Goal: Task Accomplishment & Management: Manage account settings

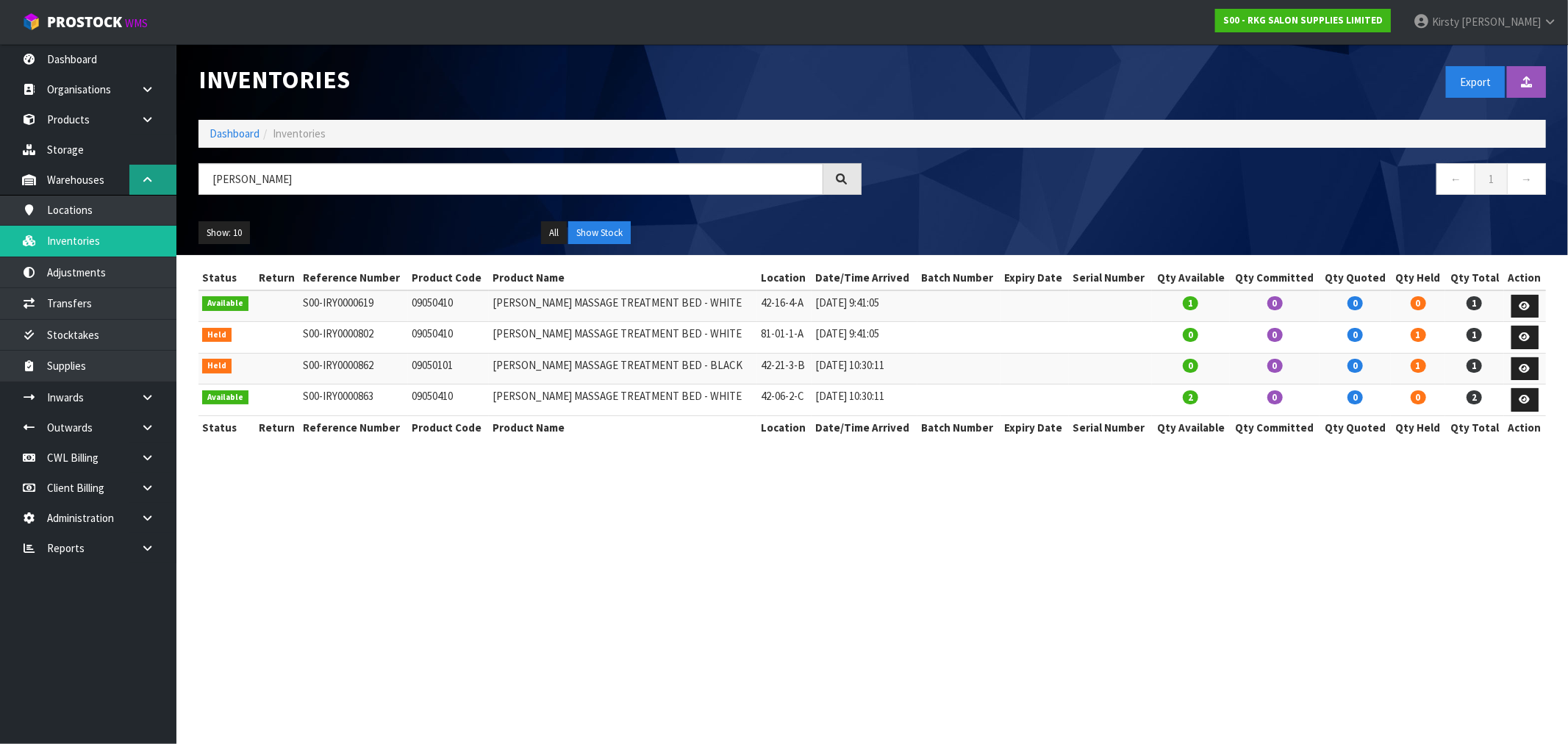
drag, startPoint x: 254, startPoint y: 178, endPoint x: 152, endPoint y: 178, distance: 102.0
click at [152, 178] on body "Toggle navigation ProStock WMS S00 - RKG SALON SUPPLIES LIMITED Kirsty Giles Lo…" at bounding box center [784, 372] width 1568 height 744
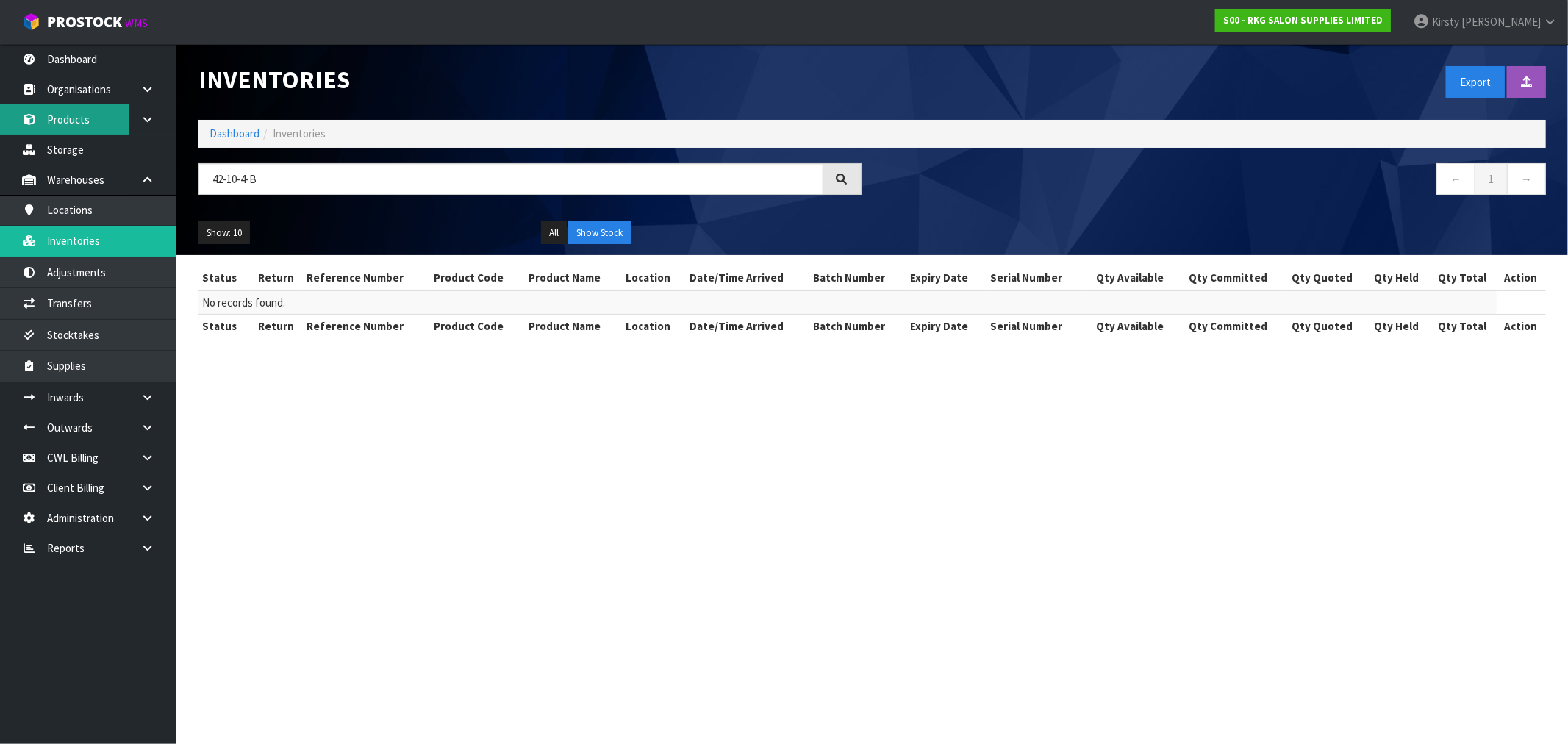
type input "42-10-4-B"
click at [76, 118] on link "Products" at bounding box center [88, 119] width 177 height 30
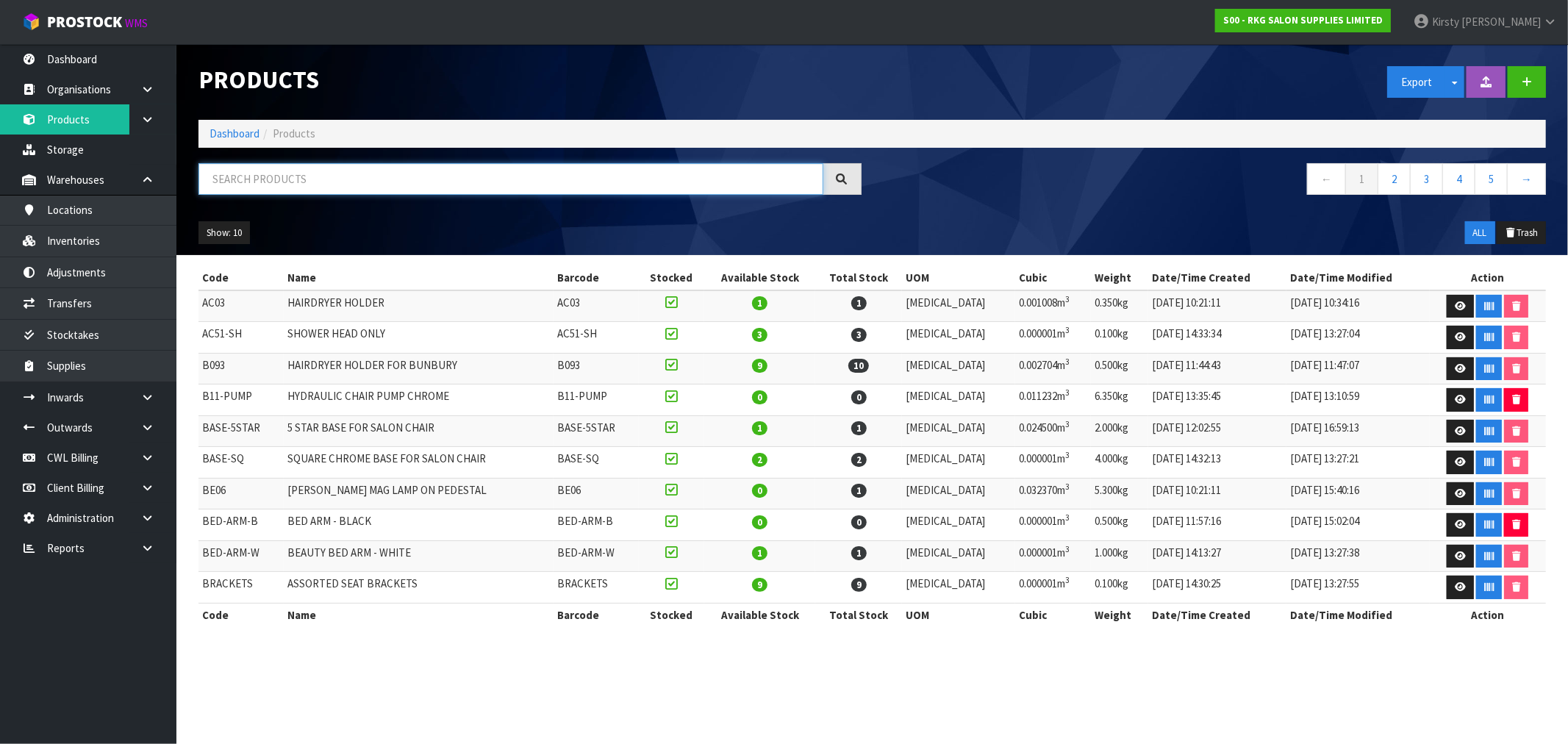
drag, startPoint x: 230, startPoint y: 180, endPoint x: 242, endPoint y: 168, distance: 17.0
click at [242, 168] on input "text" at bounding box center [511, 179] width 625 height 31
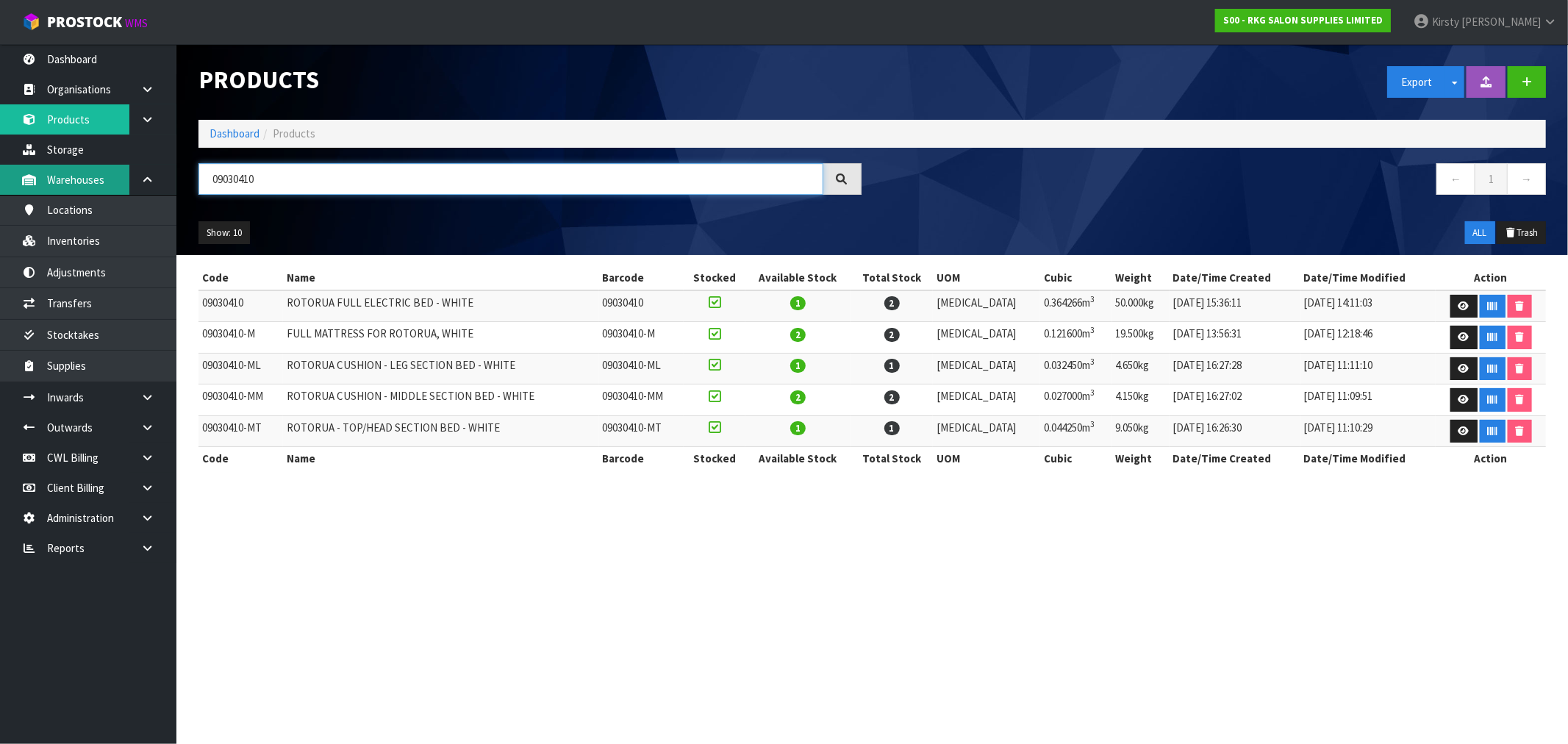
drag, startPoint x: 275, startPoint y: 179, endPoint x: 114, endPoint y: 179, distance: 161.0
click at [114, 179] on body "Toggle navigation ProStock WMS S00 - RKG SALON SUPPLIES LIMITED Kirsty Giles Lo…" at bounding box center [784, 372] width 1568 height 744
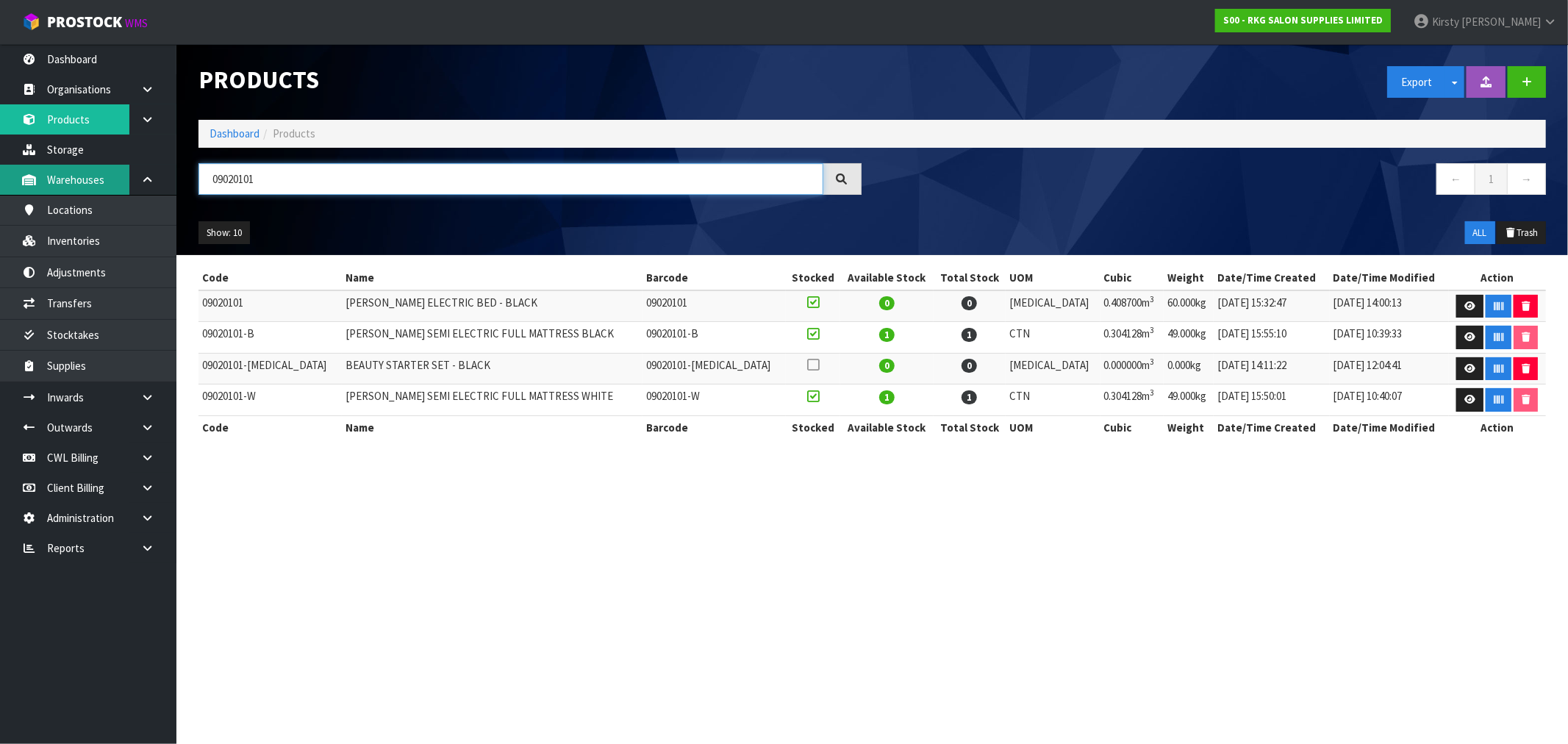
drag, startPoint x: 276, startPoint y: 185, endPoint x: 108, endPoint y: 194, distance: 168.2
click at [108, 194] on body "Toggle navigation ProStock WMS S00 - RKG SALON SUPPLIES LIMITED Kirsty Giles Lo…" at bounding box center [784, 372] width 1568 height 744
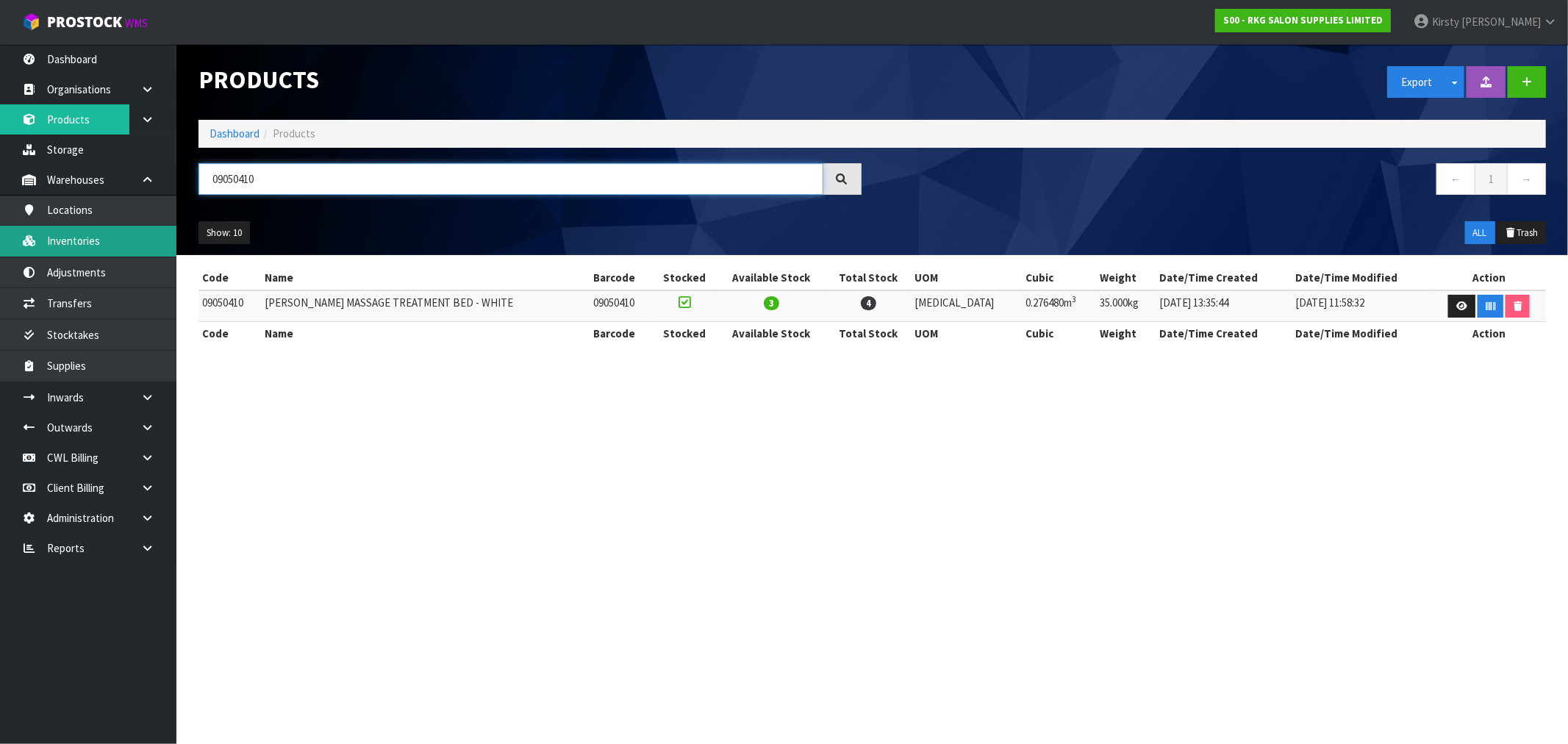
type input "09050410"
click at [79, 241] on link "Inventories" at bounding box center [88, 241] width 177 height 30
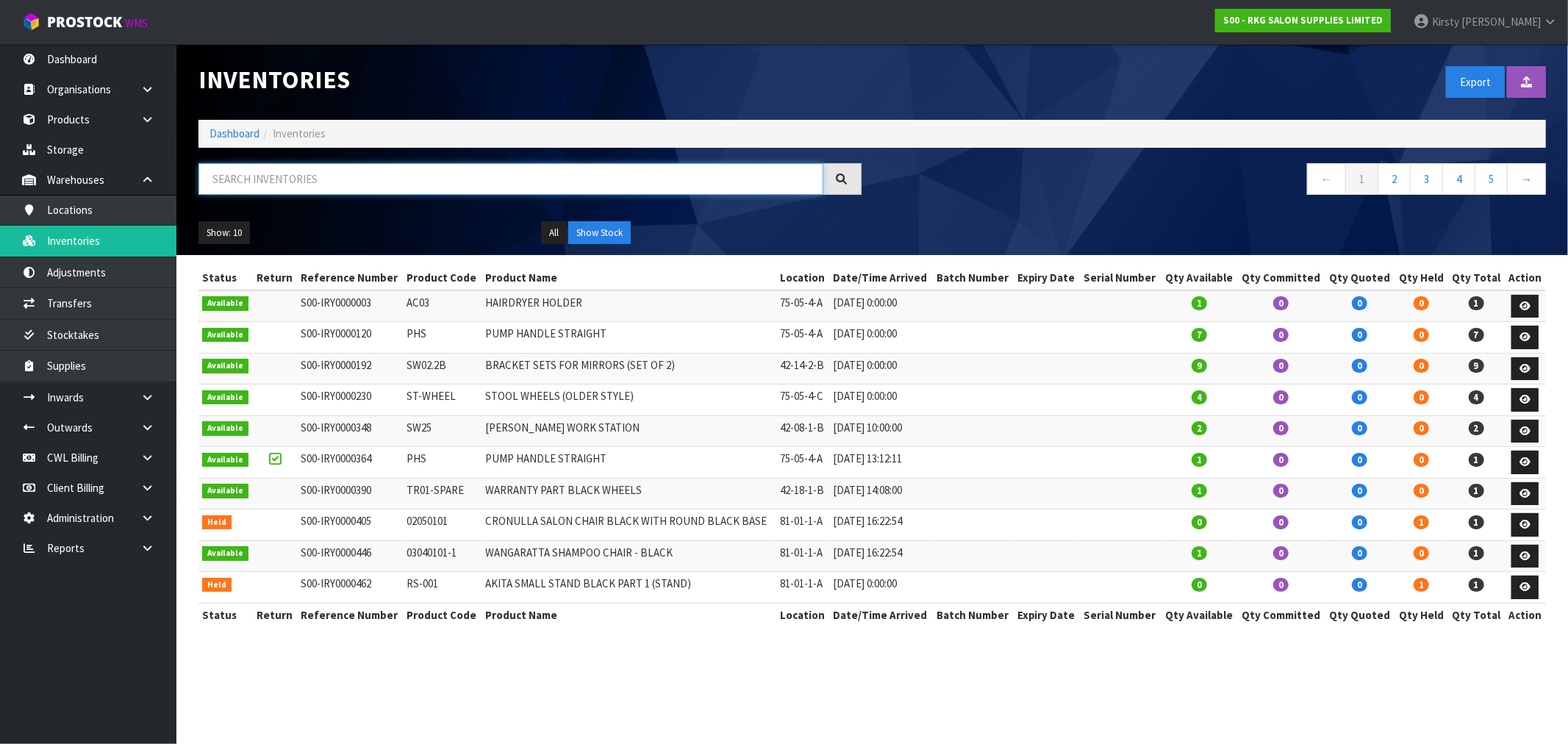
click at [230, 177] on input "text" at bounding box center [511, 179] width 625 height 31
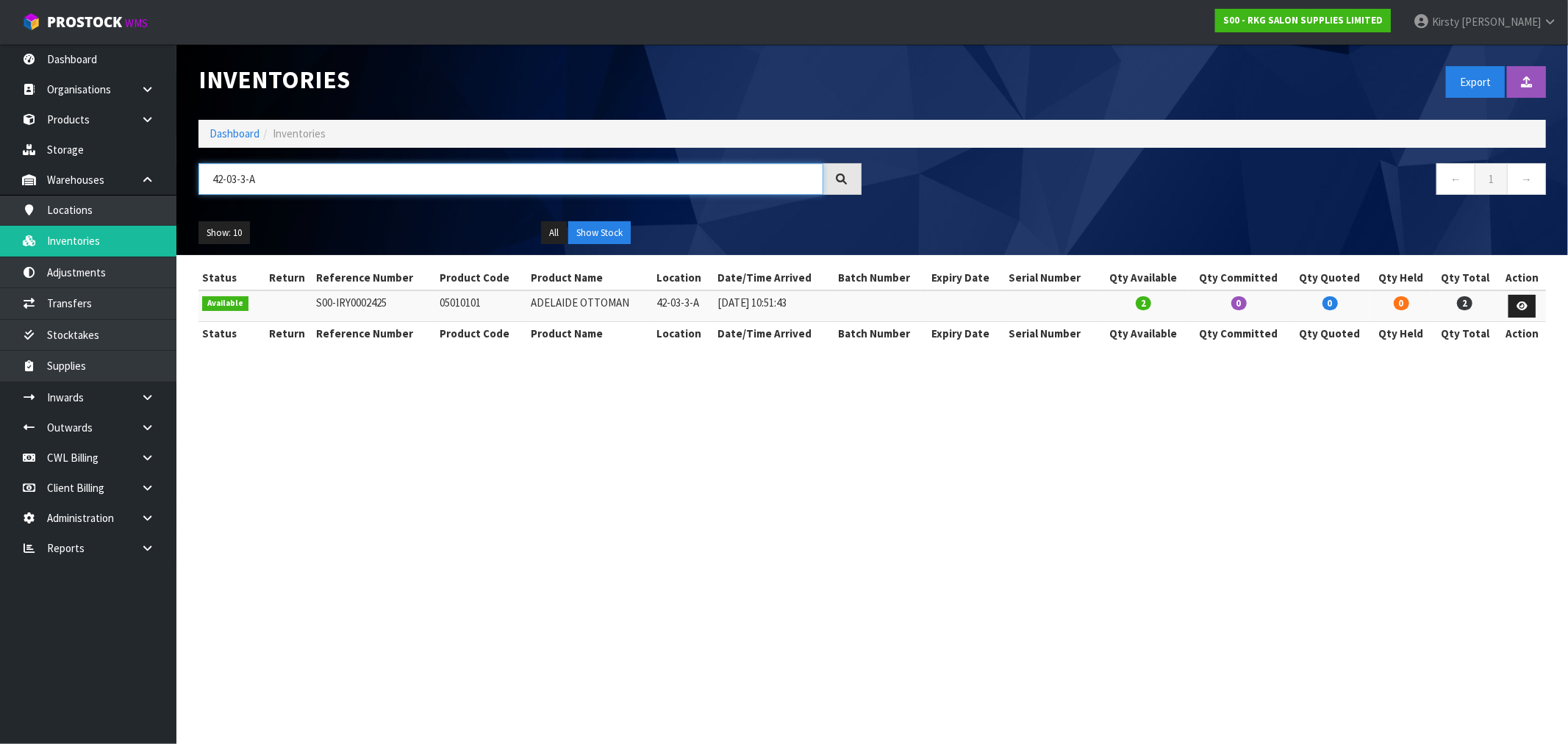
drag, startPoint x: 266, startPoint y: 180, endPoint x: 200, endPoint y: 192, distance: 67.1
click at [200, 192] on input "42-03-3-A" at bounding box center [511, 179] width 625 height 31
click at [254, 178] on input "42-10-4" at bounding box center [511, 179] width 625 height 31
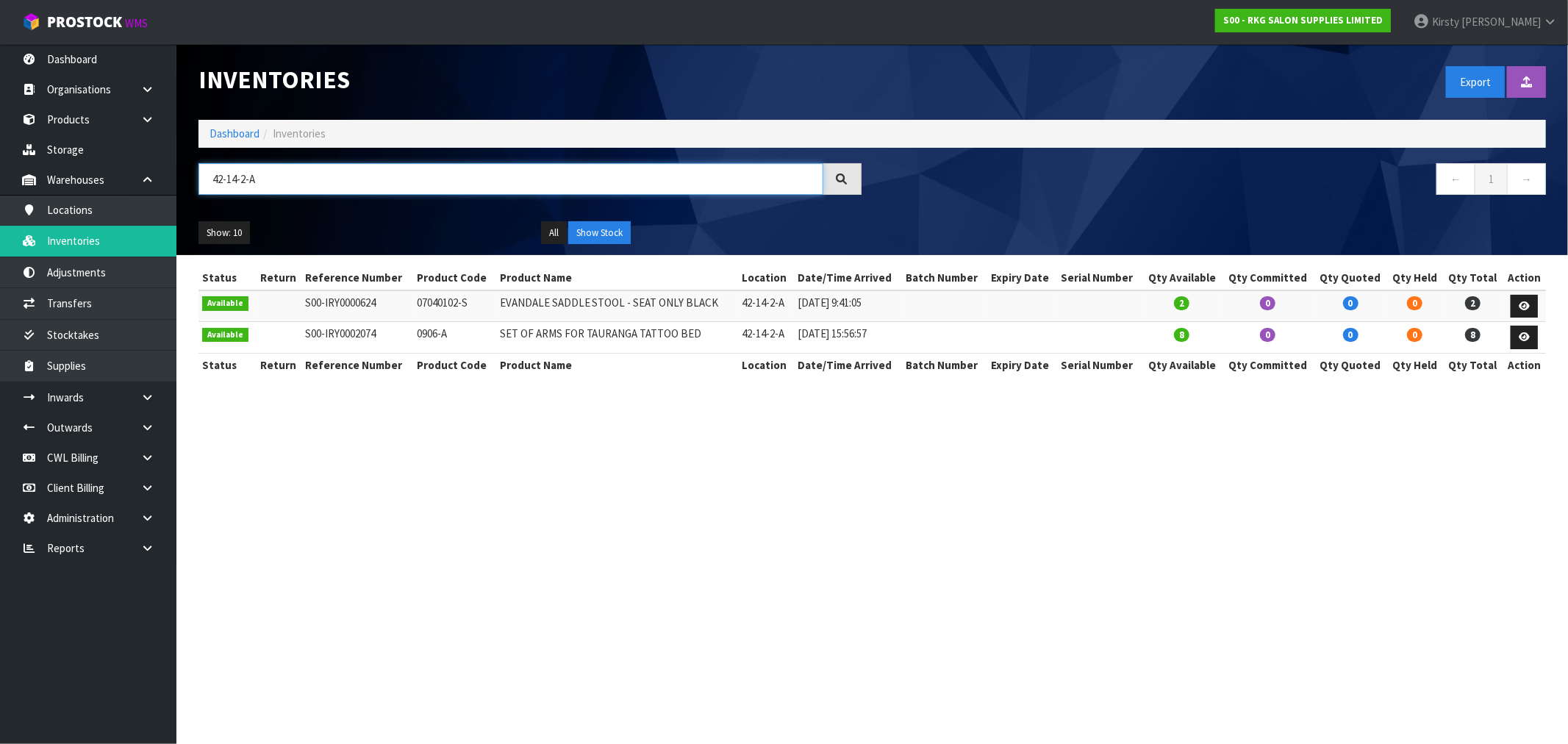
drag, startPoint x: 275, startPoint y: 179, endPoint x: 203, endPoint y: 187, distance: 72.4
click at [203, 187] on input "42-14-2-A" at bounding box center [511, 179] width 625 height 31
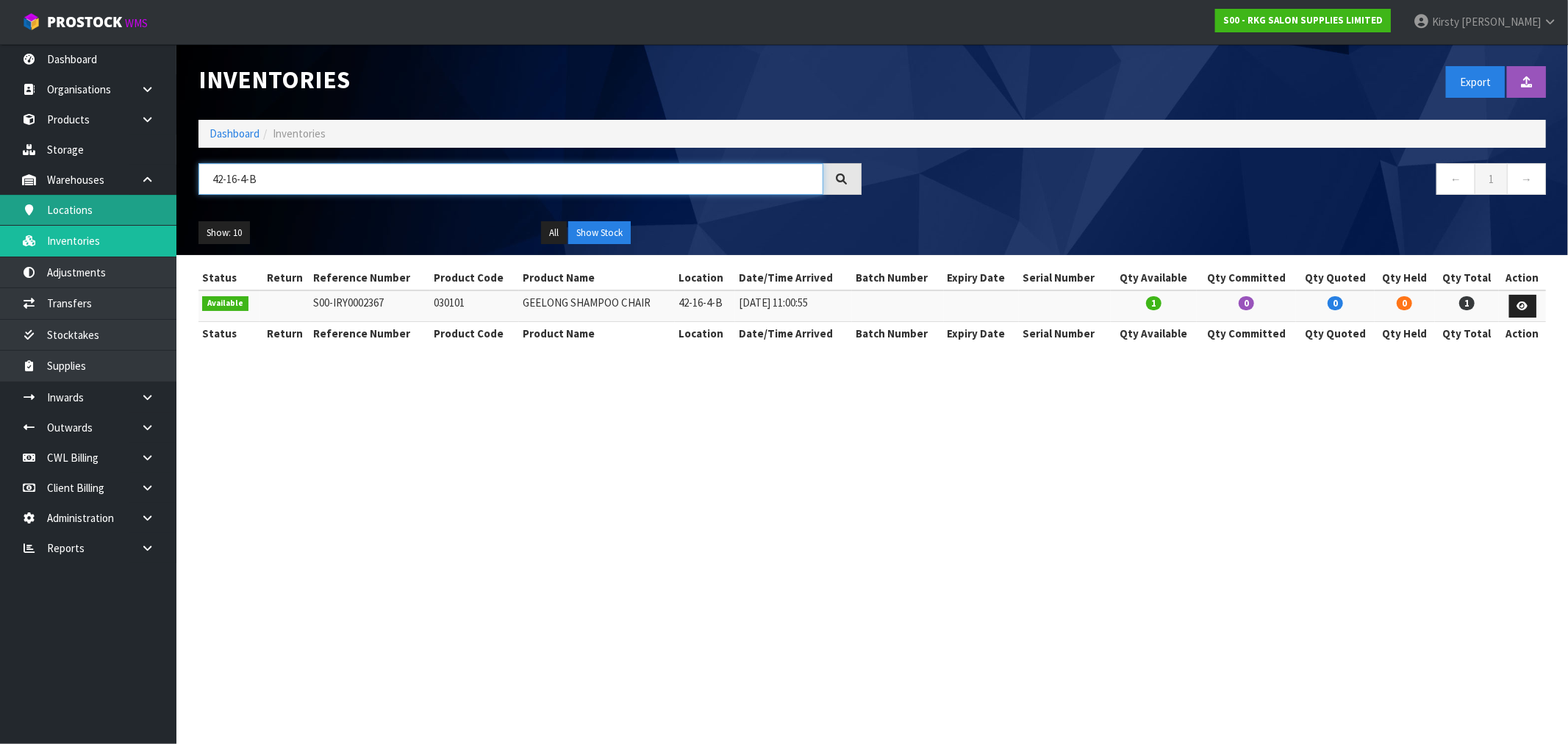
drag, startPoint x: 270, startPoint y: 180, endPoint x: 126, endPoint y: 199, distance: 145.2
click at [126, 199] on body "Toggle navigation ProStock WMS S00 - RKG SALON SUPPLIES LIMITED Kirsty Giles Lo…" at bounding box center [784, 372] width 1568 height 744
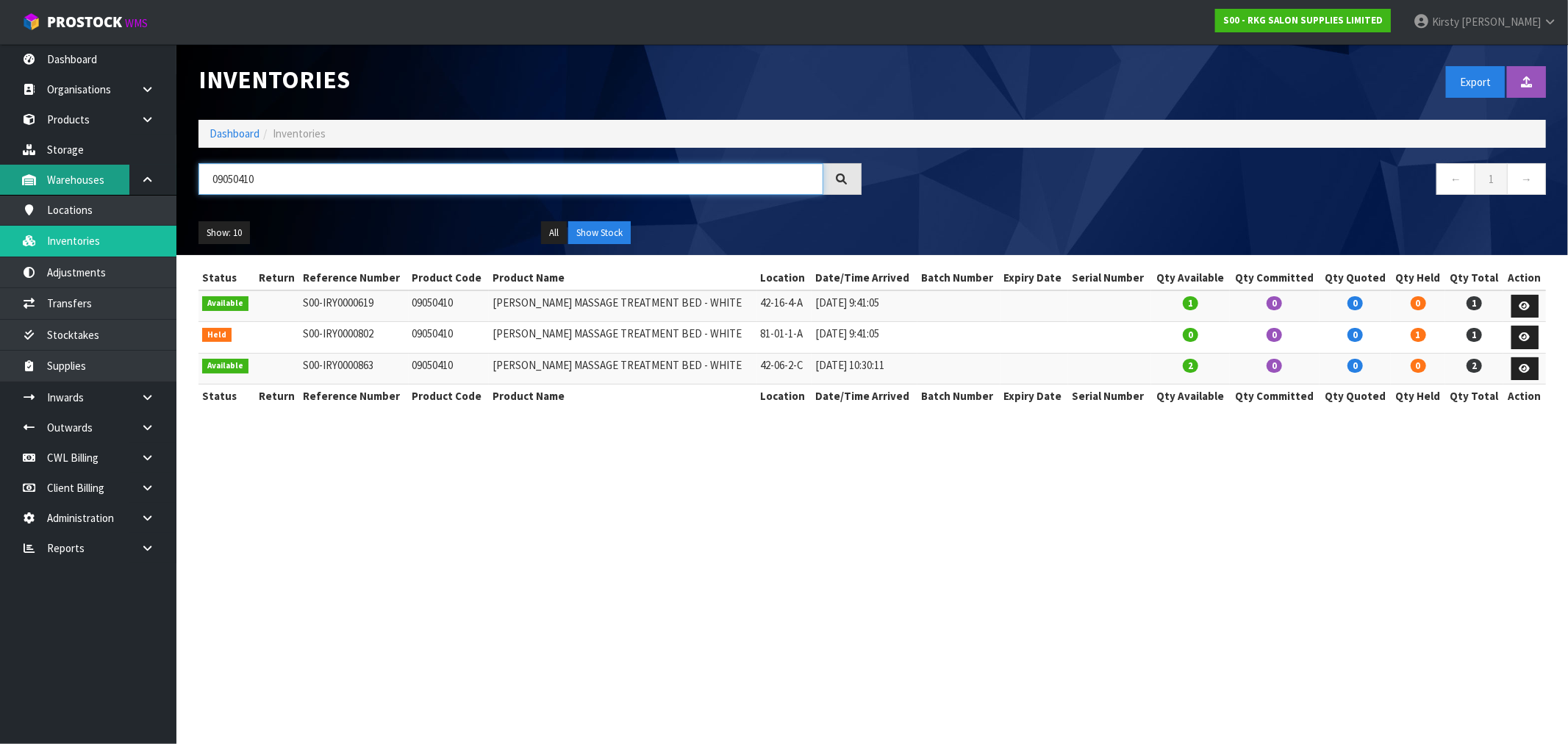
drag, startPoint x: 263, startPoint y: 178, endPoint x: 105, endPoint y: 173, distance: 158.1
click at [105, 173] on body "Toggle navigation ProStock WMS S00 - RKG SALON SUPPLIES LIMITED Kirsty Giles Lo…" at bounding box center [784, 372] width 1568 height 744
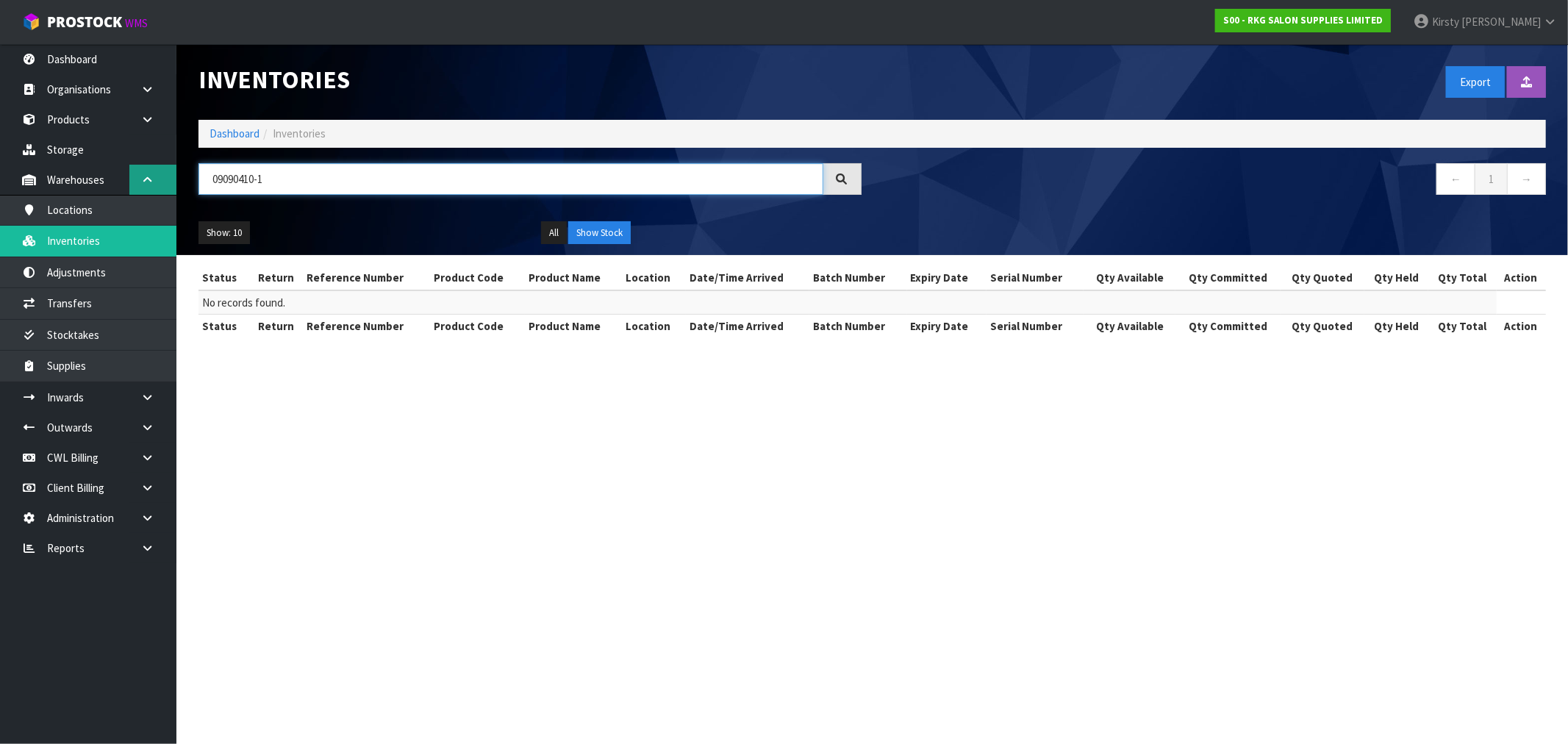
drag, startPoint x: 290, startPoint y: 178, endPoint x: 159, endPoint y: 178, distance: 131.0
click at [159, 178] on body "Toggle navigation ProStock WMS S00 - RKG SALON SUPPLIES LIMITED Kirsty Giles Lo…" at bounding box center [784, 372] width 1568 height 744
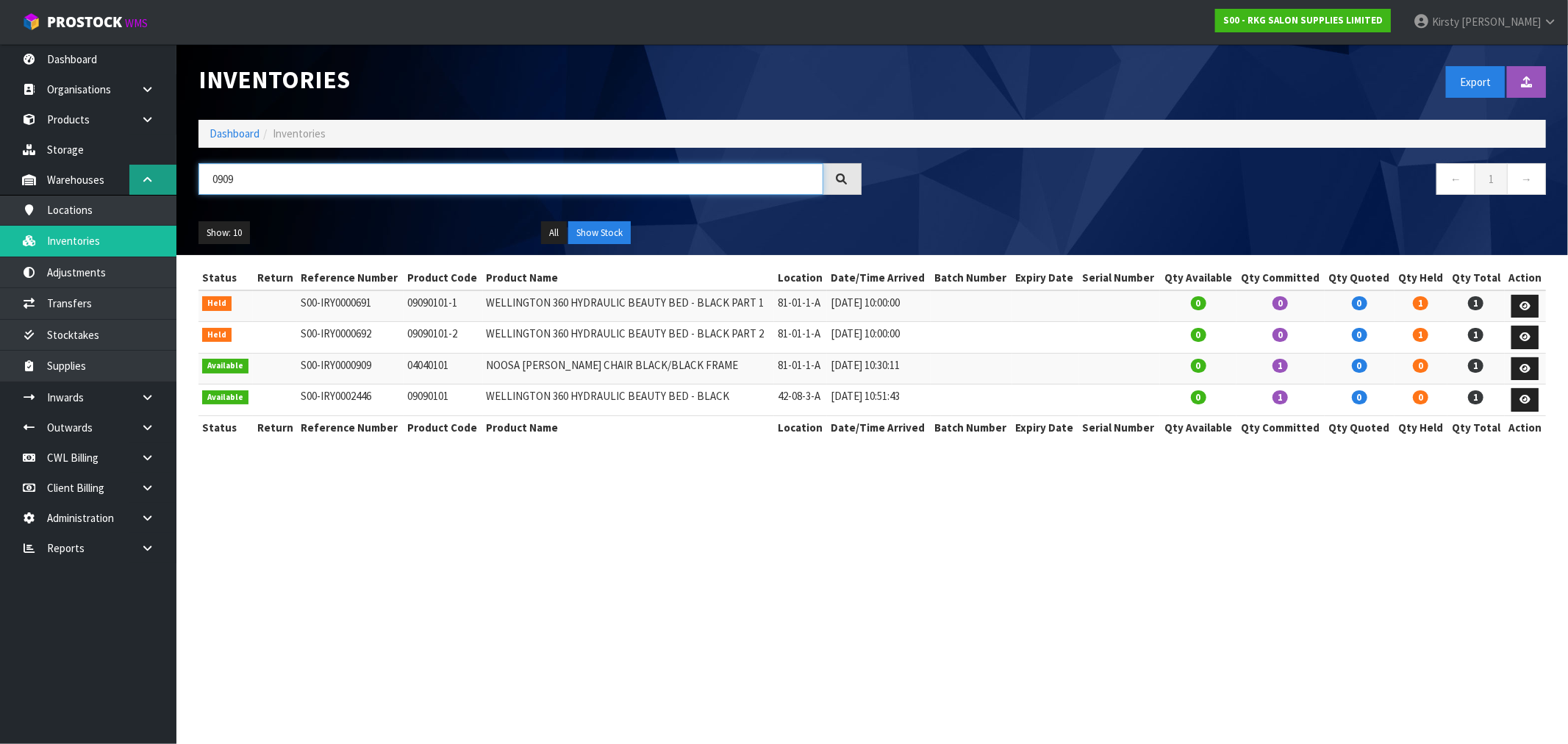
drag, startPoint x: 246, startPoint y: 181, endPoint x: 164, endPoint y: 192, distance: 82.7
click at [164, 192] on body "Toggle navigation ProStock WMS S00 - RKG SALON SUPPLIES LIMITED Kirsty Giles Lo…" at bounding box center [784, 372] width 1568 height 744
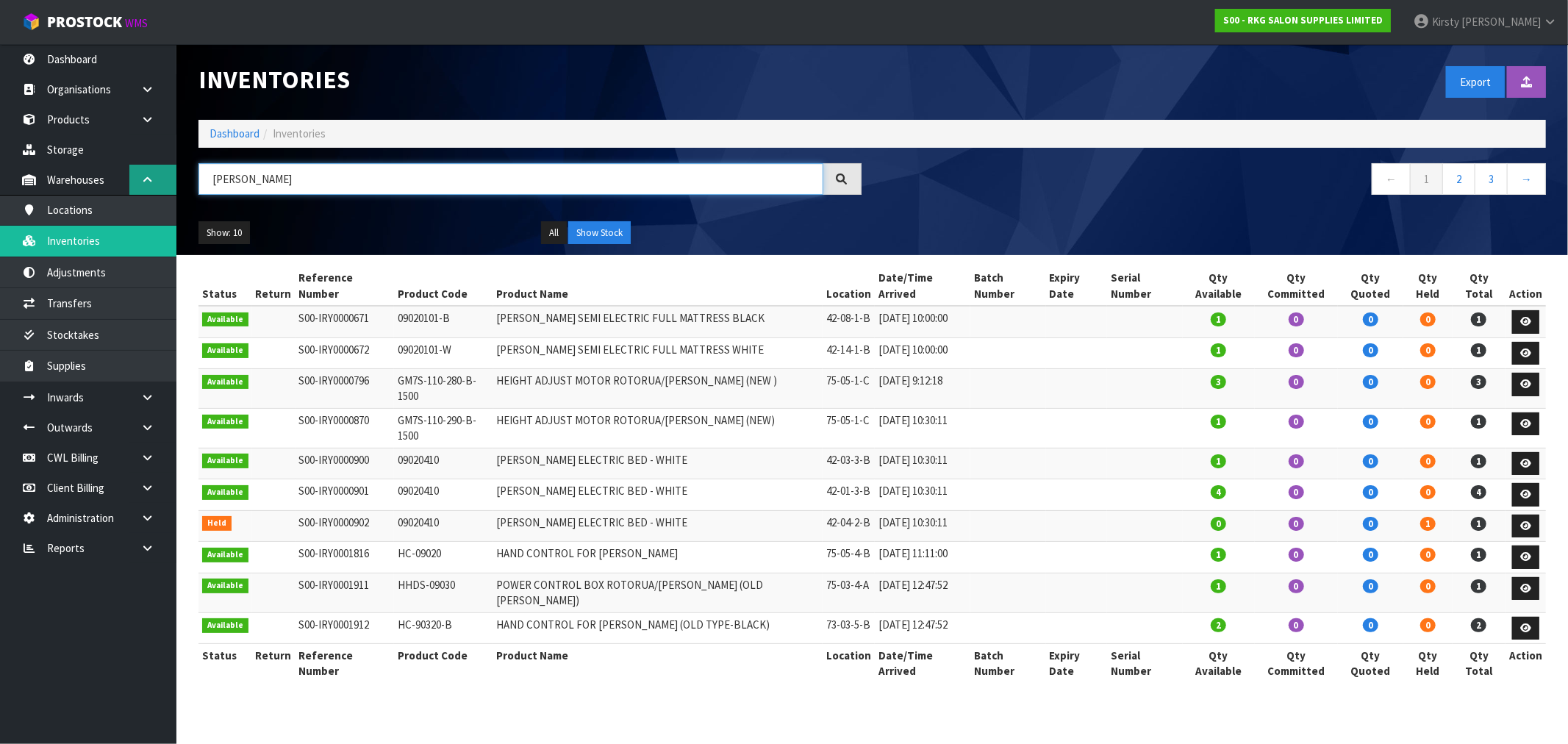
drag, startPoint x: 270, startPoint y: 183, endPoint x: 173, endPoint y: 185, distance: 97.0
click at [173, 185] on body "Toggle navigation ProStock WMS S00 - RKG SALON SUPPLIES LIMITED Kirsty Giles Lo…" at bounding box center [784, 372] width 1568 height 744
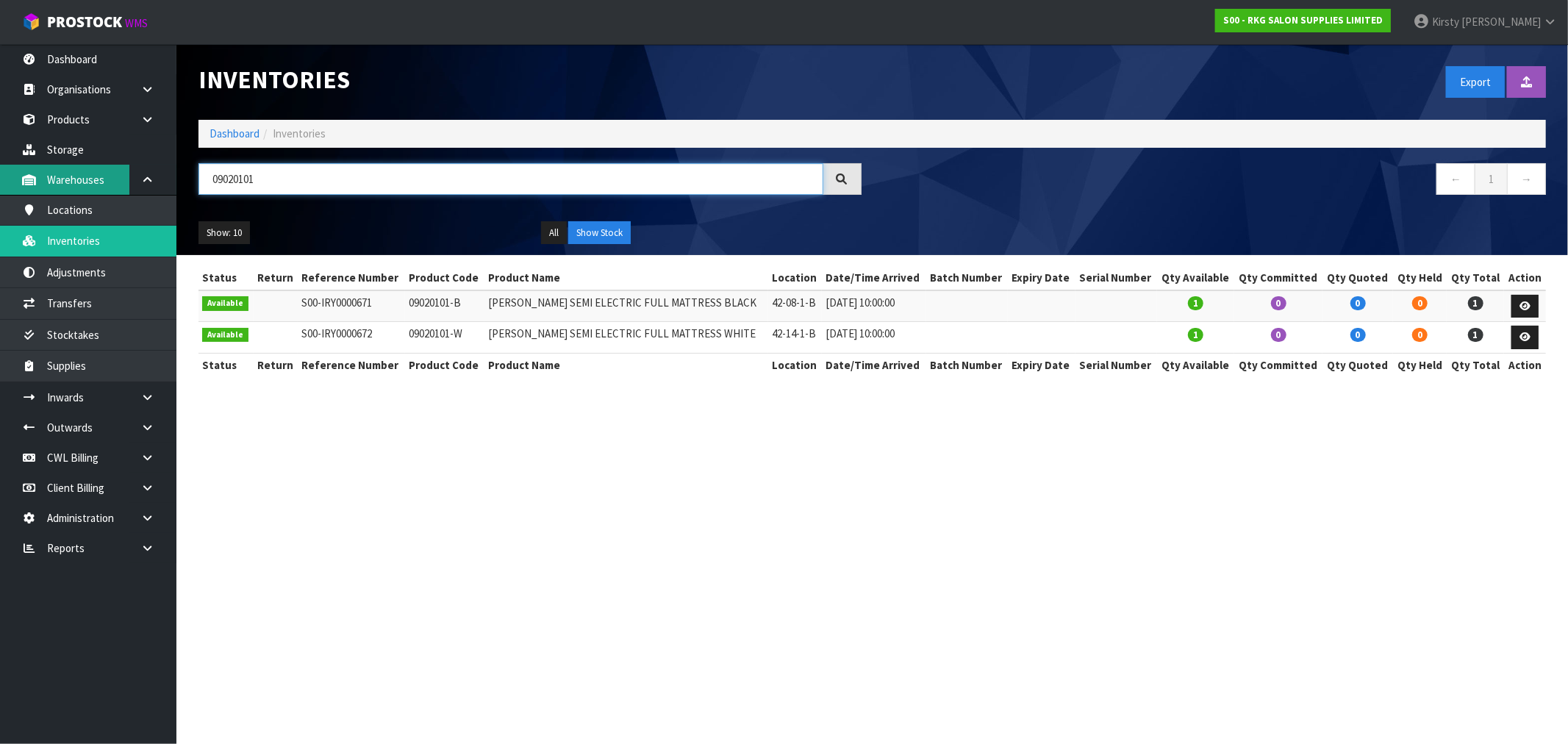
drag, startPoint x: 284, startPoint y: 185, endPoint x: 113, endPoint y: 190, distance: 171.1
click at [113, 190] on body "Toggle navigation ProStock WMS S00 - RKG SALON SUPPLIES LIMITED Kirsty Giles Lo…" at bounding box center [784, 372] width 1568 height 744
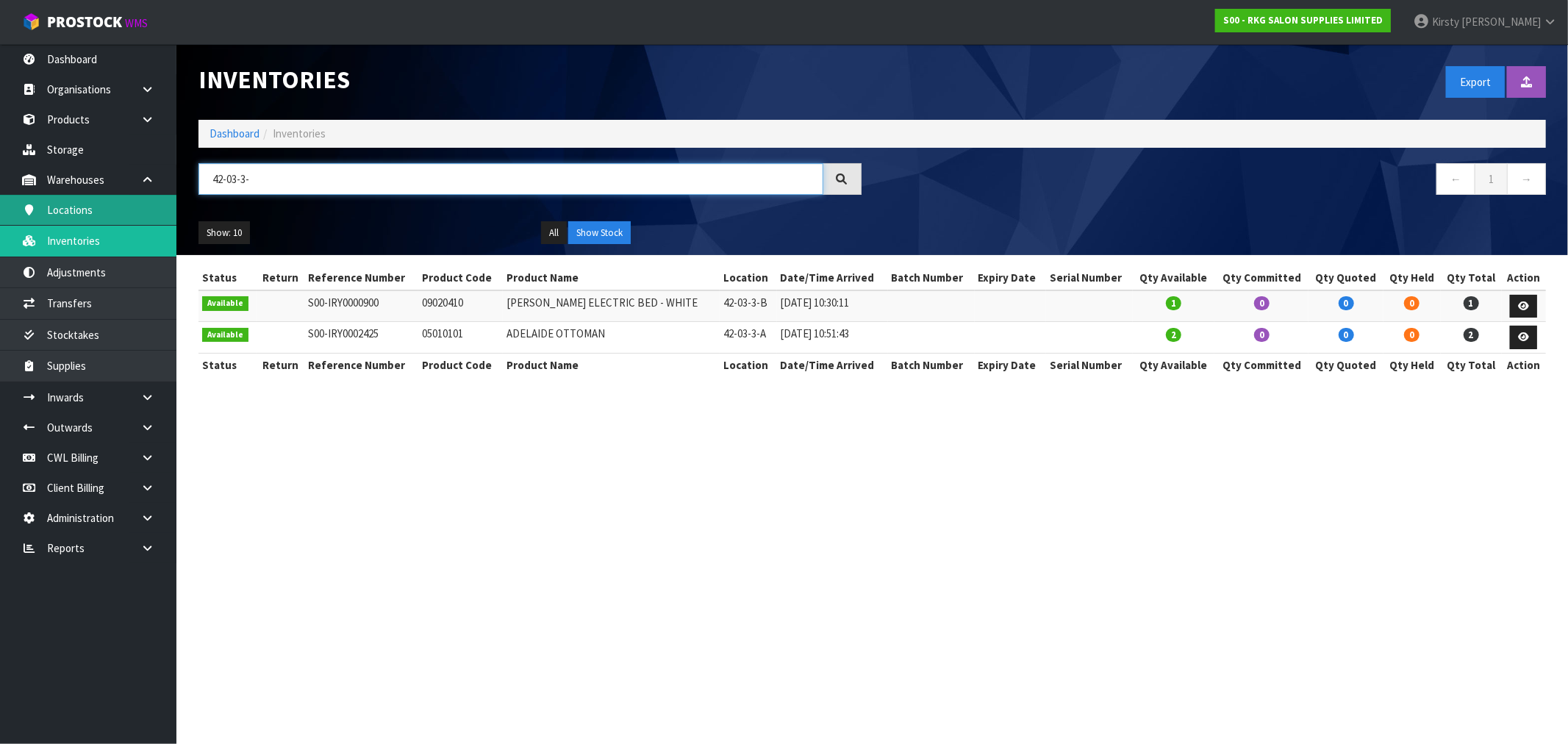
drag, startPoint x: 268, startPoint y: 183, endPoint x: 153, endPoint y: 206, distance: 117.3
click at [153, 206] on body "Toggle navigation ProStock WMS S00 - RKG SALON SUPPLIES LIMITED Kirsty Giles Lo…" at bounding box center [784, 372] width 1568 height 744
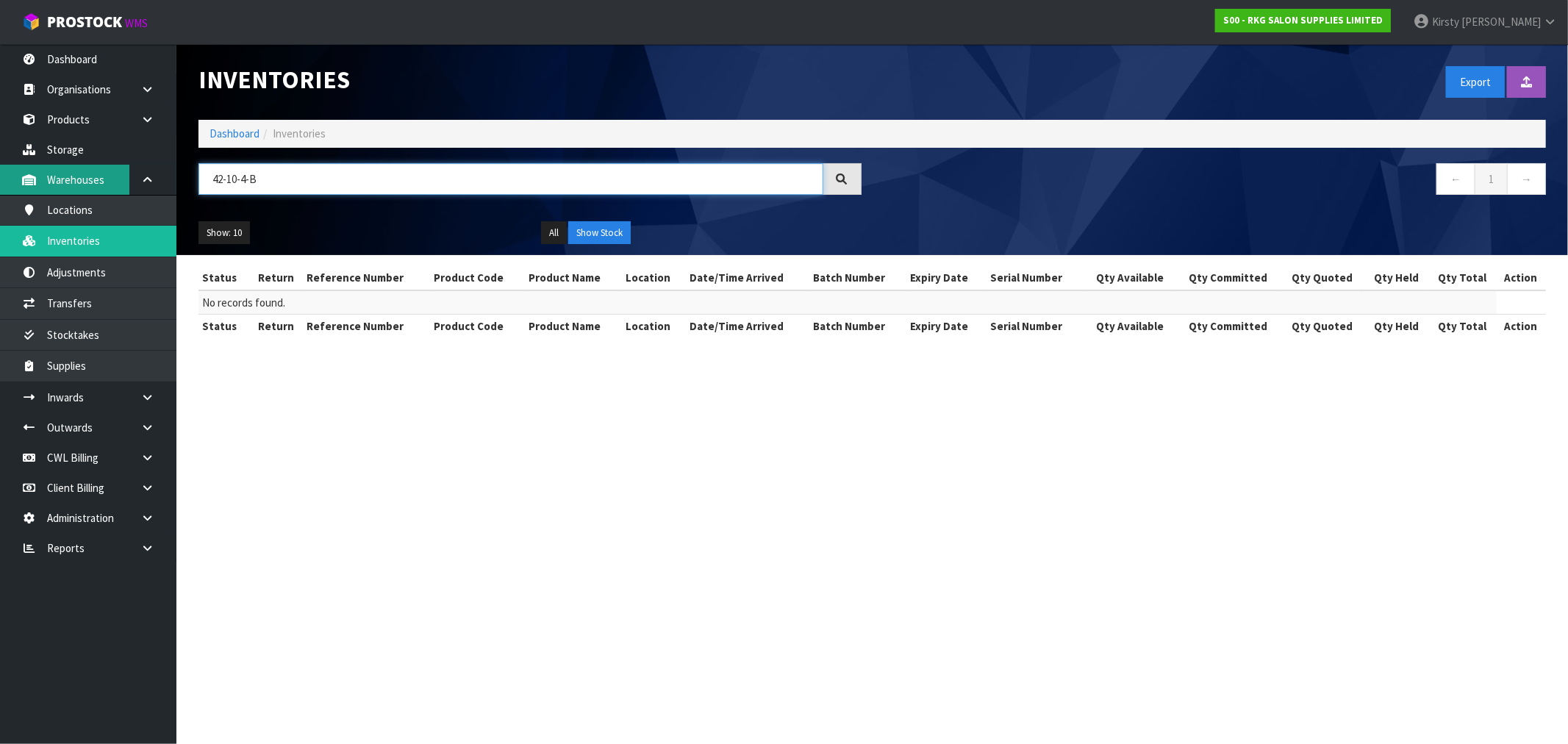
drag, startPoint x: 262, startPoint y: 178, endPoint x: 85, endPoint y: 193, distance: 177.6
click at [85, 193] on body "Toggle navigation ProStock WMS S00 - RKG SALON SUPPLIES LIMITED Kirsty Giles Lo…" at bounding box center [784, 372] width 1568 height 744
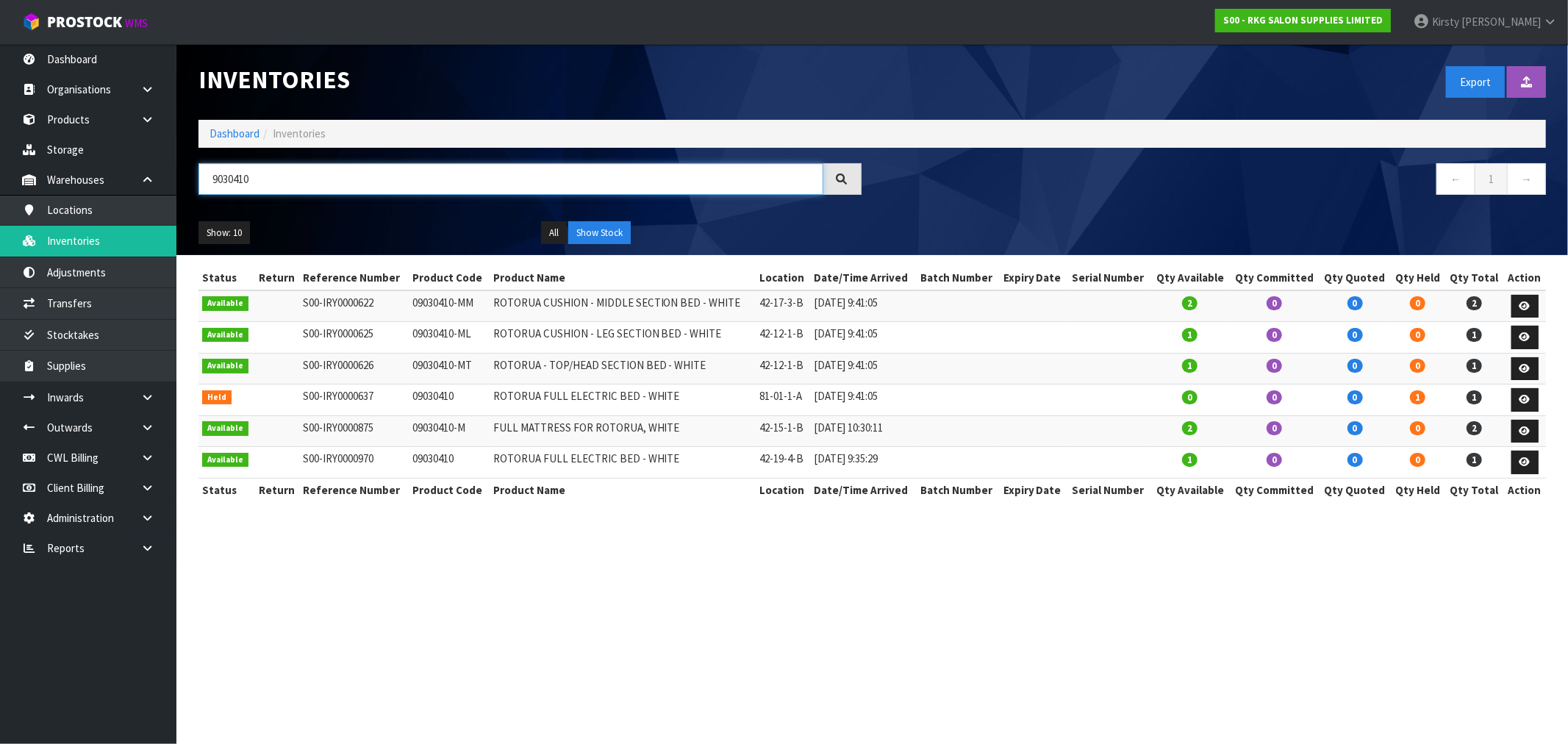
click at [281, 181] on input "9030410" at bounding box center [511, 179] width 625 height 31
type input "9"
drag, startPoint x: 270, startPoint y: 185, endPoint x: 140, endPoint y: 201, distance: 131.0
click at [140, 201] on body "Toggle navigation ProStock WMS S00 - RKG SALON SUPPLIES LIMITED Kirsty Giles Lo…" at bounding box center [784, 372] width 1568 height 744
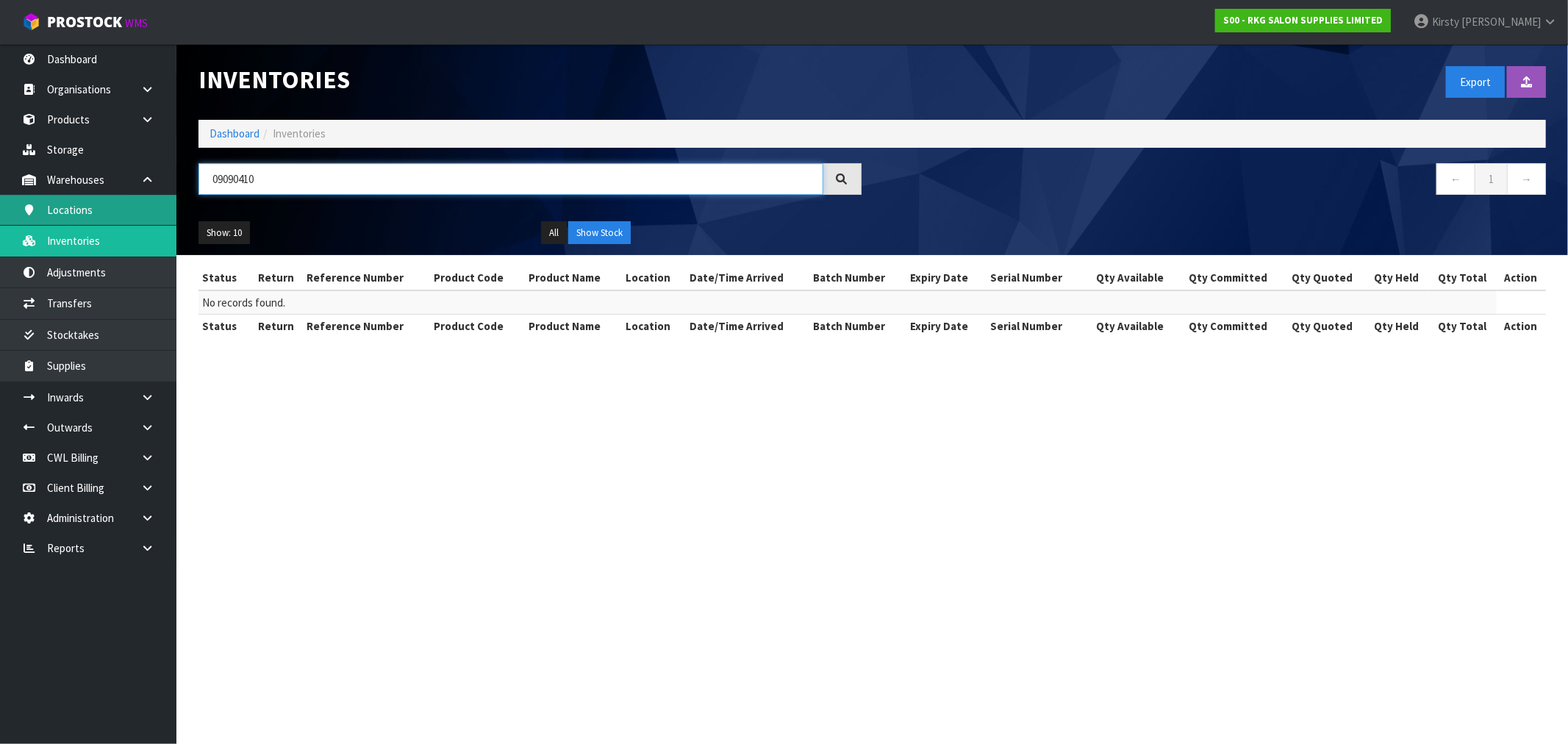
type input "09090410"
click at [86, 208] on link "Locations" at bounding box center [88, 210] width 177 height 30
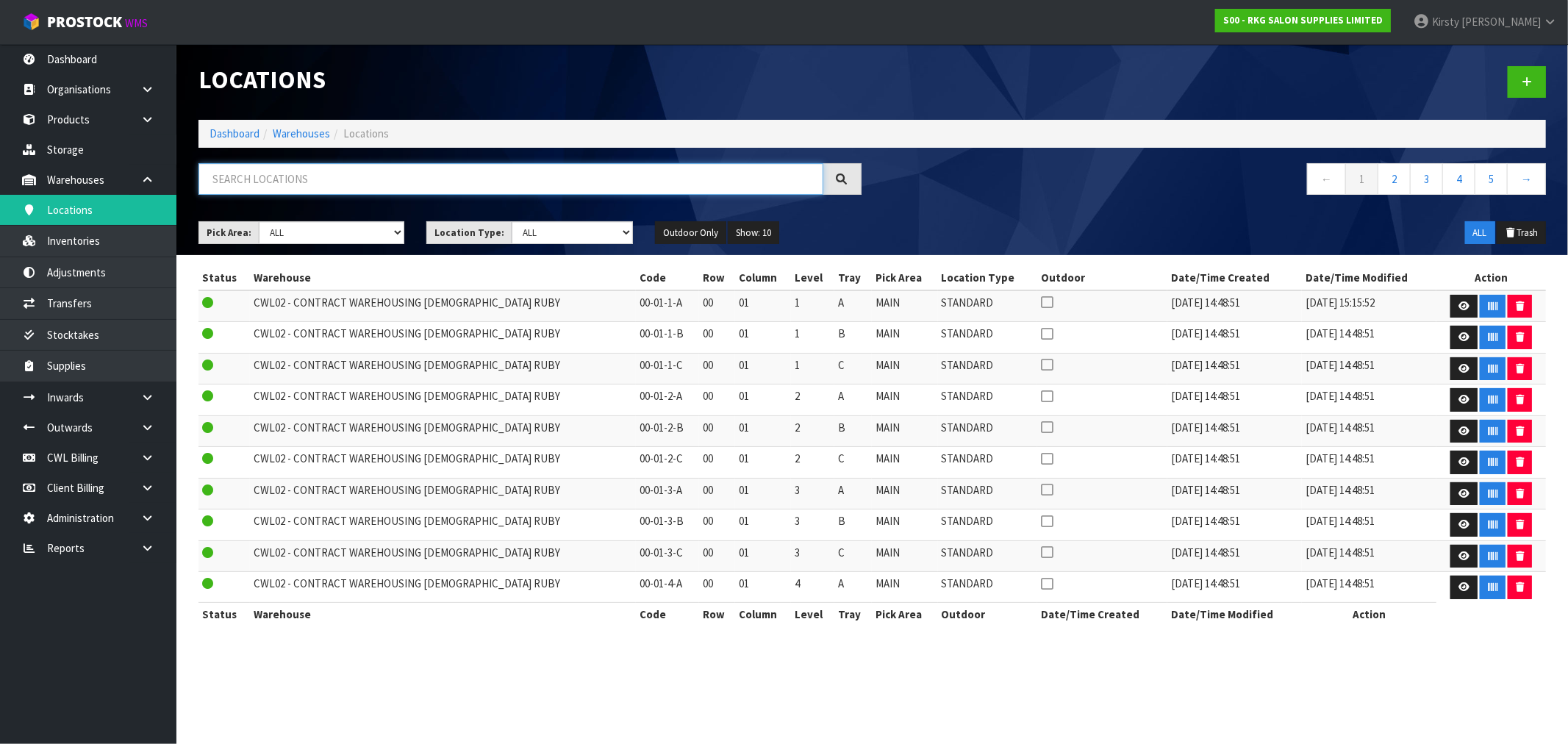
click at [204, 178] on input "text" at bounding box center [511, 179] width 625 height 31
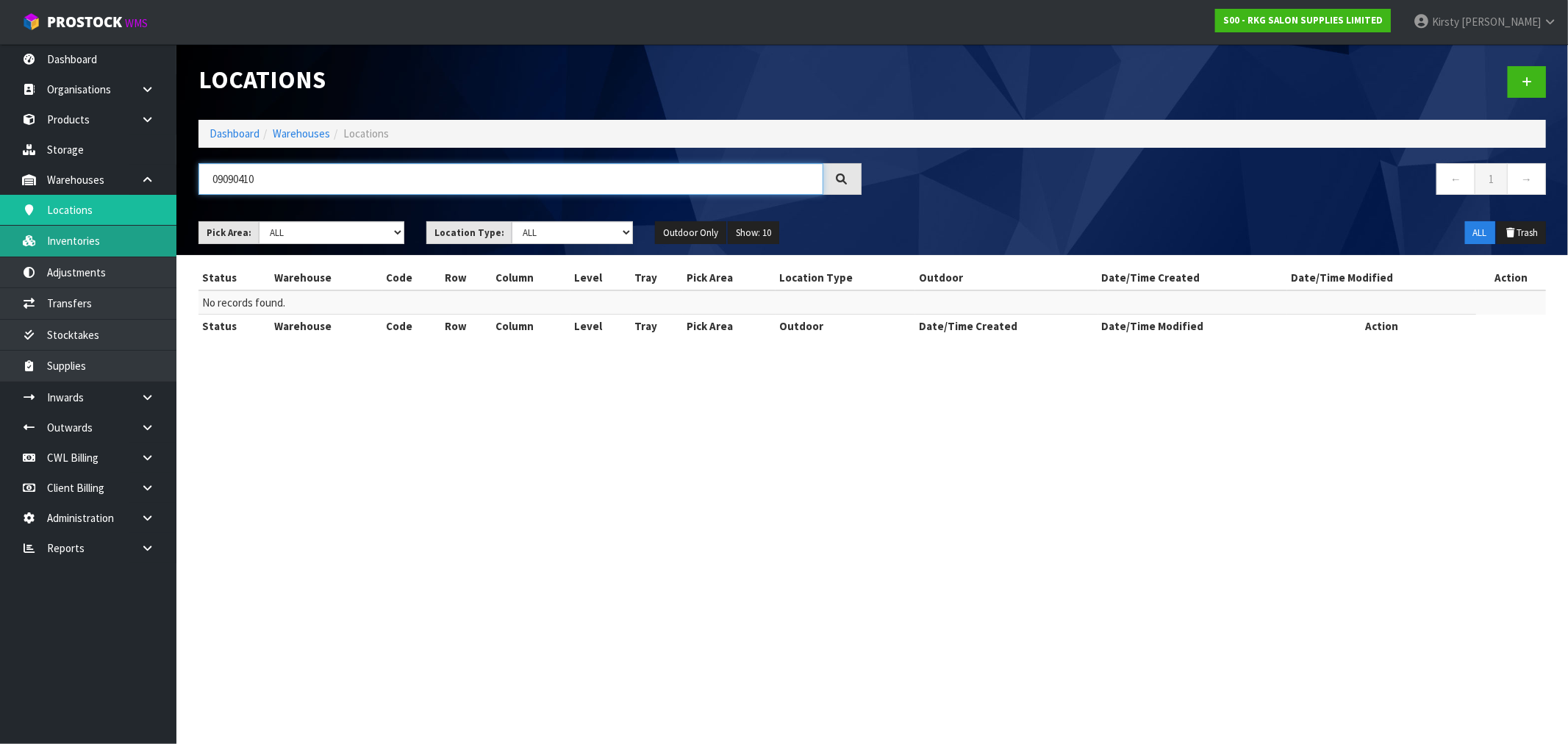
type input "09090410"
click at [74, 243] on link "Inventories" at bounding box center [88, 241] width 177 height 30
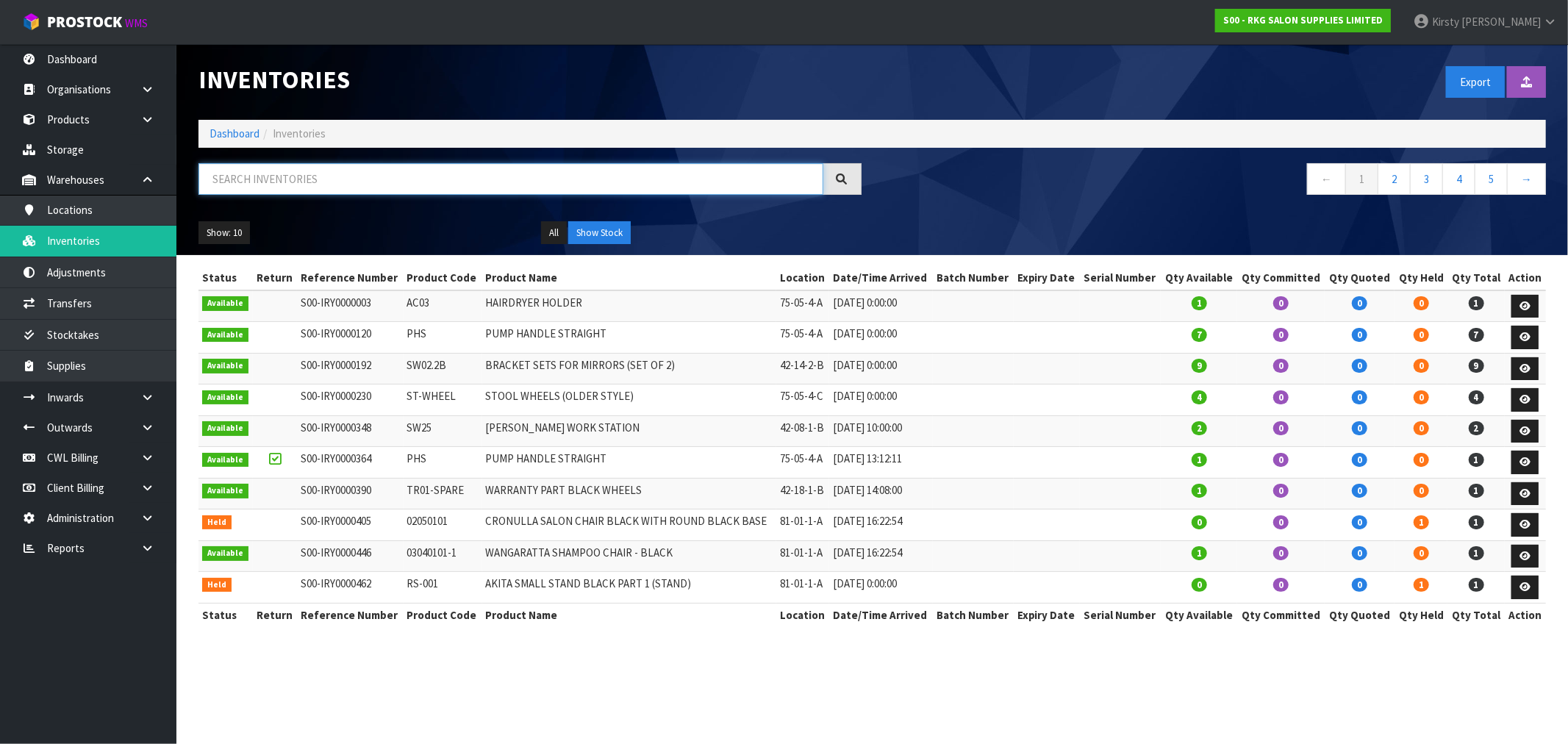
click at [237, 178] on input "text" at bounding box center [511, 179] width 625 height 31
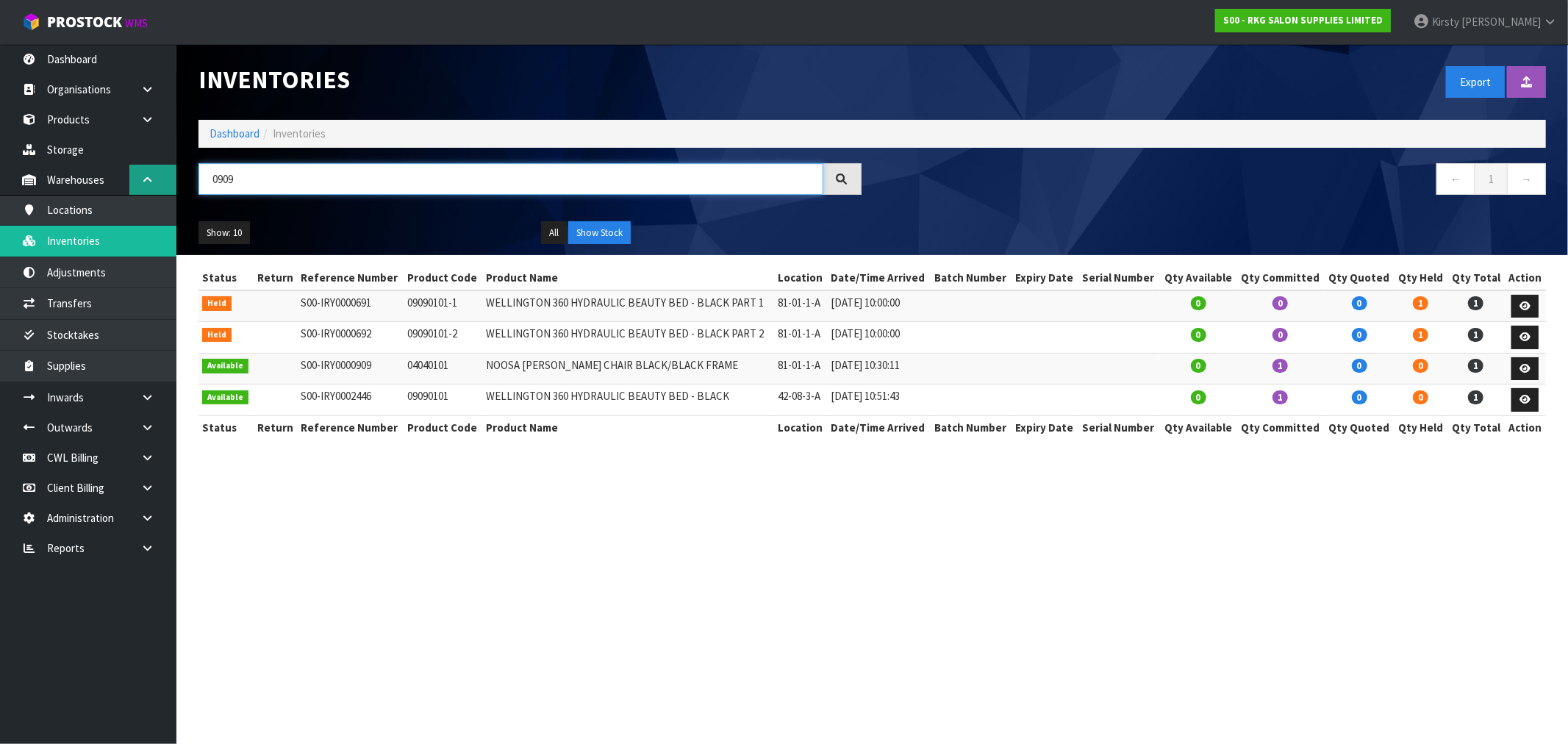
drag, startPoint x: 333, startPoint y: 179, endPoint x: 171, endPoint y: 192, distance: 162.5
click at [171, 192] on body "Toggle navigation ProStock WMS S00 - RKG SALON SUPPLIES LIMITED Kirsty Giles Lo…" at bounding box center [784, 372] width 1568 height 744
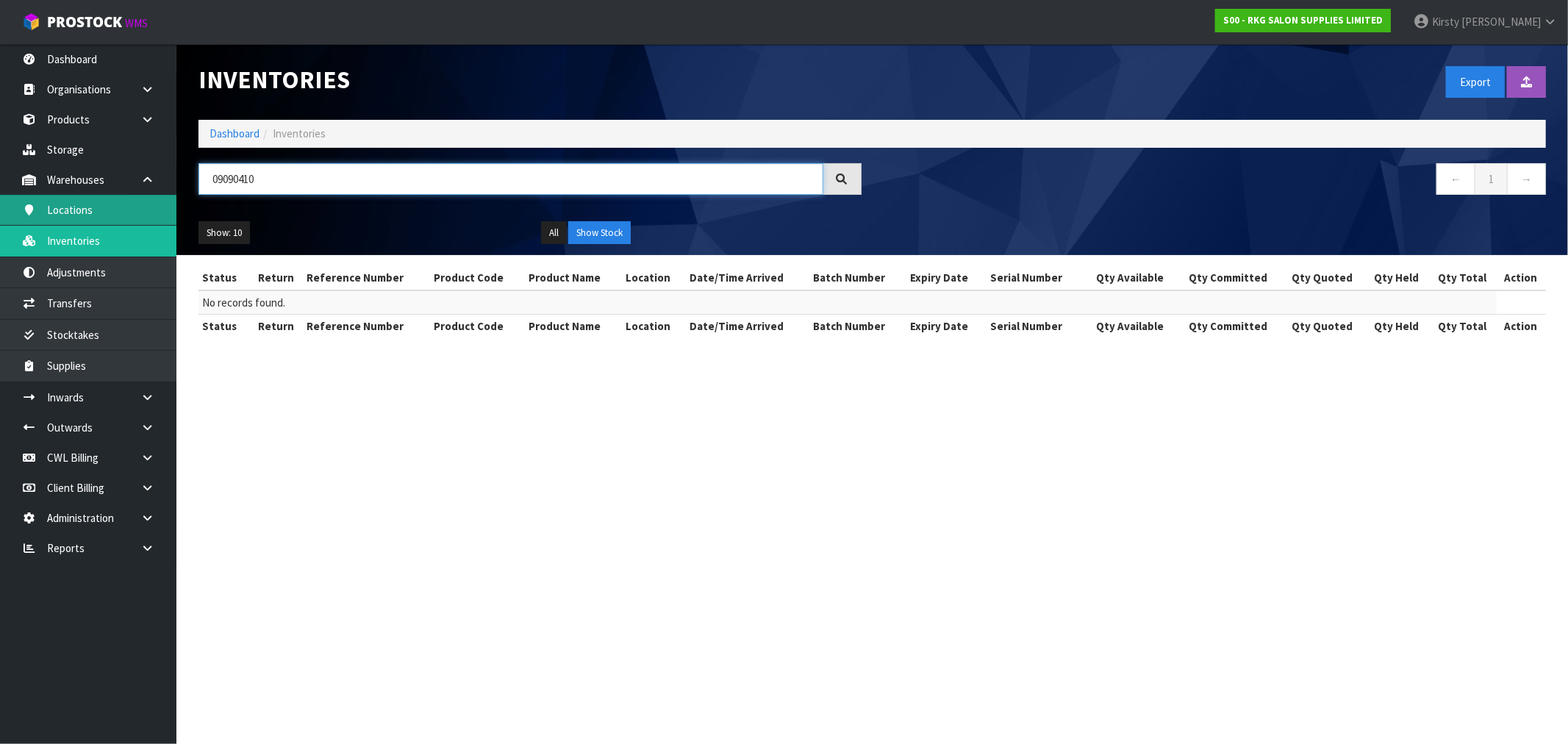
drag, startPoint x: 269, startPoint y: 185, endPoint x: 44, endPoint y: 206, distance: 226.0
click at [44, 206] on body "Toggle navigation ProStock WMS S00 - RKG SALON SUPPLIES LIMITED Kirsty Giles Lo…" at bounding box center [784, 372] width 1568 height 744
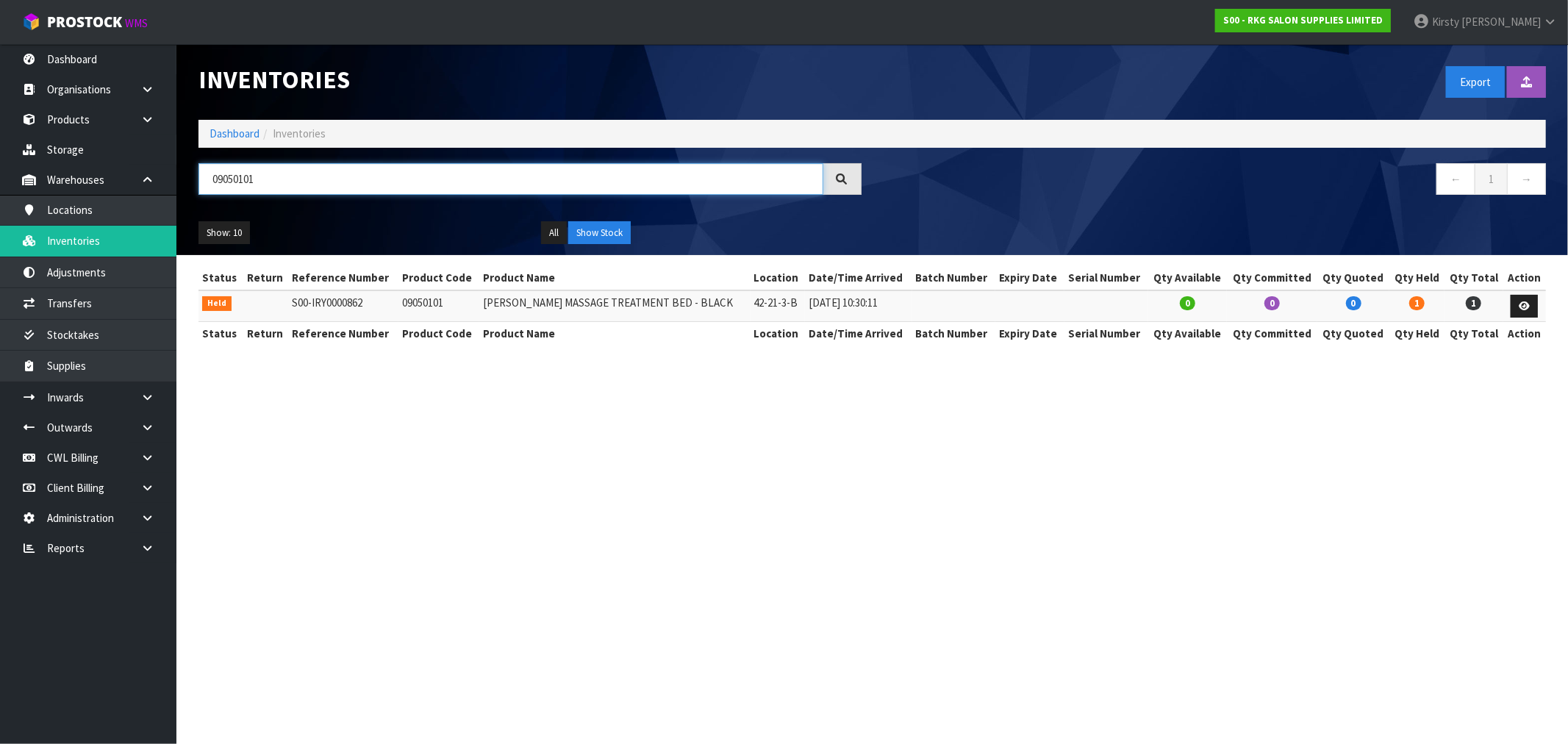
drag, startPoint x: 261, startPoint y: 185, endPoint x: 185, endPoint y: 194, distance: 76.5
click at [185, 194] on header "Inventories Export Import Inventory Drop file here to import csv template Dashb…" at bounding box center [872, 150] width 1391 height 211
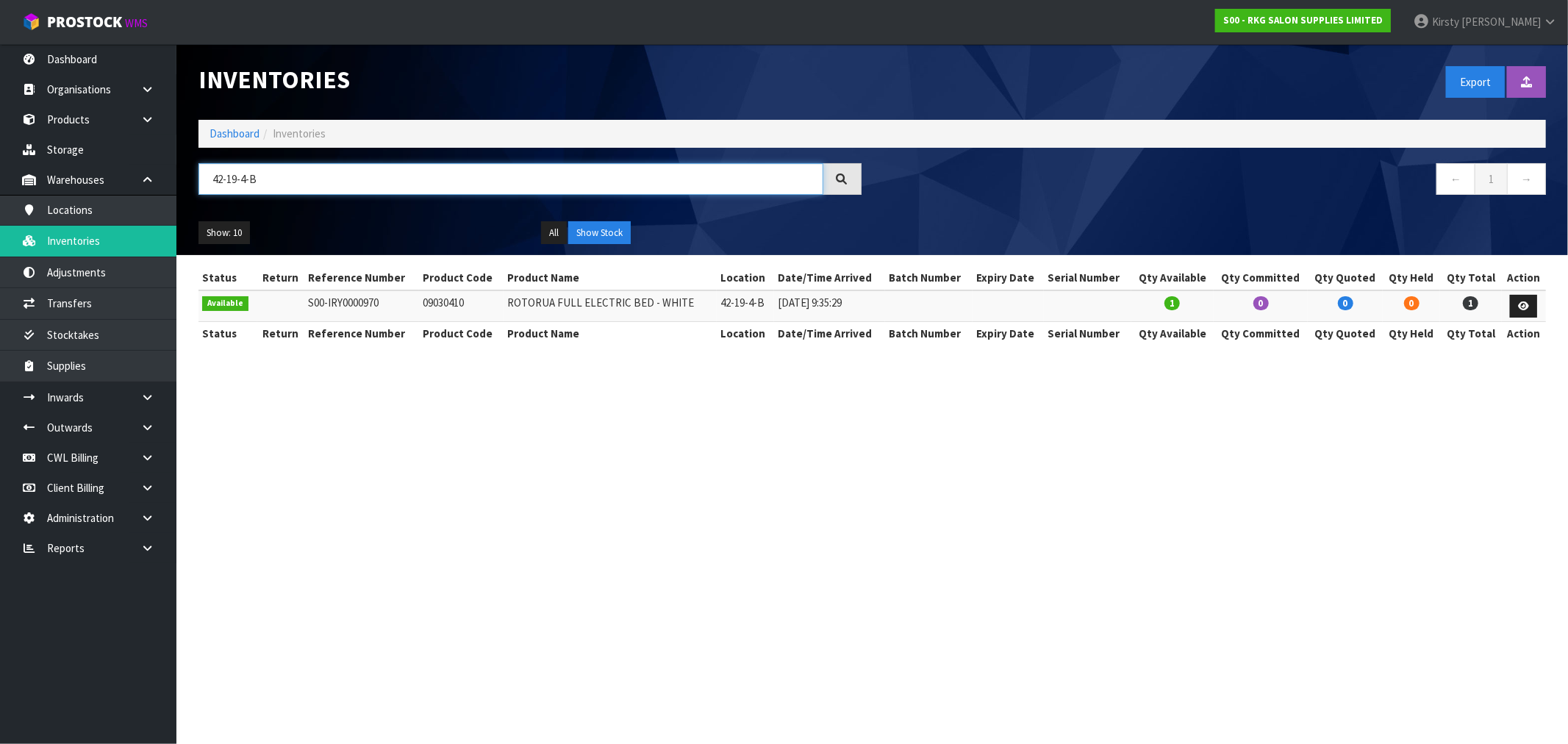
drag, startPoint x: 282, startPoint y: 184, endPoint x: 199, endPoint y: 187, distance: 83.1
click at [199, 187] on input "42-19-4-B" at bounding box center [511, 179] width 625 height 31
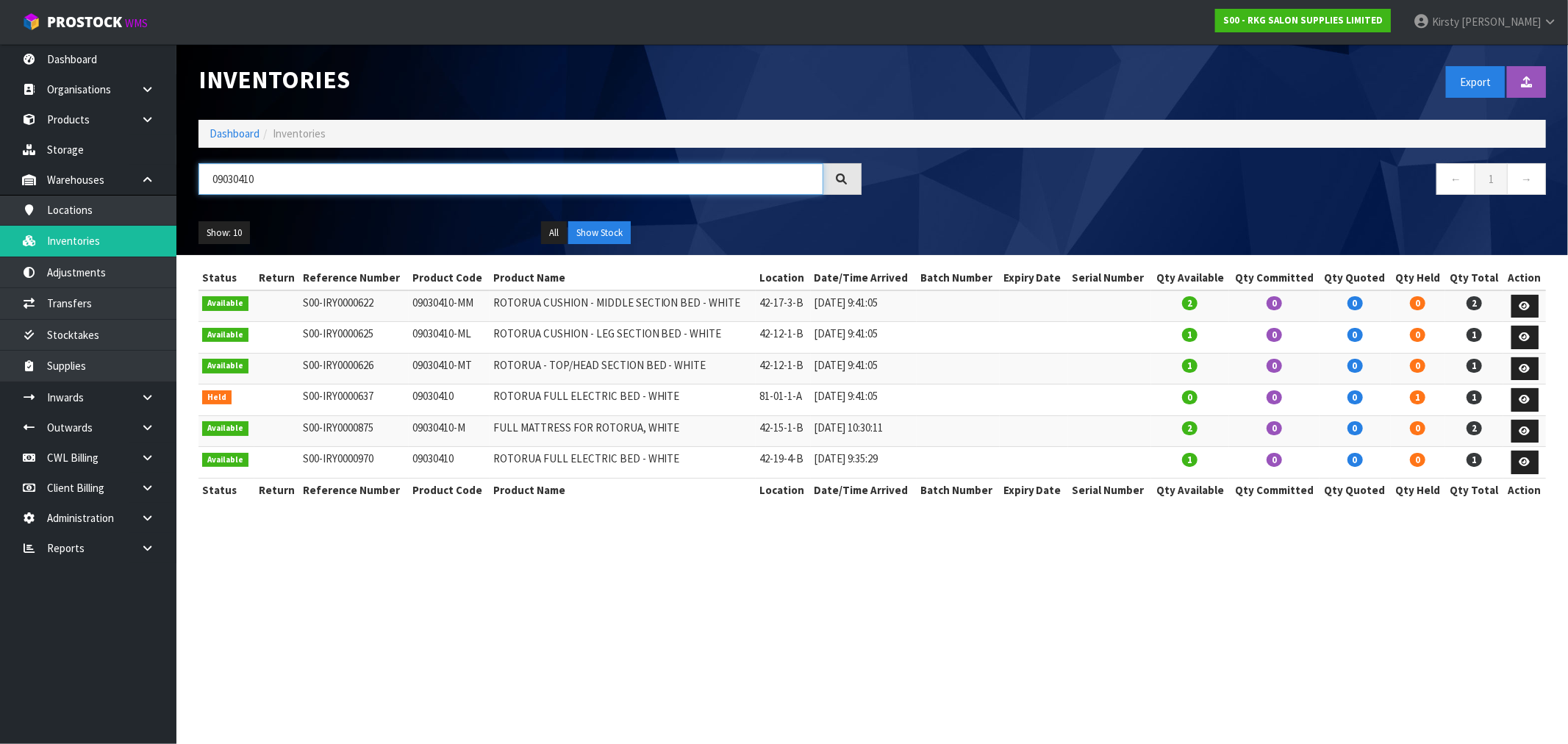
drag, startPoint x: 268, startPoint y: 188, endPoint x: 186, endPoint y: 199, distance: 82.7
click at [186, 199] on header "Inventories Export Import Inventory Drop file here to import csv template Dashb…" at bounding box center [872, 150] width 1391 height 211
type input "0"
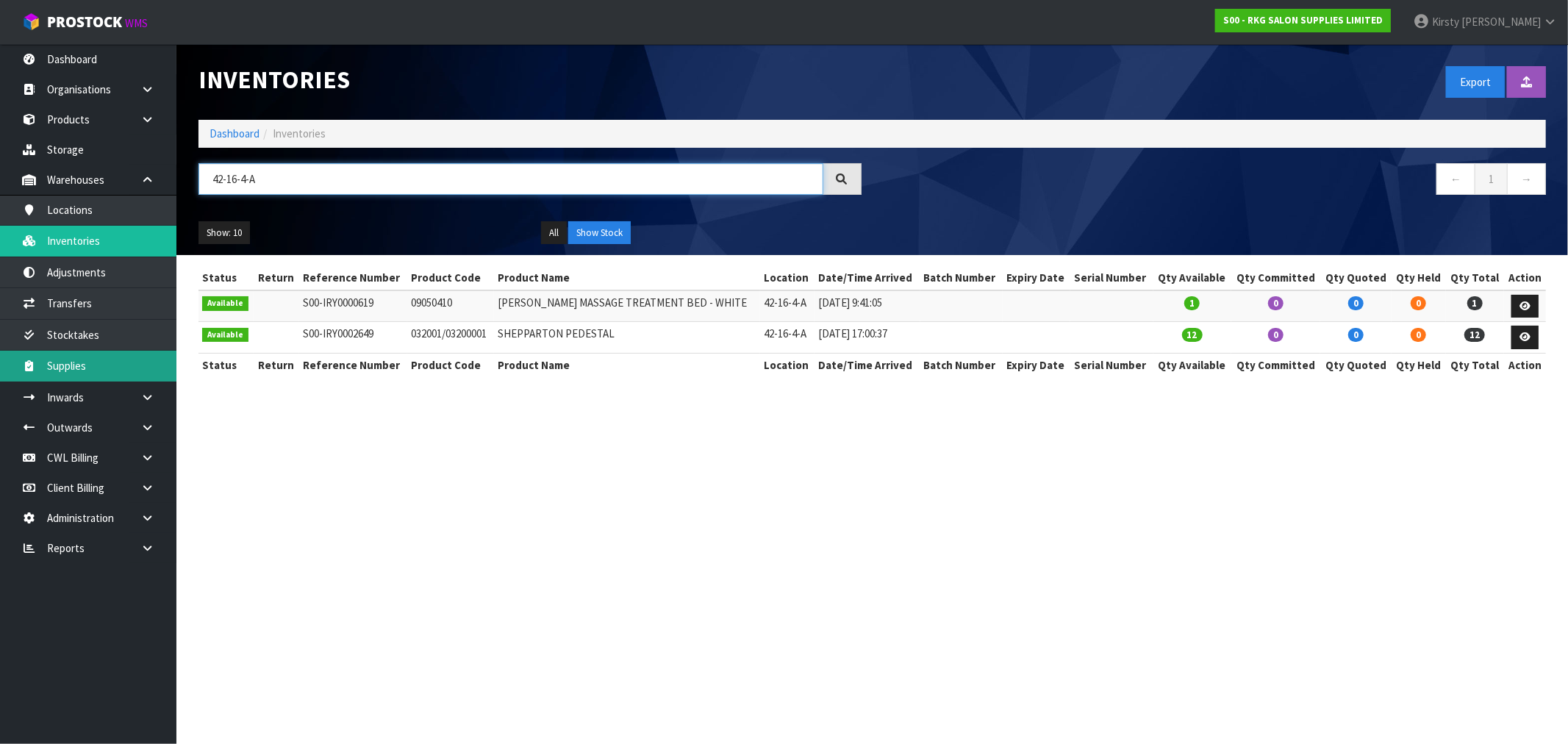
type input "42-16-4-A"
click at [145, 428] on icon at bounding box center [147, 427] width 14 height 11
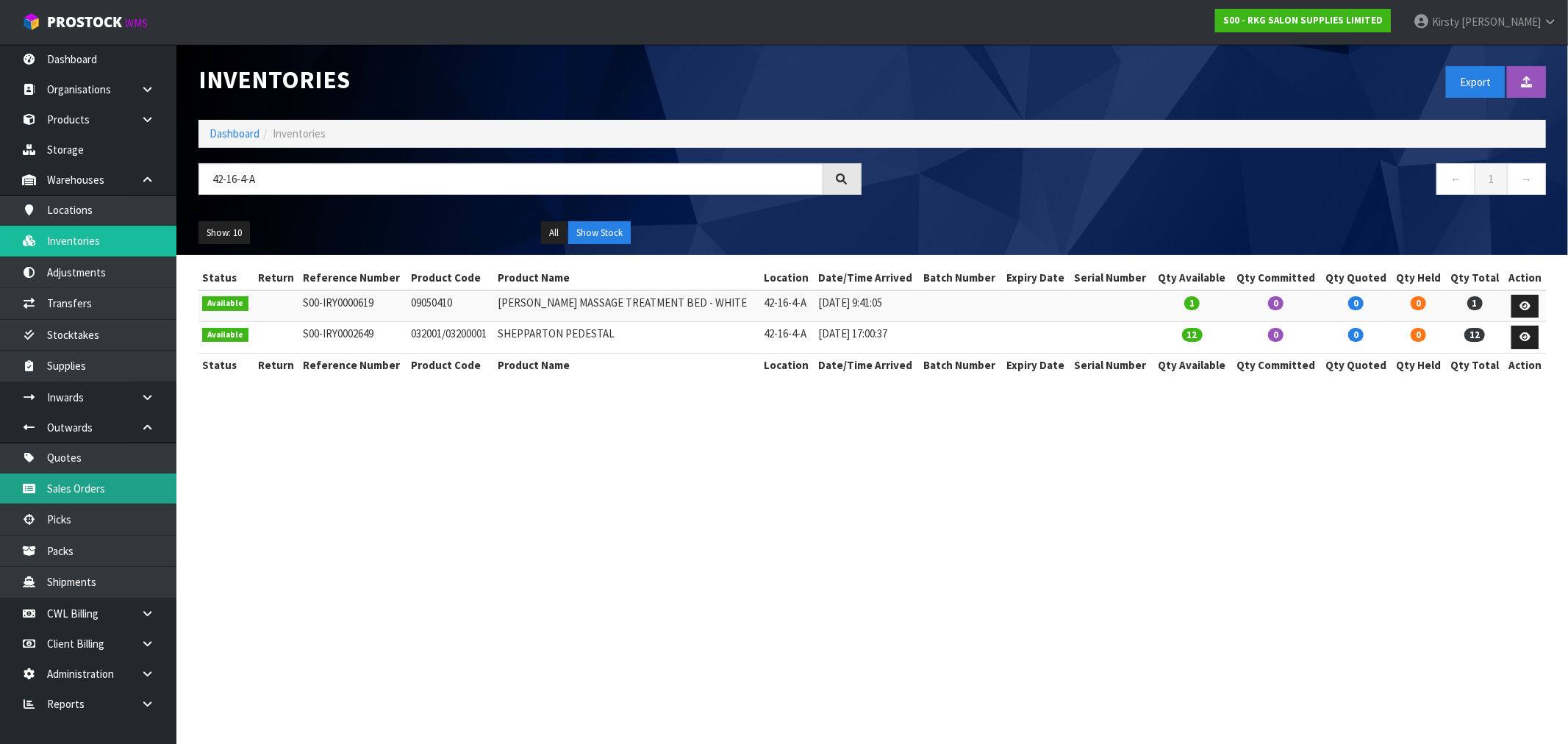
click at [75, 488] on link "Sales Orders" at bounding box center [88, 488] width 177 height 30
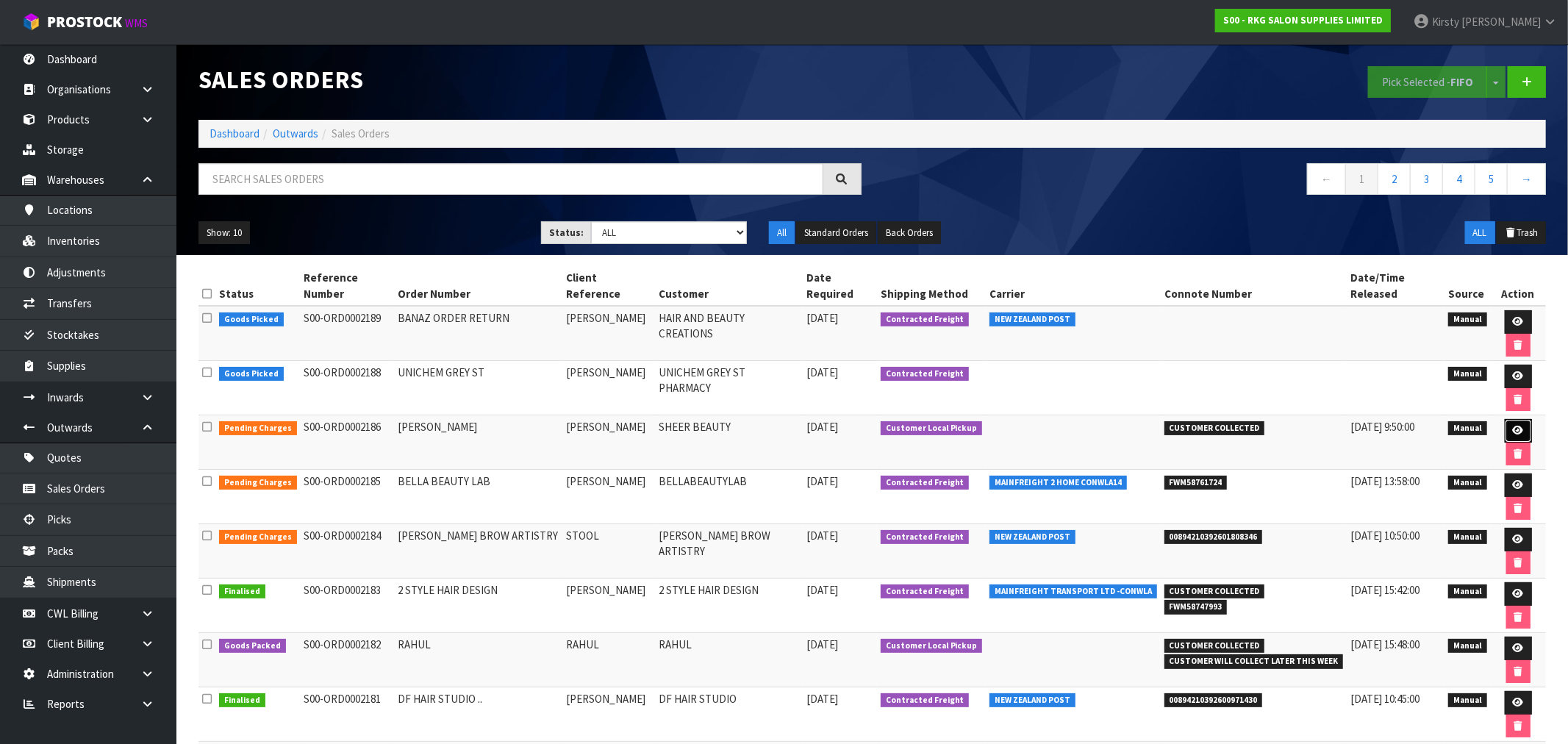
click at [1505, 419] on link at bounding box center [1518, 431] width 27 height 24
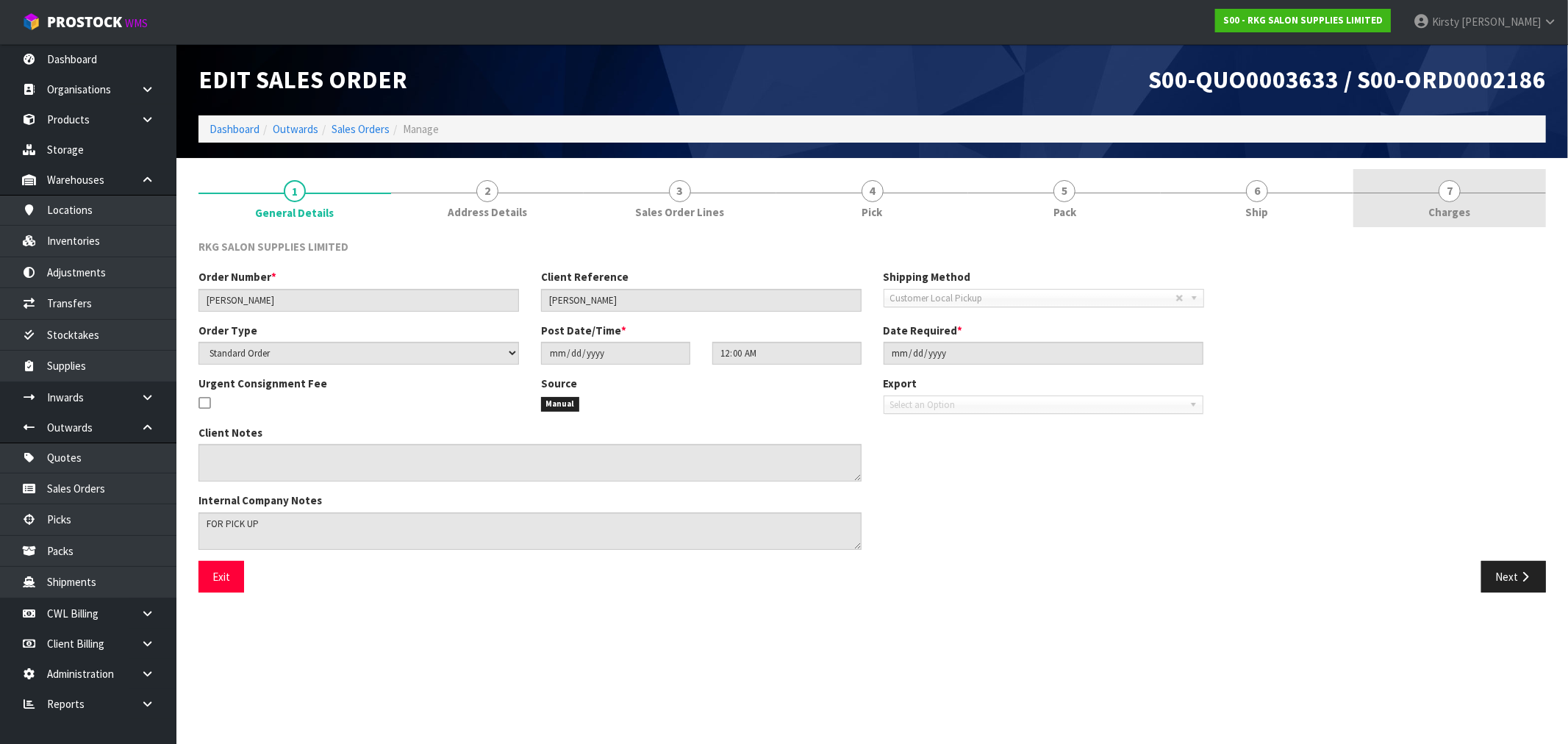
click at [1454, 194] on span "7" at bounding box center [1450, 191] width 22 height 22
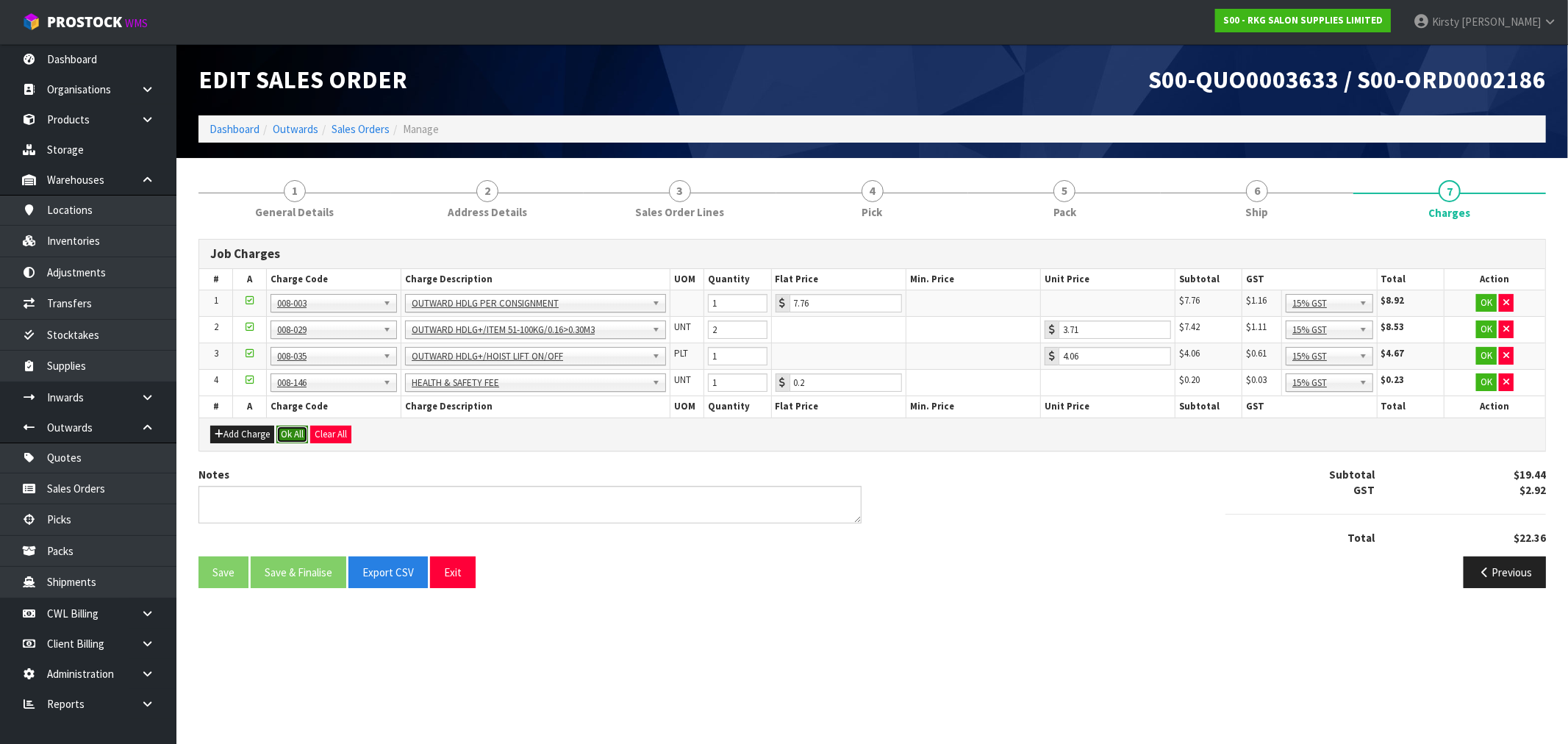
click at [296, 437] on button "Ok All" at bounding box center [292, 434] width 31 height 17
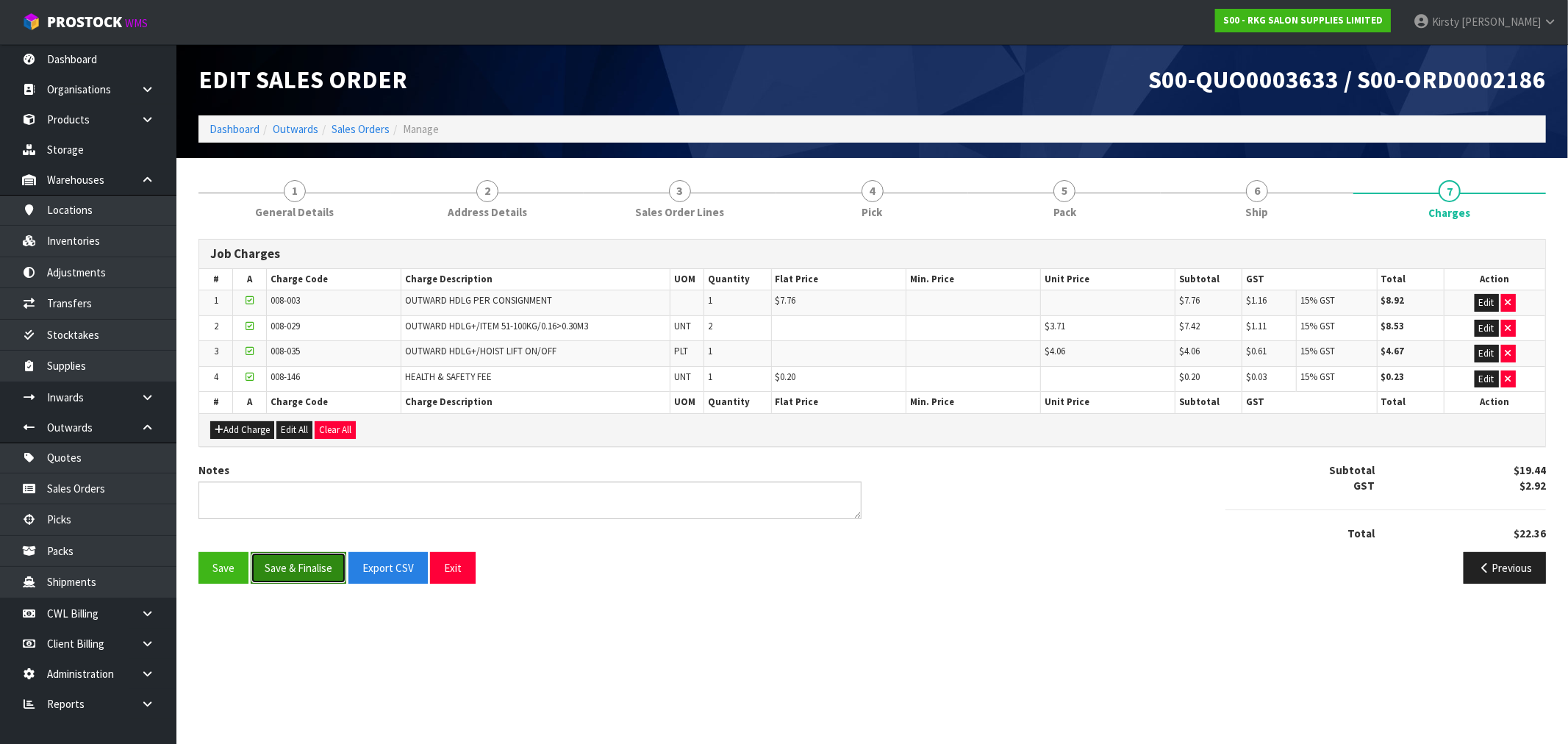
click at [288, 571] on button "Save & Finalise" at bounding box center [298, 568] width 95 height 31
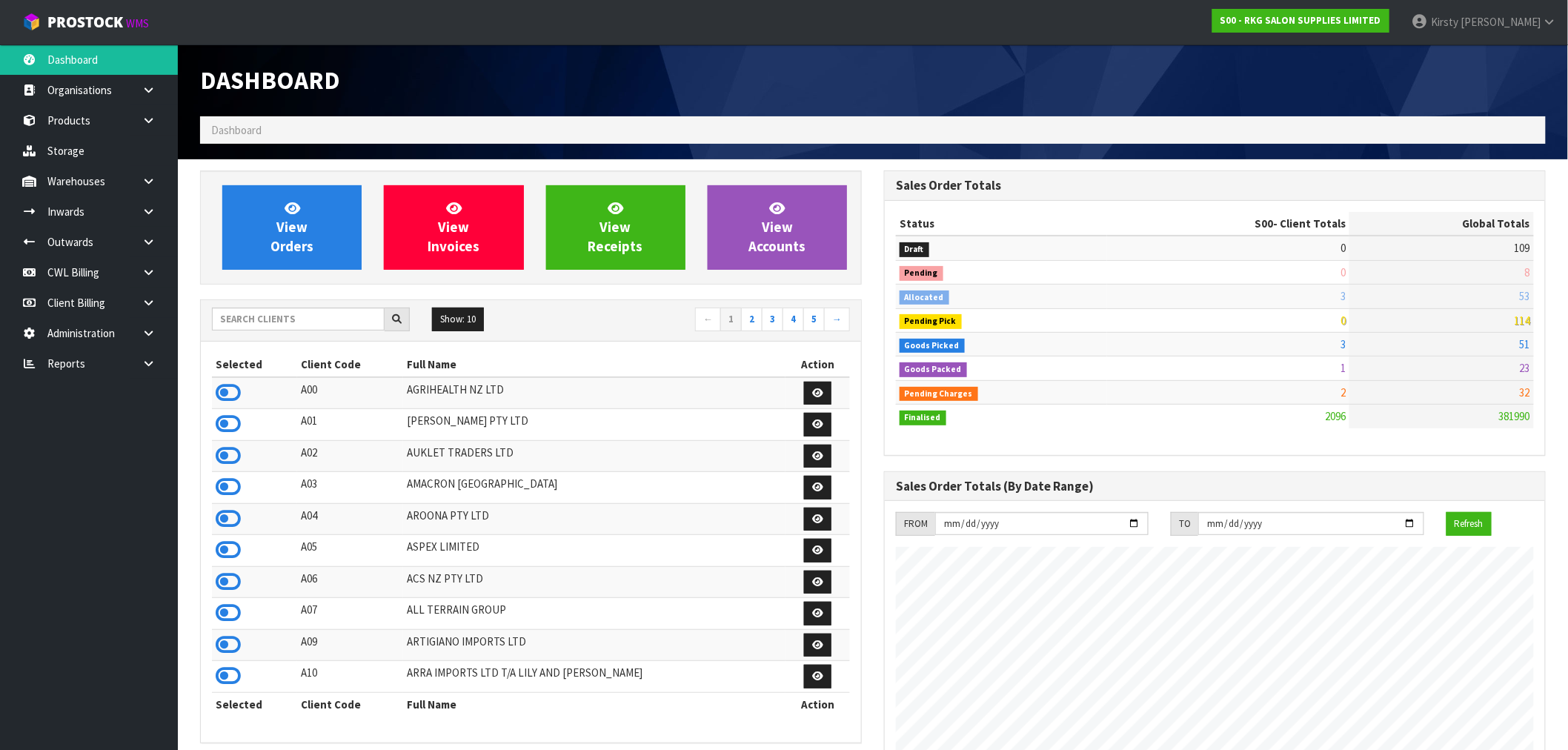
scroll to position [1123, 684]
click at [84, 119] on link "Products" at bounding box center [89, 120] width 178 height 31
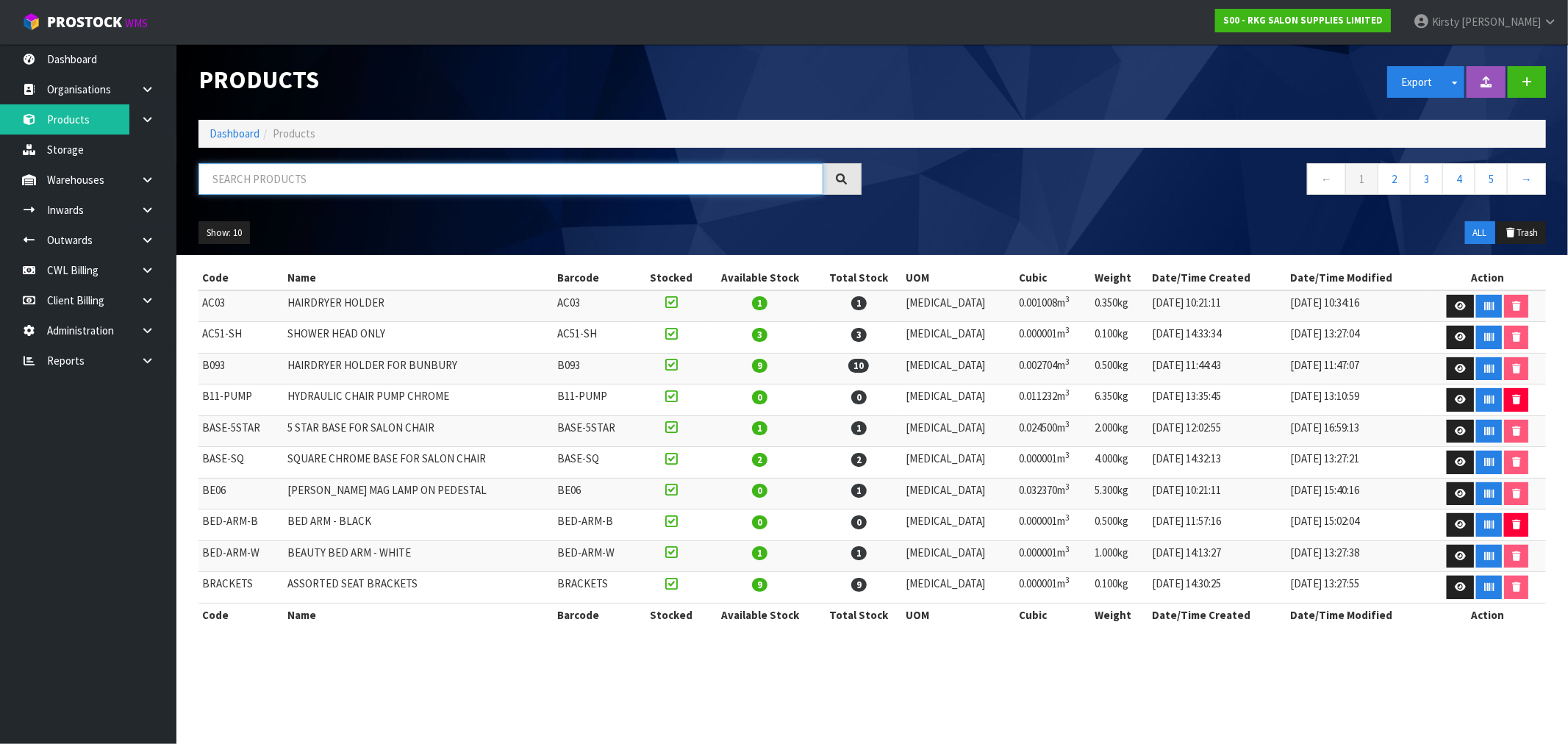
click at [275, 170] on input "text" at bounding box center [511, 179] width 625 height 31
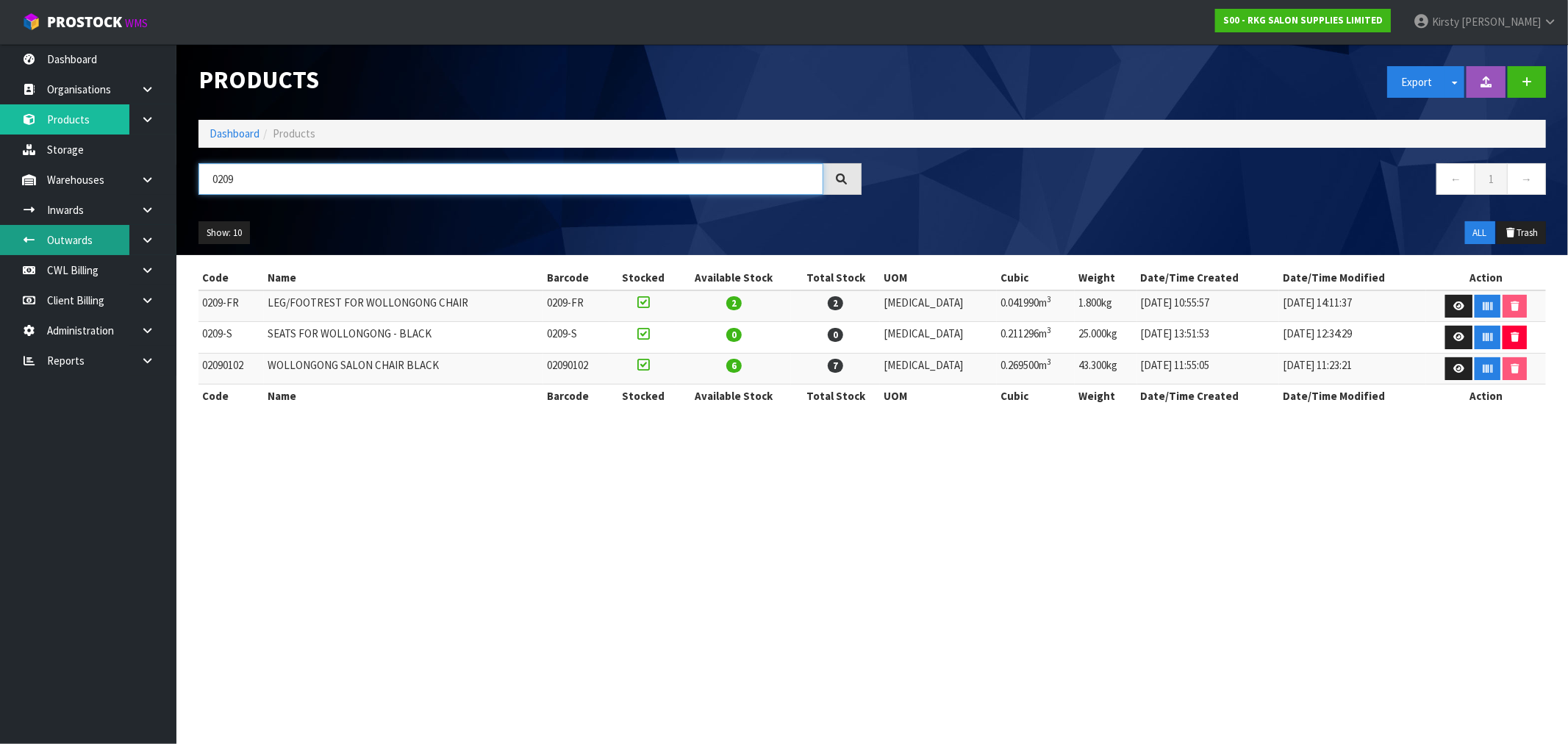
type input "0209"
click at [141, 238] on icon at bounding box center [147, 239] width 14 height 11
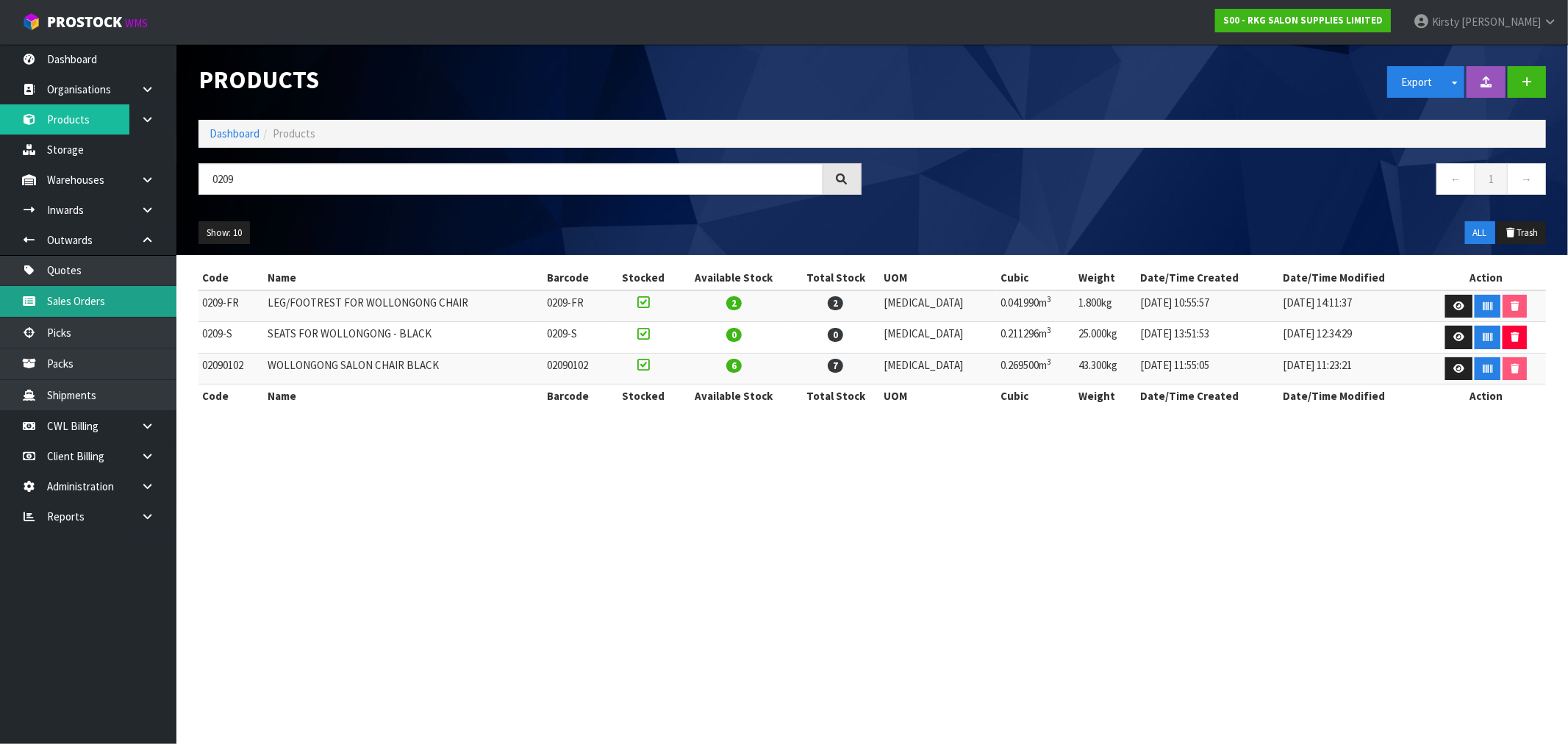
click at [83, 298] on link "Sales Orders" at bounding box center [88, 301] width 177 height 30
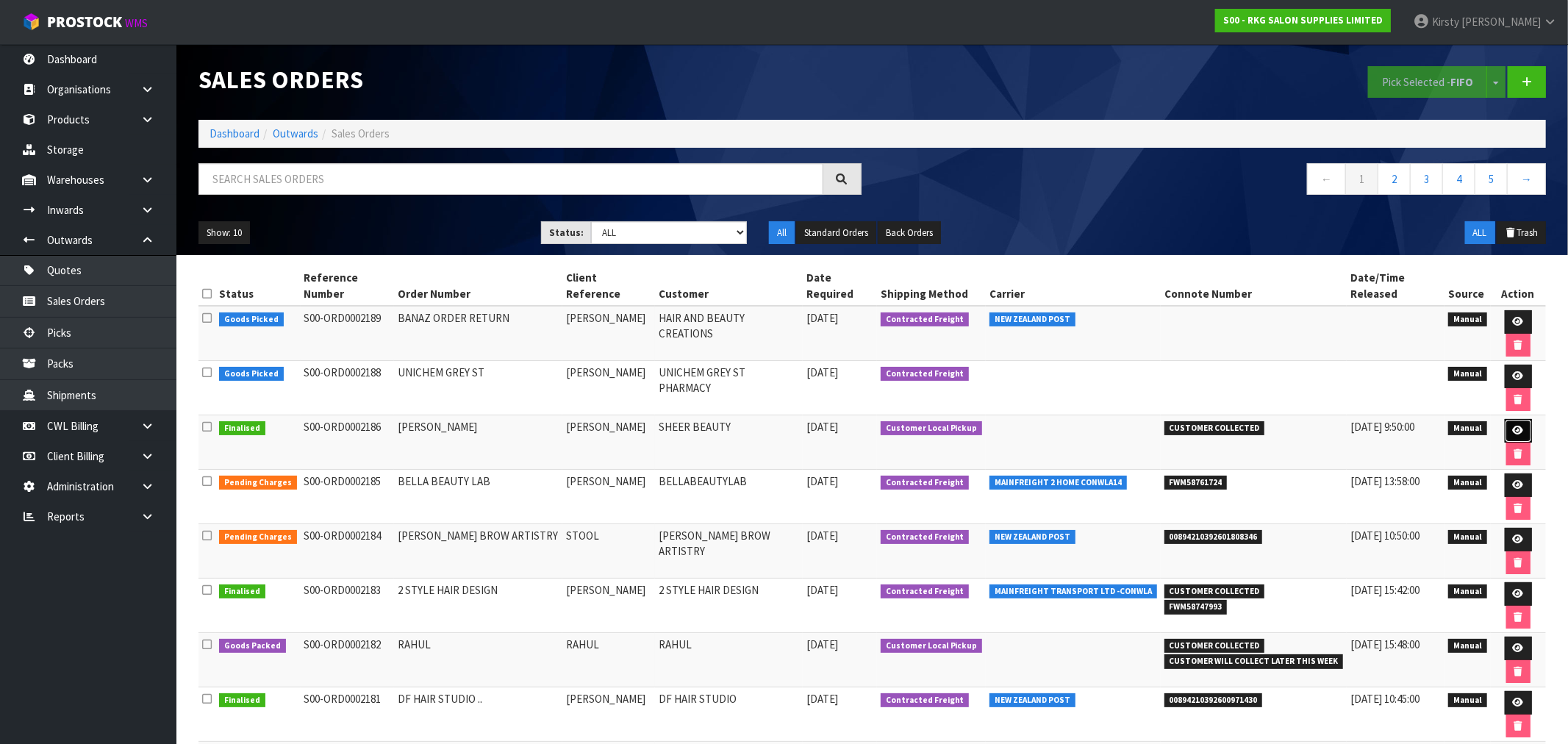
click at [1505, 419] on link at bounding box center [1518, 431] width 27 height 24
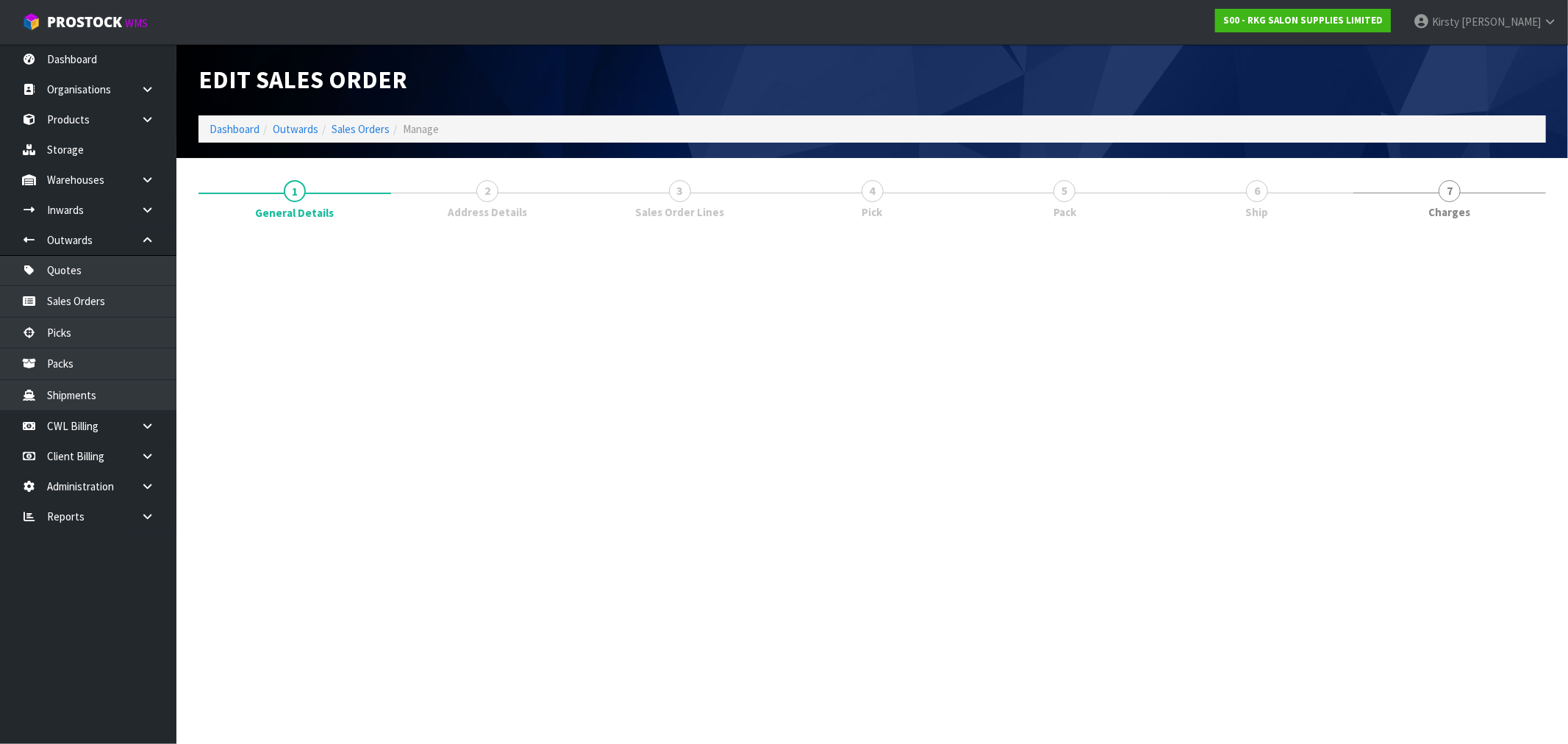
click at [1253, 195] on span "6" at bounding box center [1257, 191] width 22 height 22
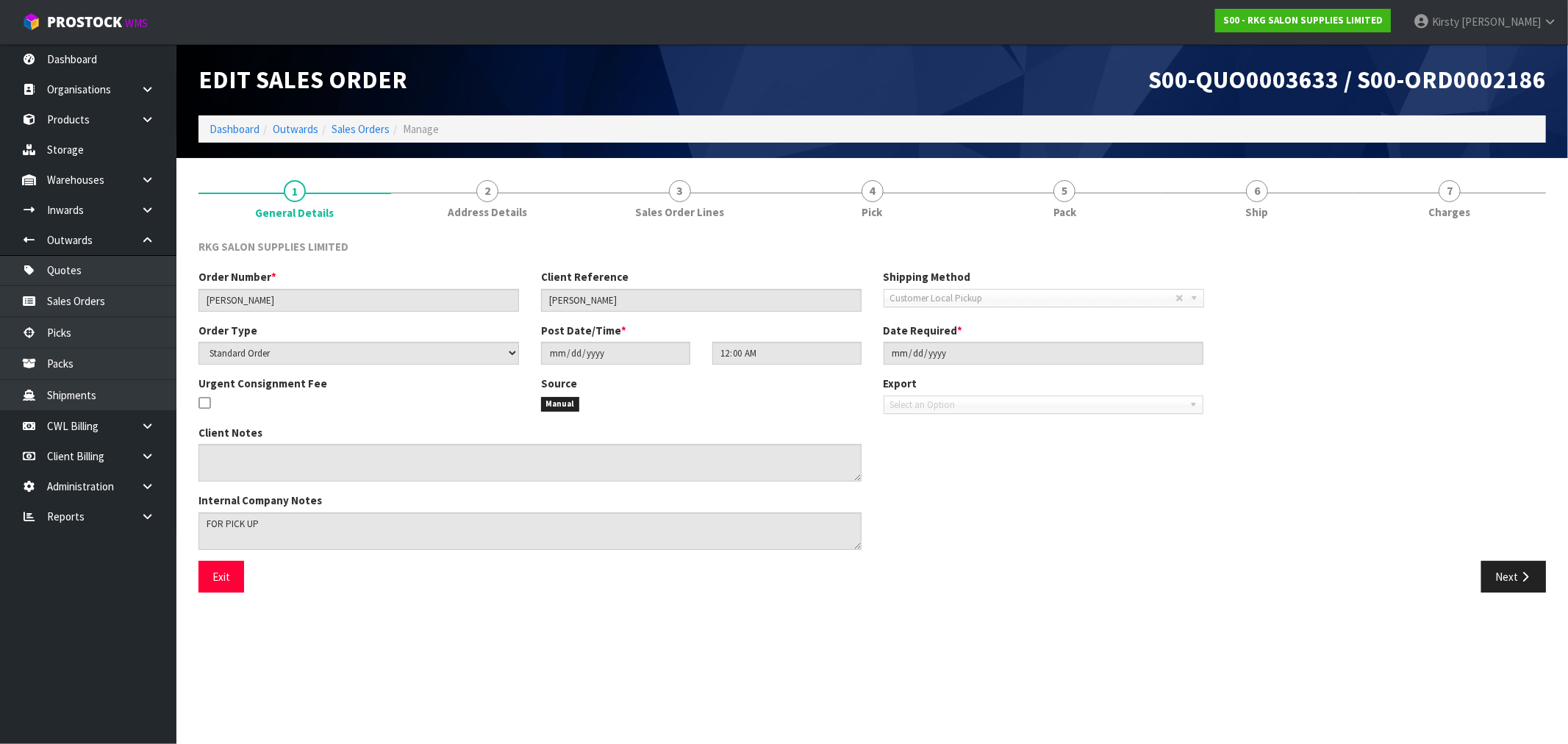
drag, startPoint x: 1248, startPoint y: 196, endPoint x: 1048, endPoint y: 258, distance: 209.4
click at [1247, 197] on link "6 Ship" at bounding box center [1257, 198] width 192 height 58
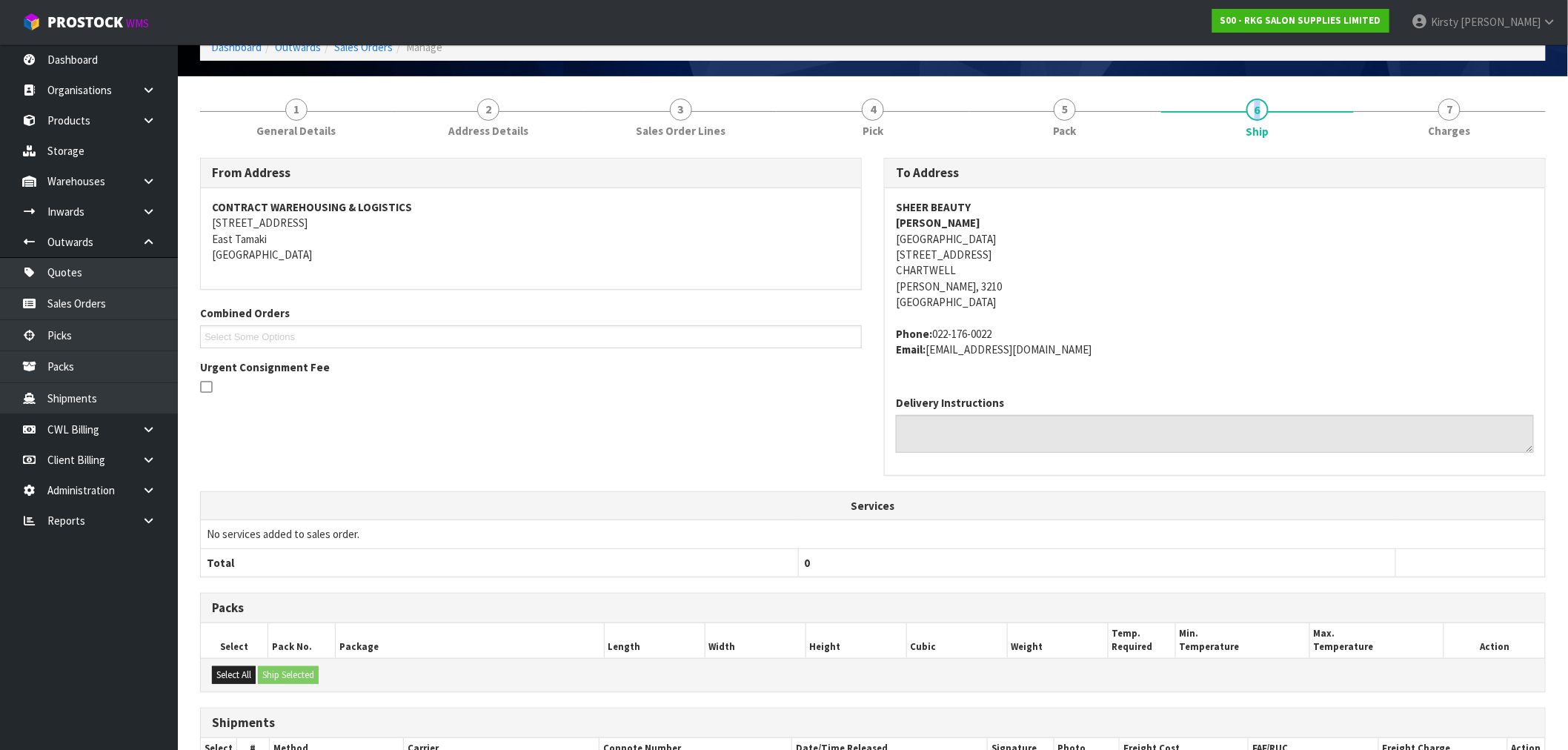
scroll to position [234, 0]
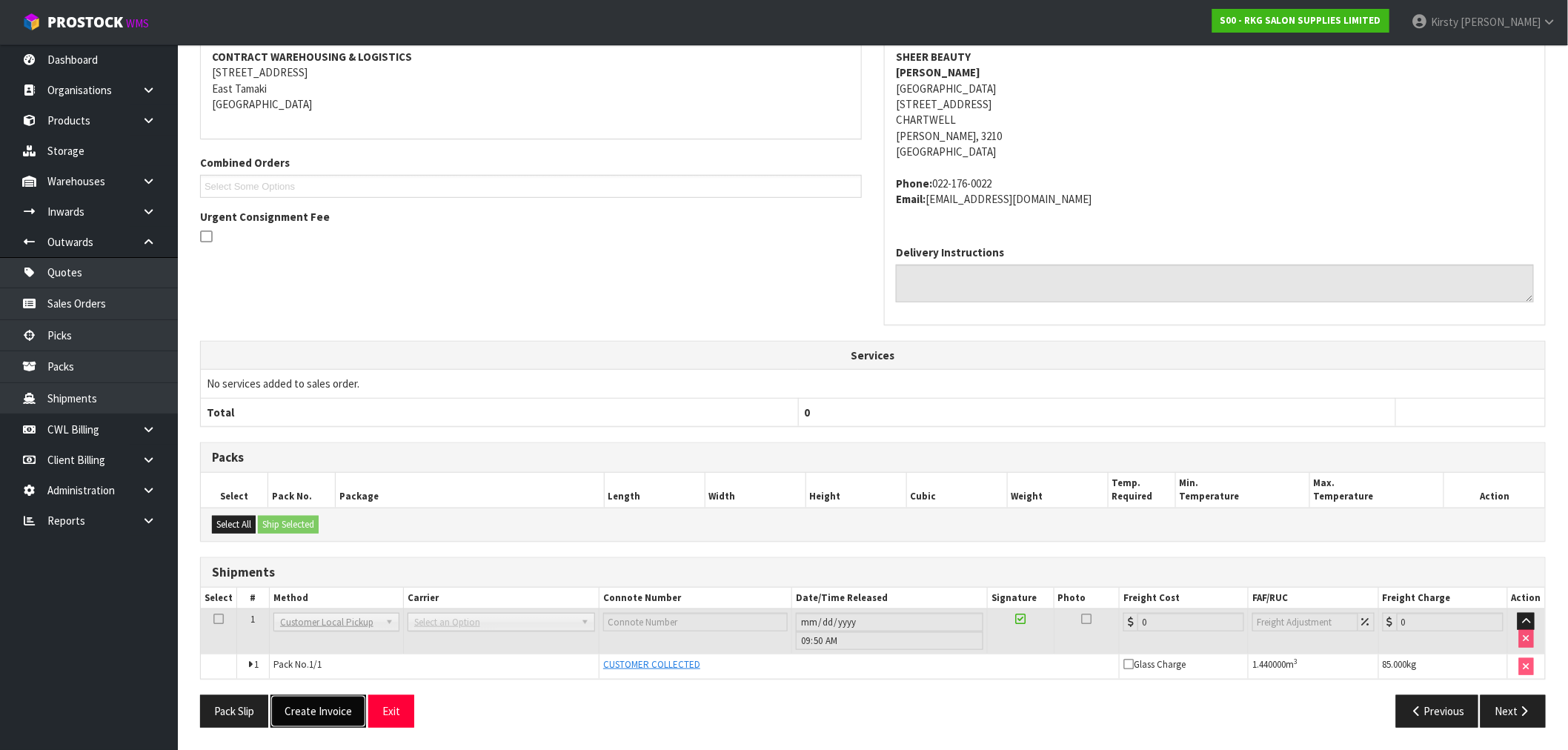
click at [330, 707] on button "Create Invoice" at bounding box center [318, 711] width 95 height 31
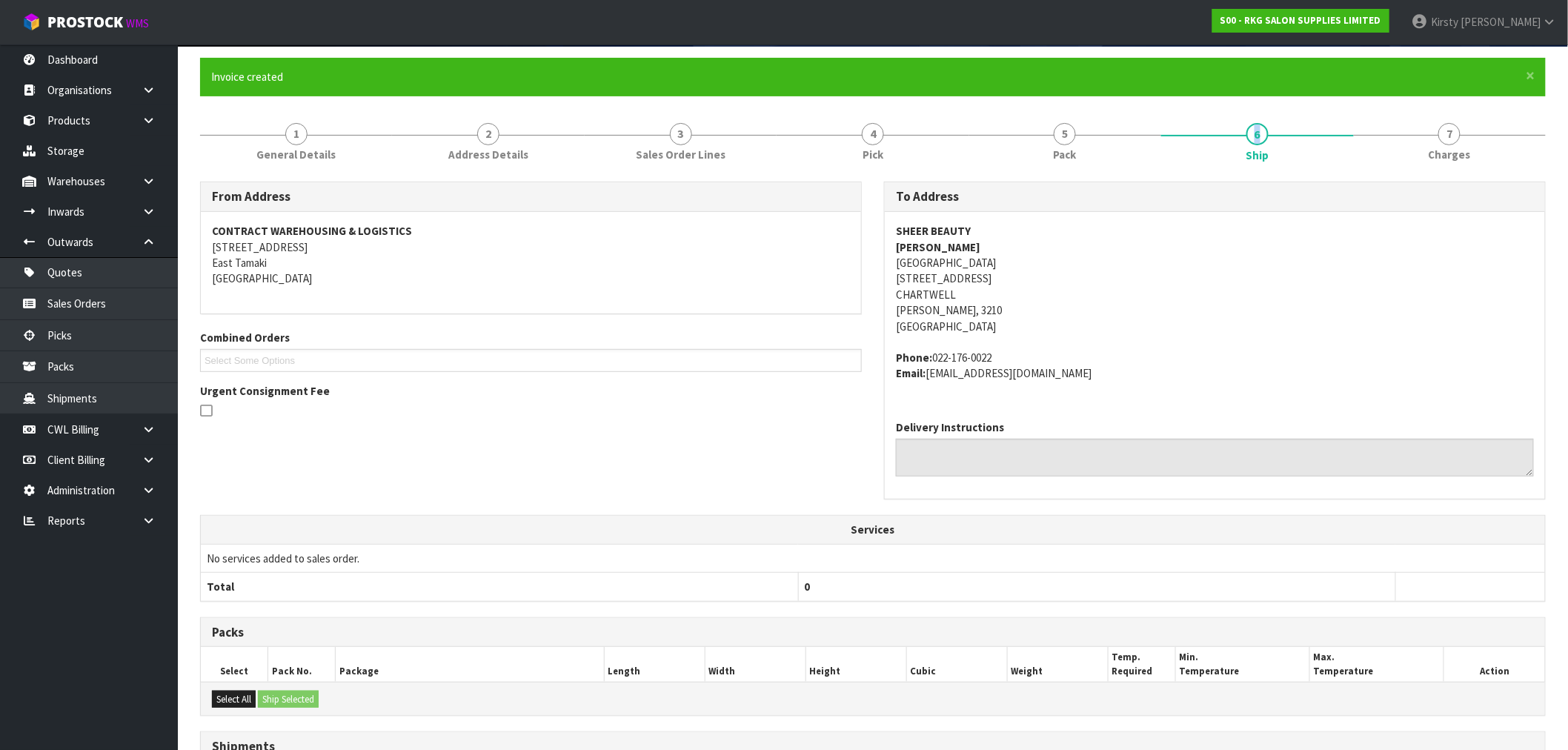
scroll to position [287, 0]
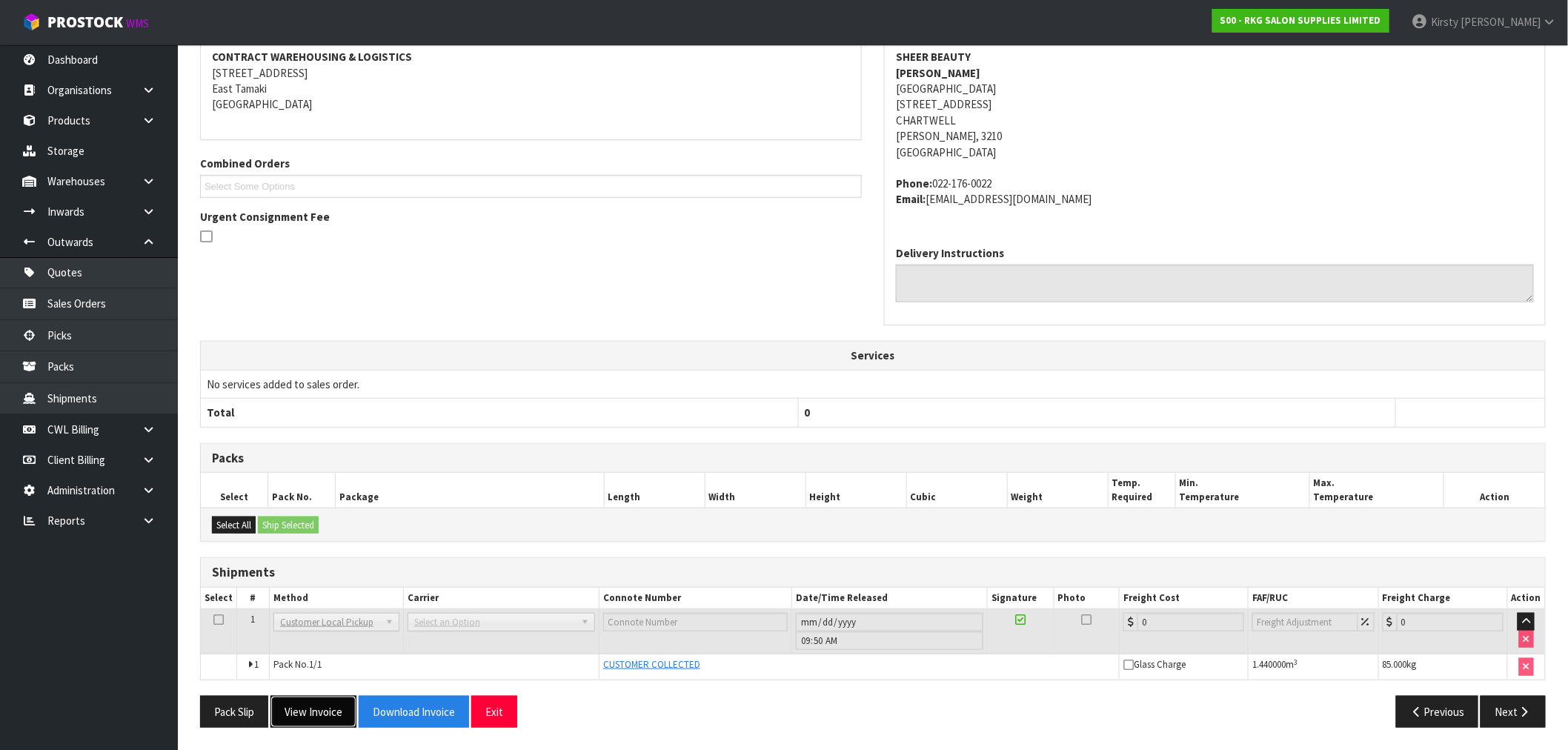
click at [329, 715] on button "View Invoice" at bounding box center [314, 712] width 86 height 31
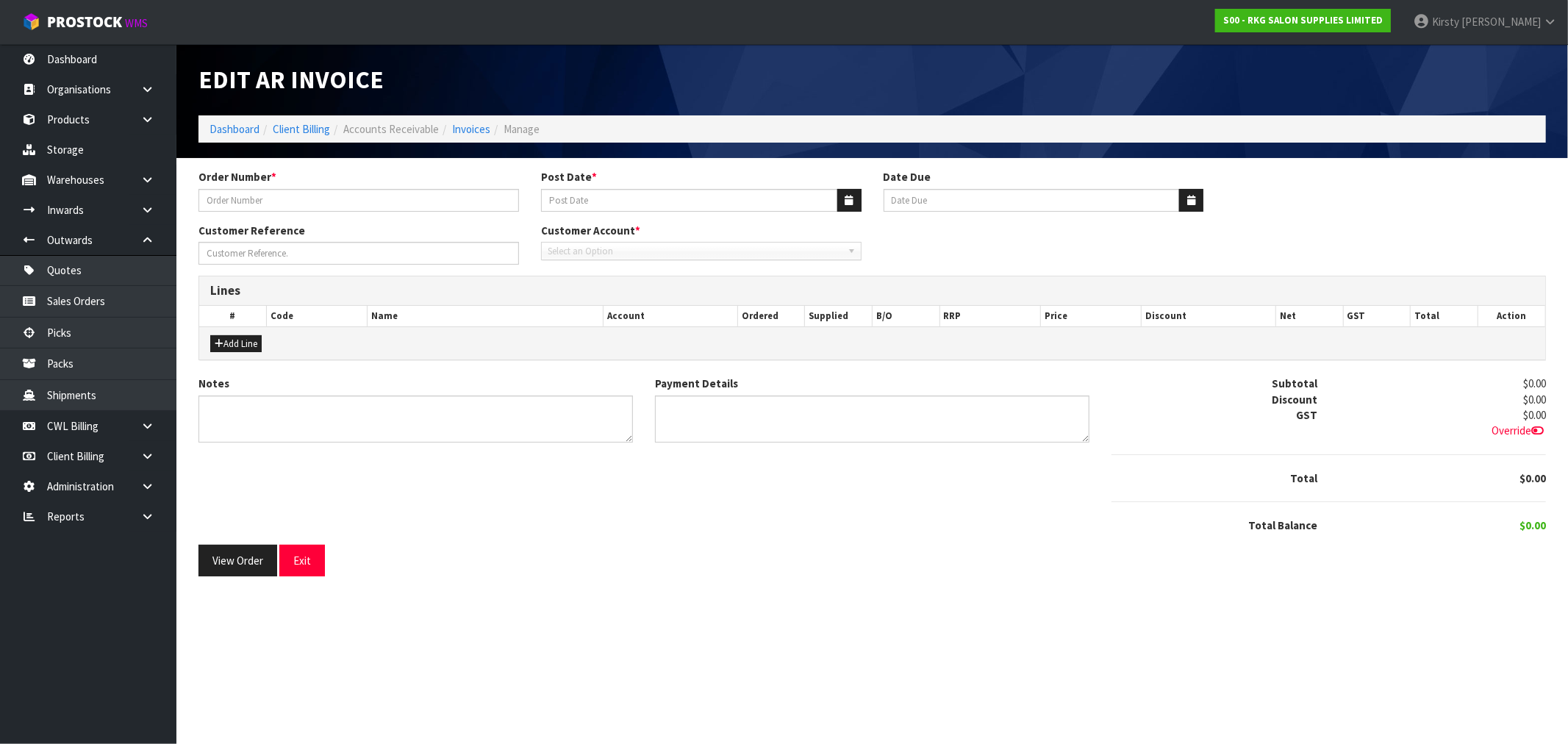
type input "[PERSON_NAME]"
type input "[DATE]"
type input "[PERSON_NAME]"
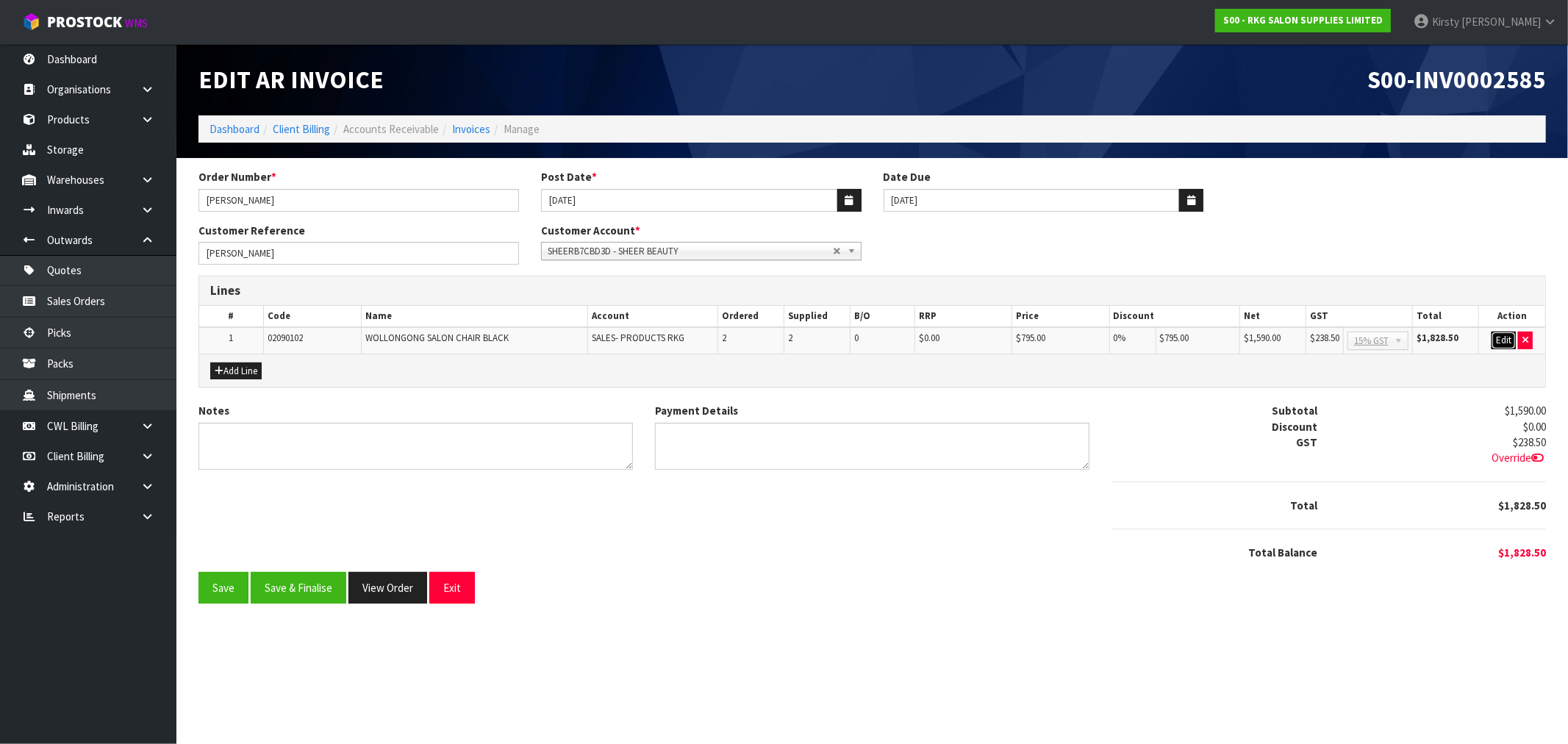
click at [1498, 339] on button "Edit" at bounding box center [1504, 340] width 25 height 17
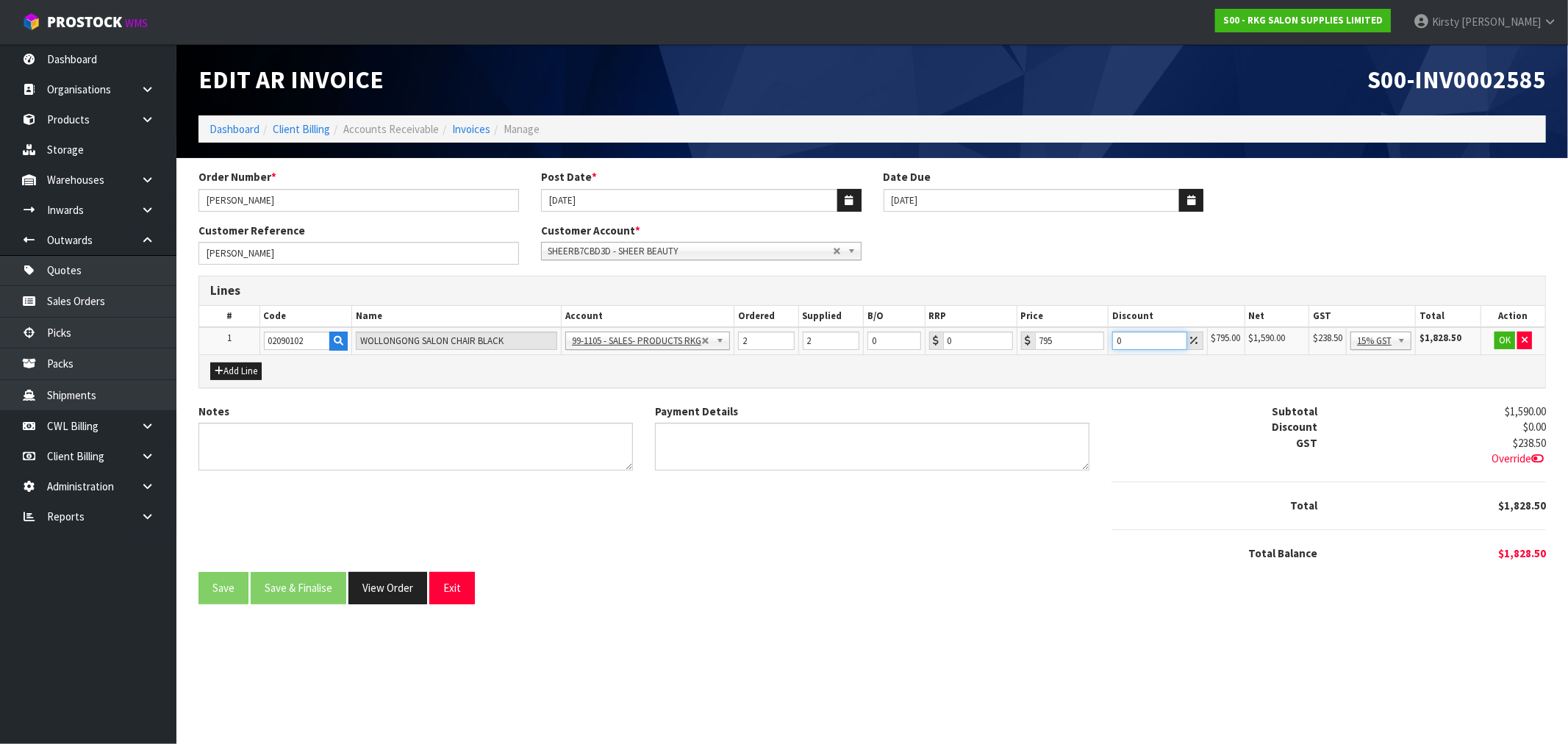
drag, startPoint x: 1128, startPoint y: 344, endPoint x: 1091, endPoint y: 348, distance: 37.2
click at [1091, 348] on tr "1 02090102 WOLLONGONG SALON CHAIR BLACK 99-1100 - SALES -ADMIN 99-1105 - SALES-…" at bounding box center [872, 340] width 1346 height 27
type input "7.5"
click at [1506, 340] on button "OK" at bounding box center [1505, 340] width 21 height 17
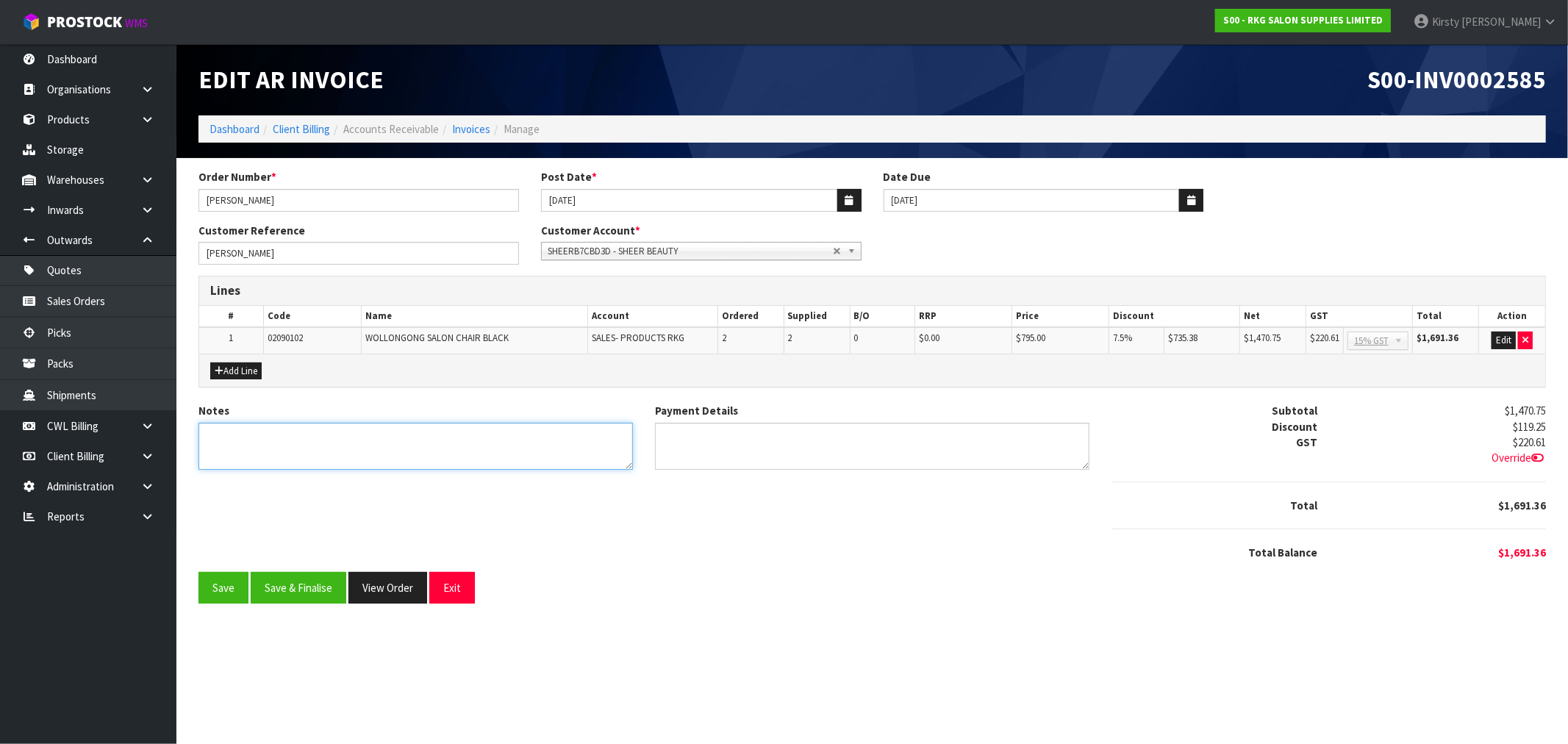
click at [351, 450] on textarea "Notes" at bounding box center [416, 446] width 435 height 48
type textarea "COLLECTED THANK YOU FOR YOUR ORDER"
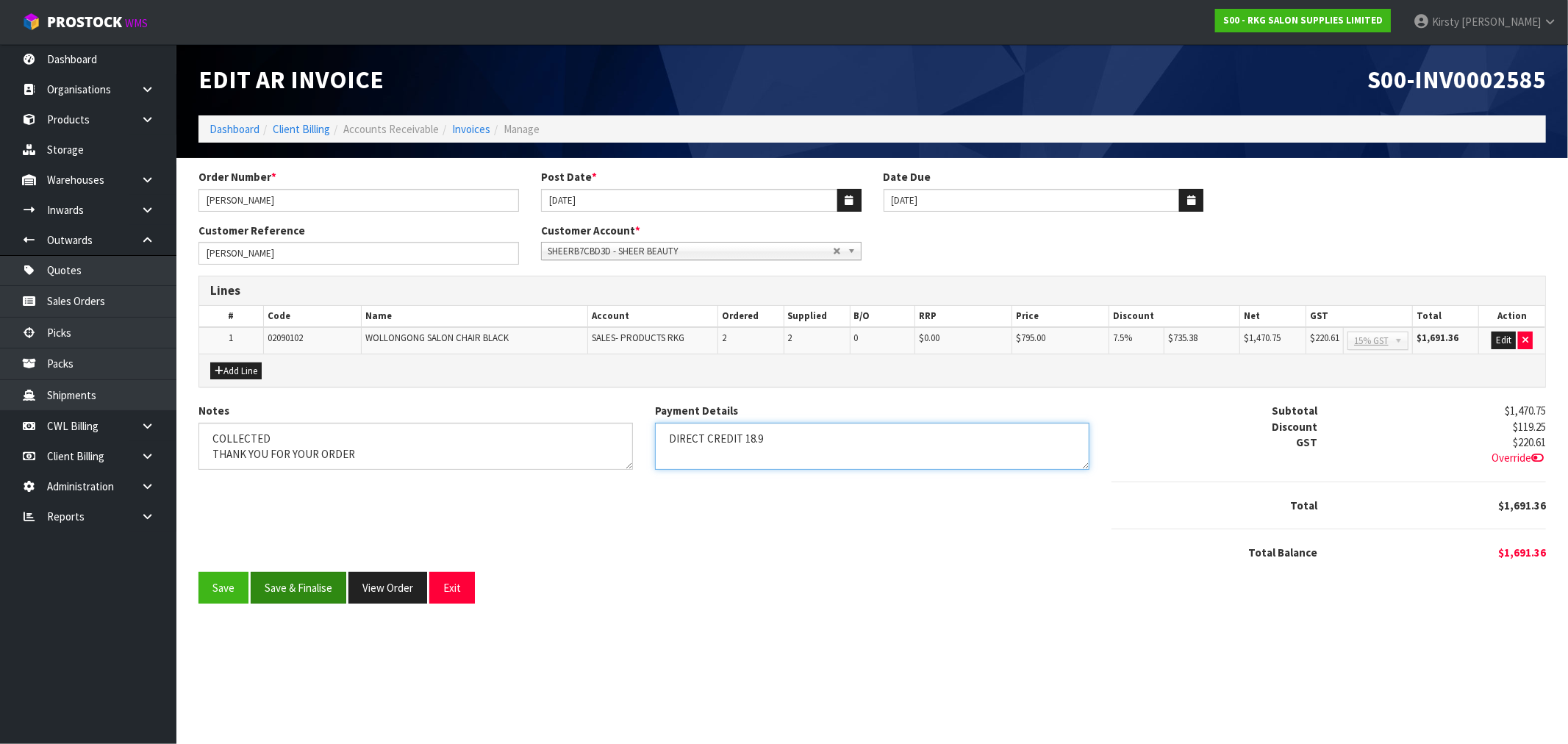
type textarea "DIRECT CREDIT 18.9"
click at [297, 575] on button "Save & Finalise" at bounding box center [298, 588] width 95 height 31
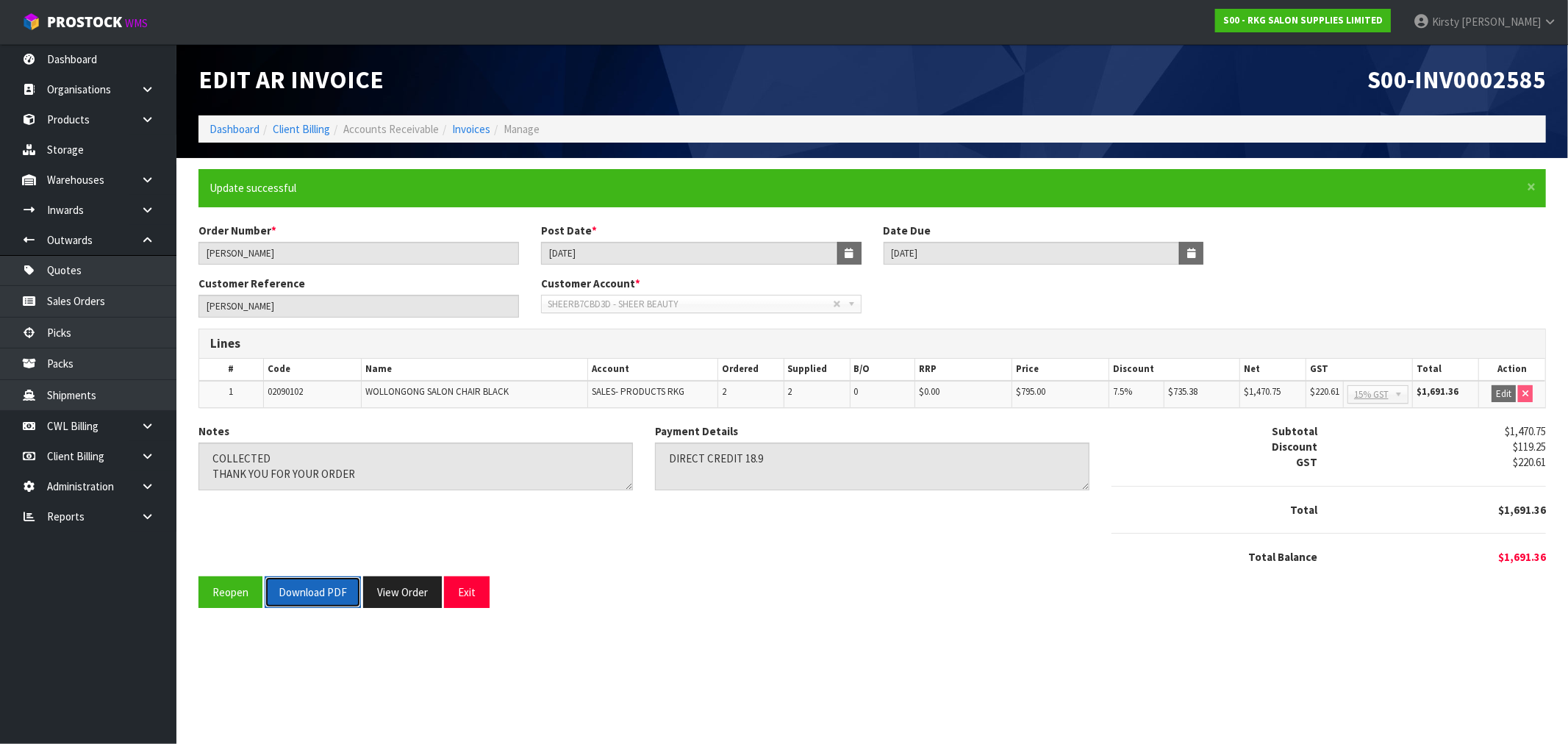
click at [315, 598] on button "Download PDF" at bounding box center [312, 592] width 96 height 31
click at [475, 586] on button "Exit" at bounding box center [466, 592] width 45 height 31
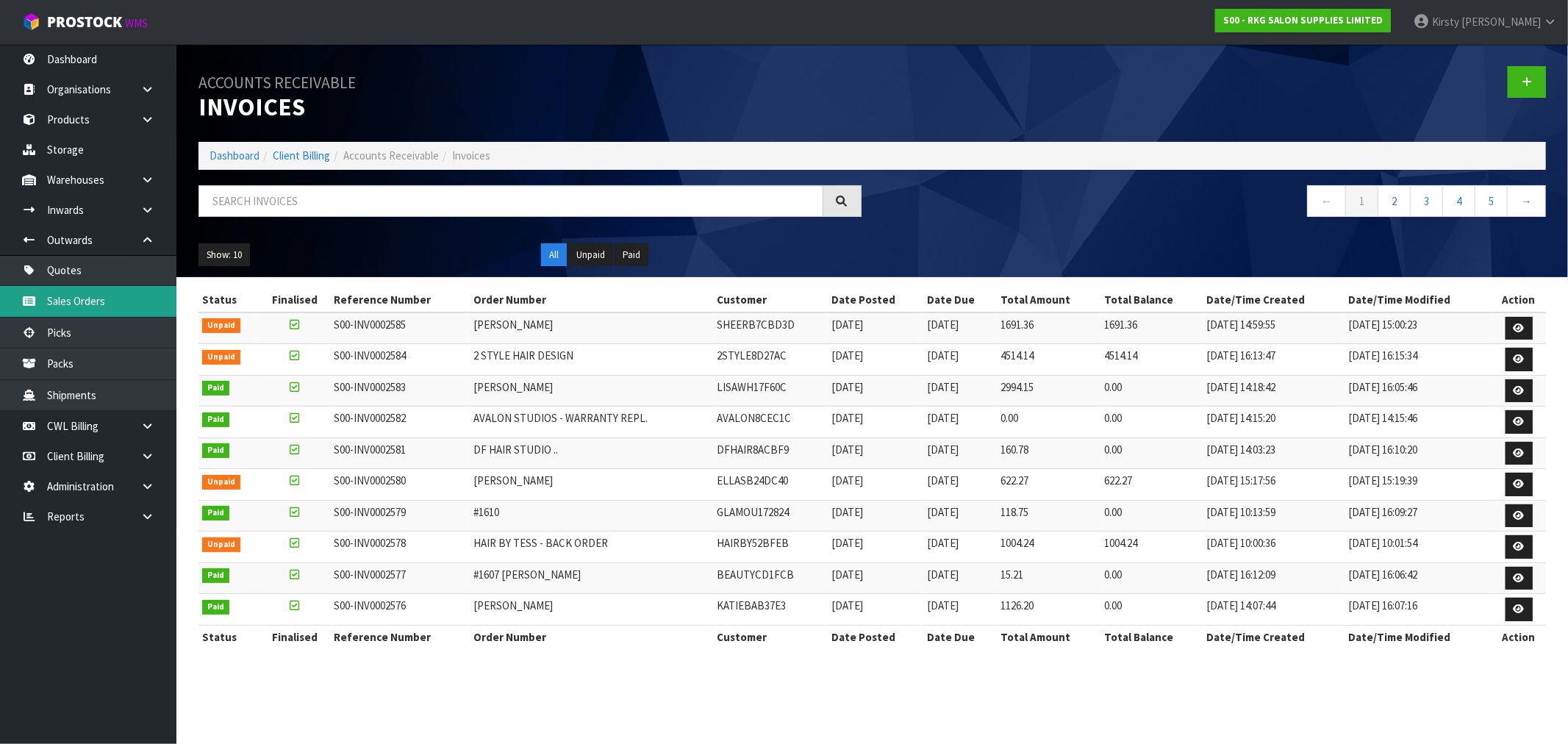
click at [93, 297] on link "Sales Orders" at bounding box center [88, 301] width 177 height 30
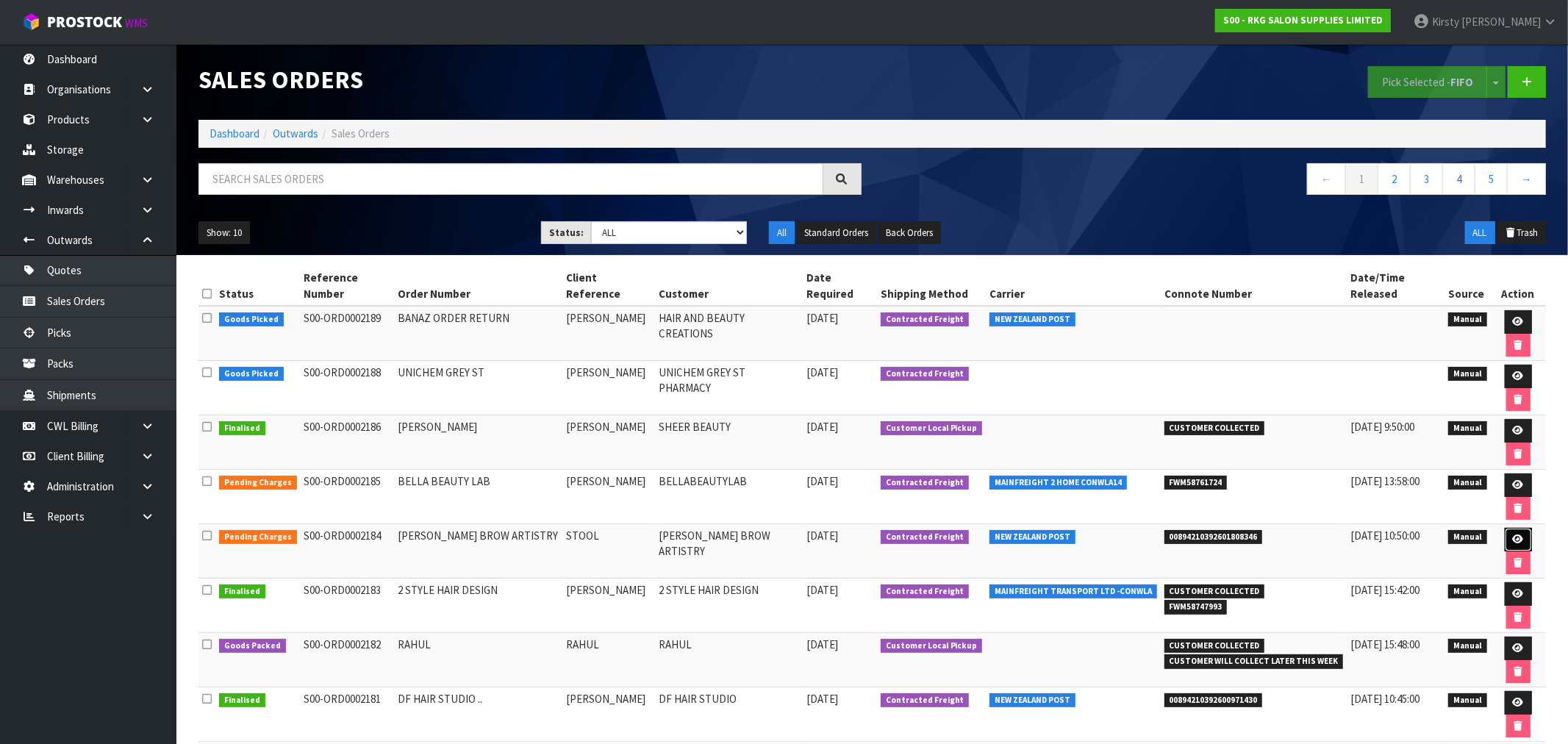
click at [1513, 534] on icon at bounding box center [1518, 539] width 11 height 10
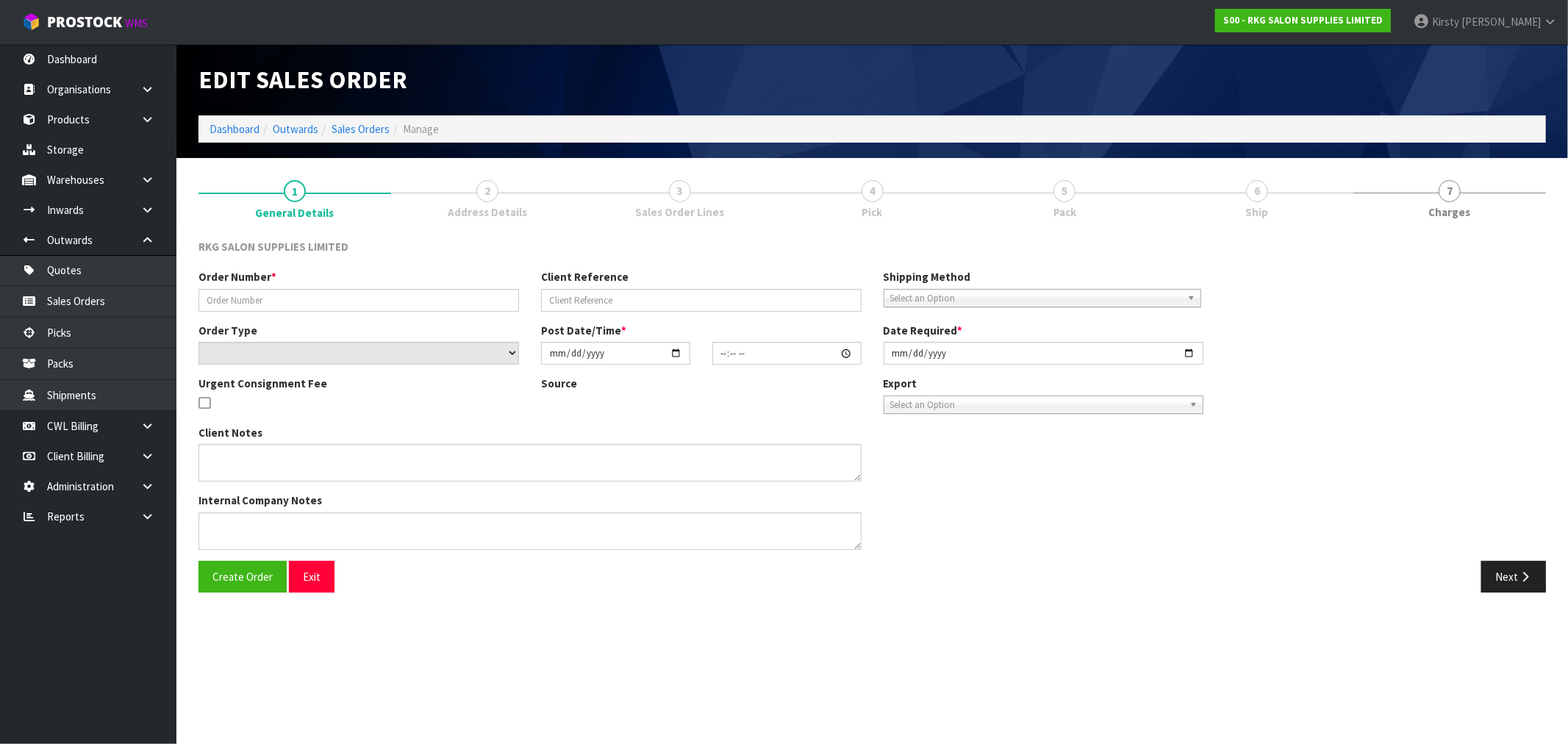
type input "[PERSON_NAME] BROW ARTISTRY"
type input "STOOL"
select select "number:0"
type input "[DATE]"
type input "13:00:00.000"
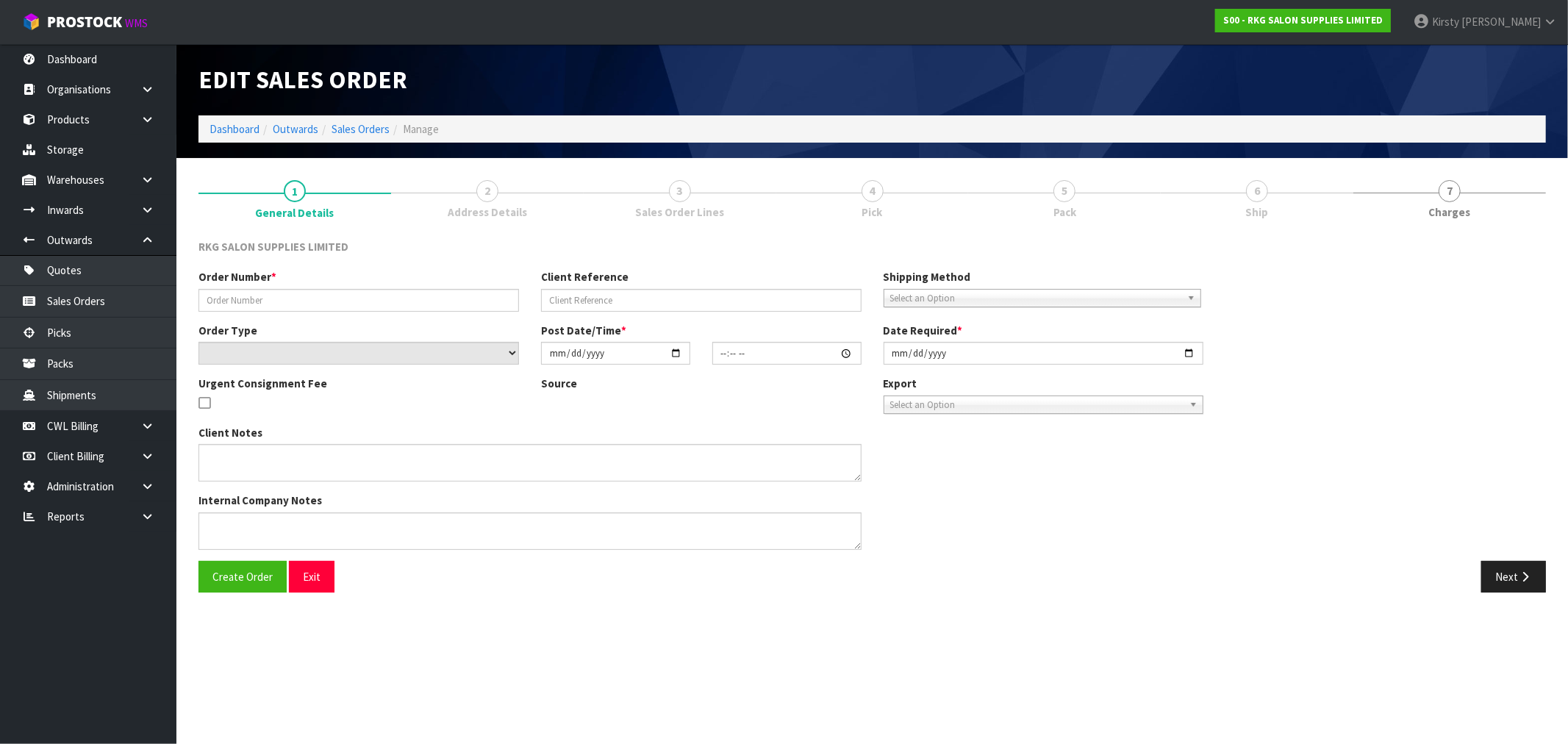
type input "[DATE]"
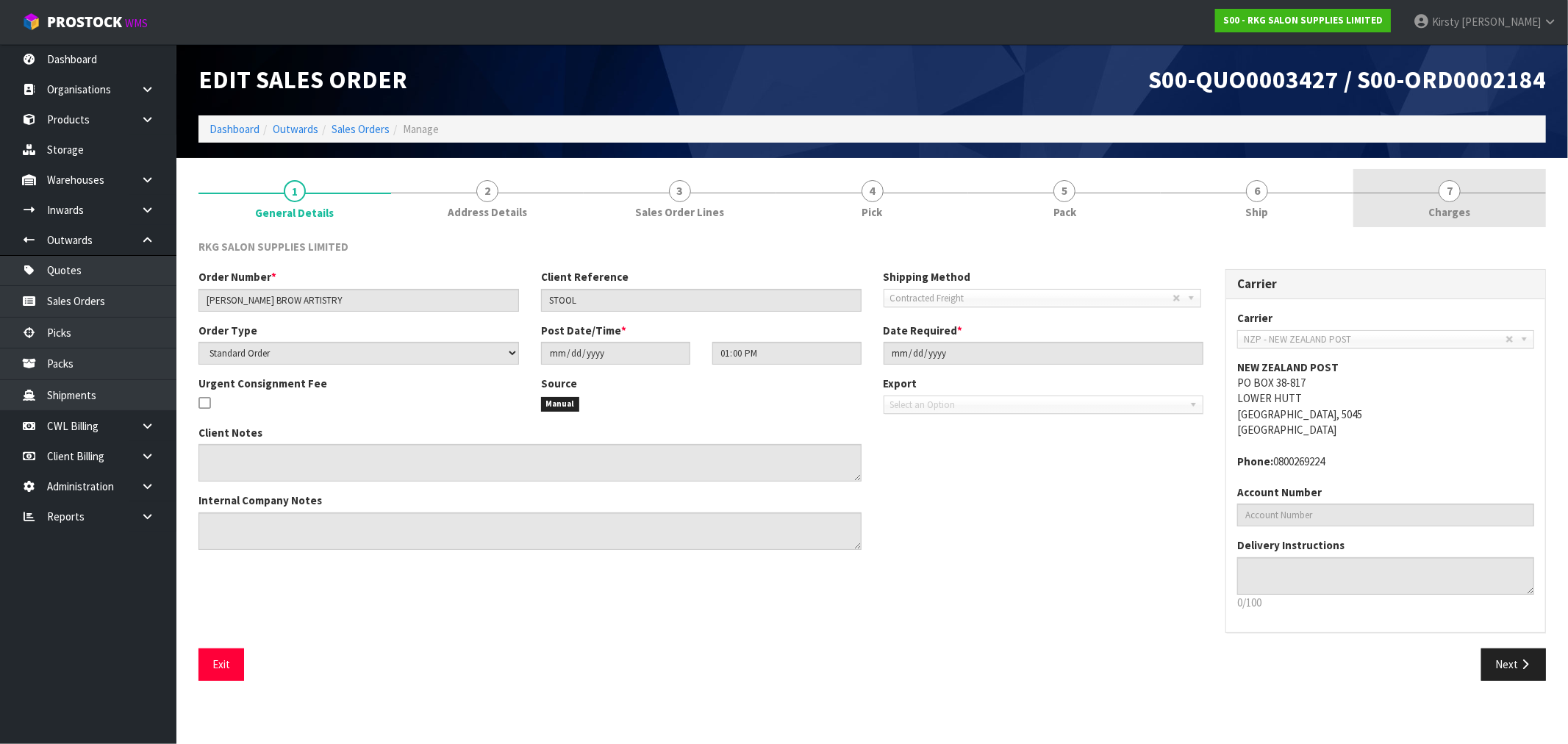
click at [1437, 200] on link "7 [GEOGRAPHIC_DATA]" at bounding box center [1450, 198] width 192 height 58
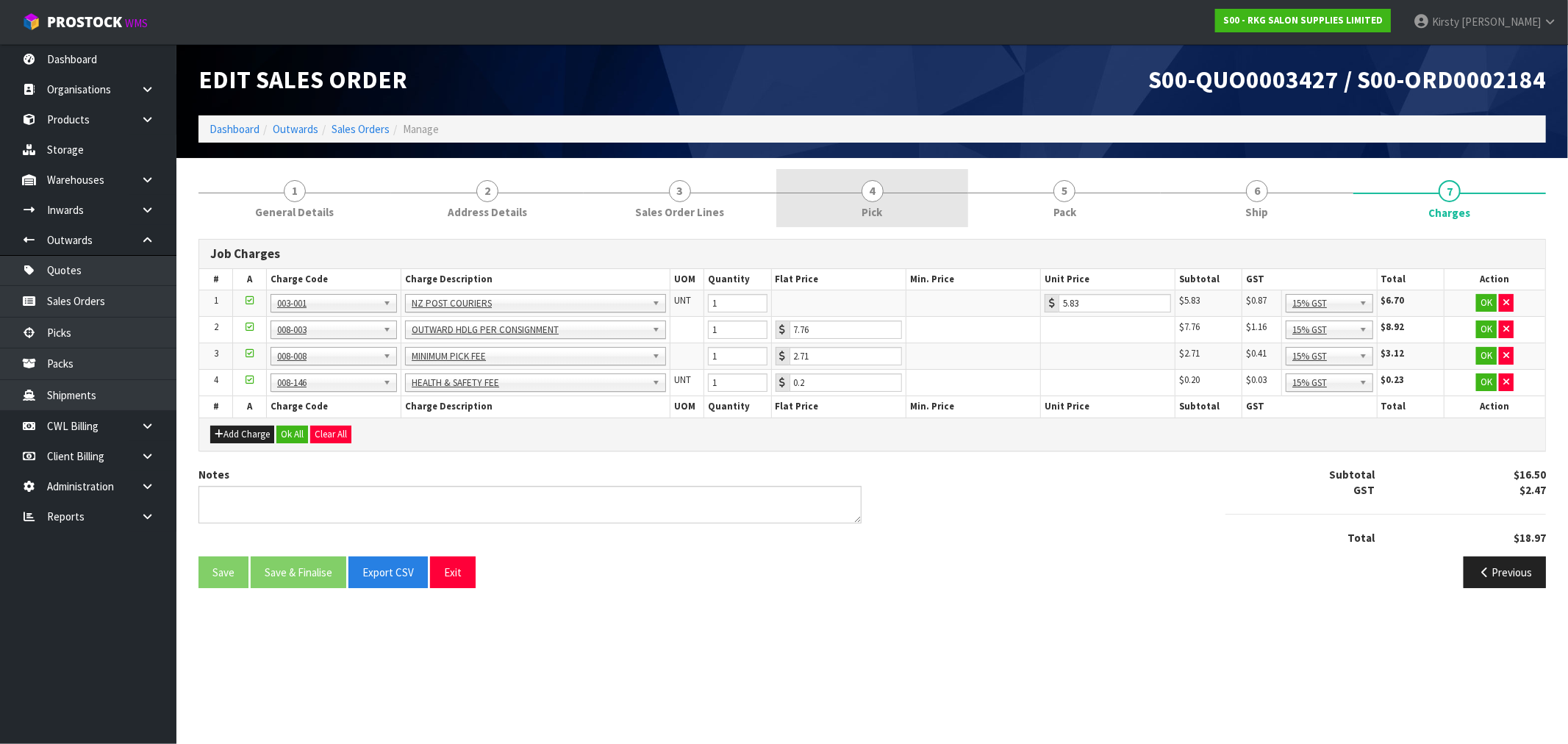
click at [869, 188] on span "4" at bounding box center [872, 191] width 22 height 22
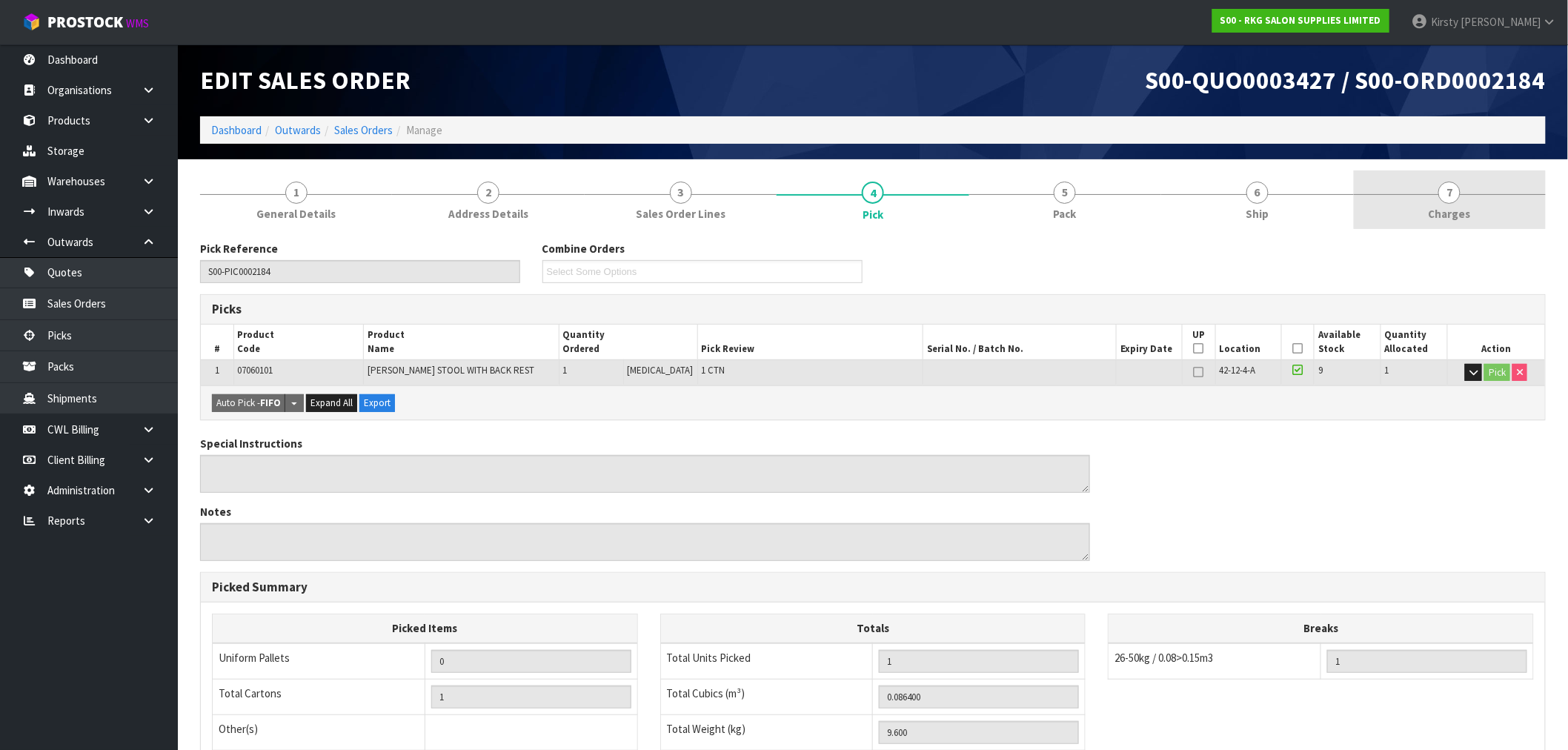
click at [1455, 196] on span "7" at bounding box center [1449, 192] width 22 height 22
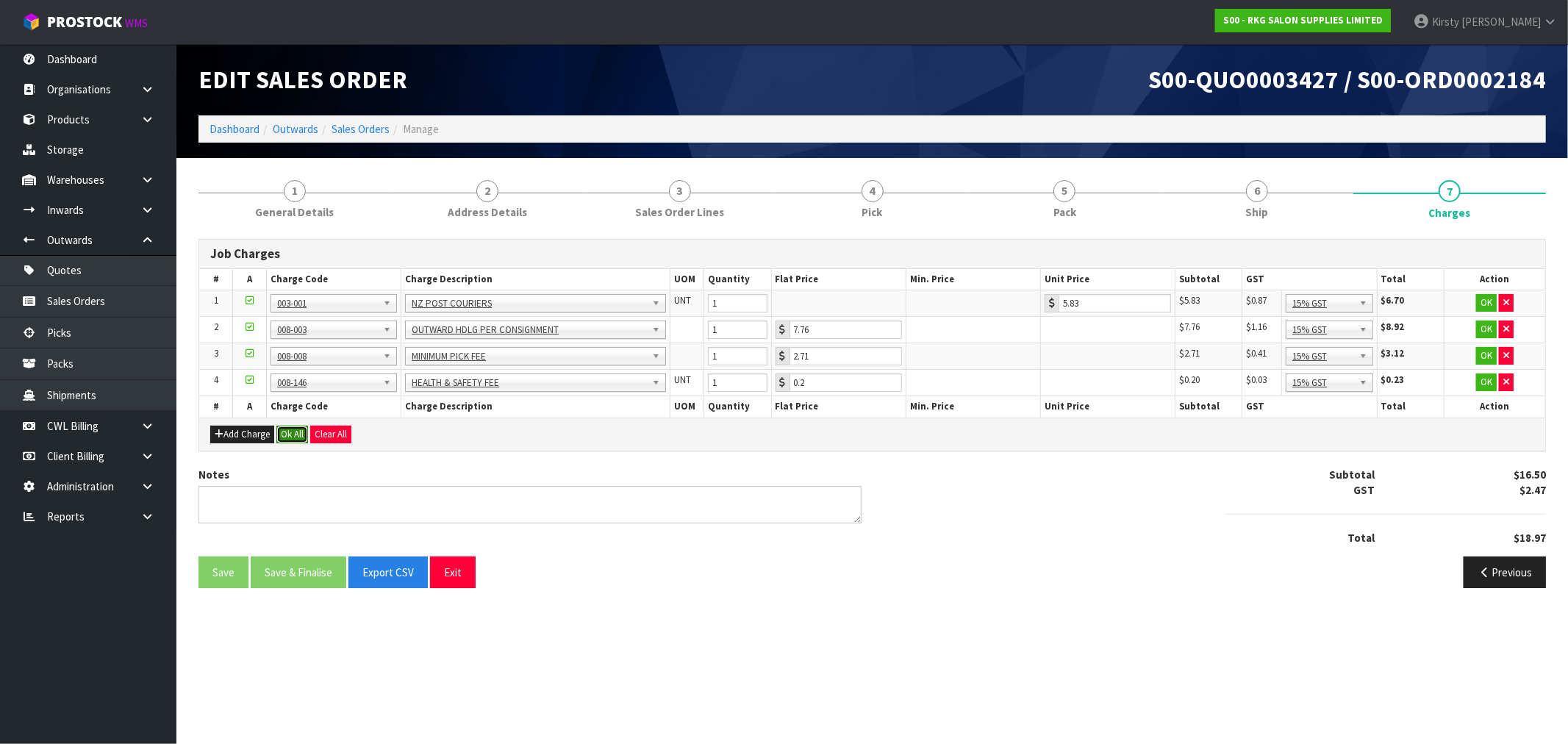
click at [289, 430] on button "Ok All" at bounding box center [292, 434] width 31 height 17
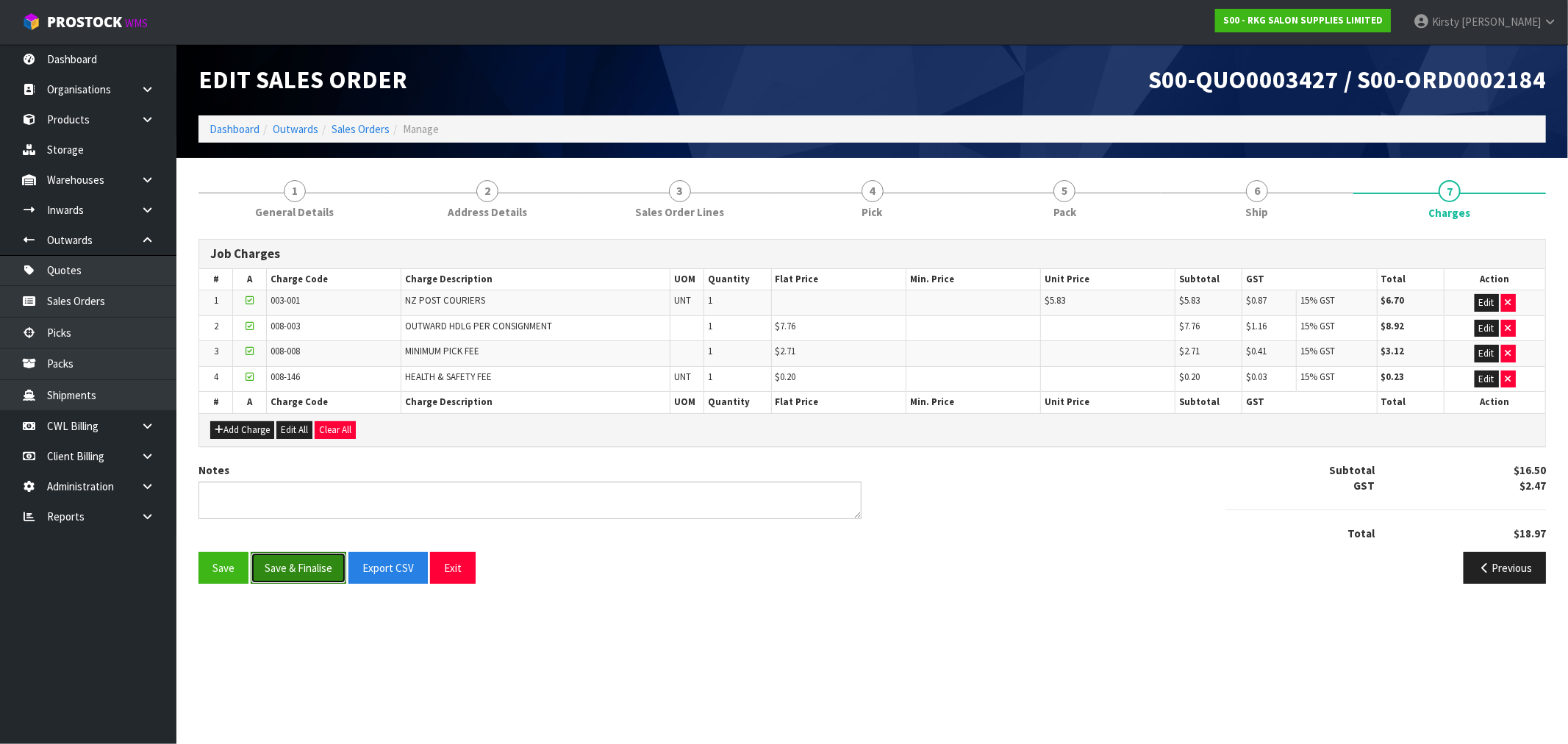
click at [311, 571] on button "Save & Finalise" at bounding box center [298, 568] width 95 height 31
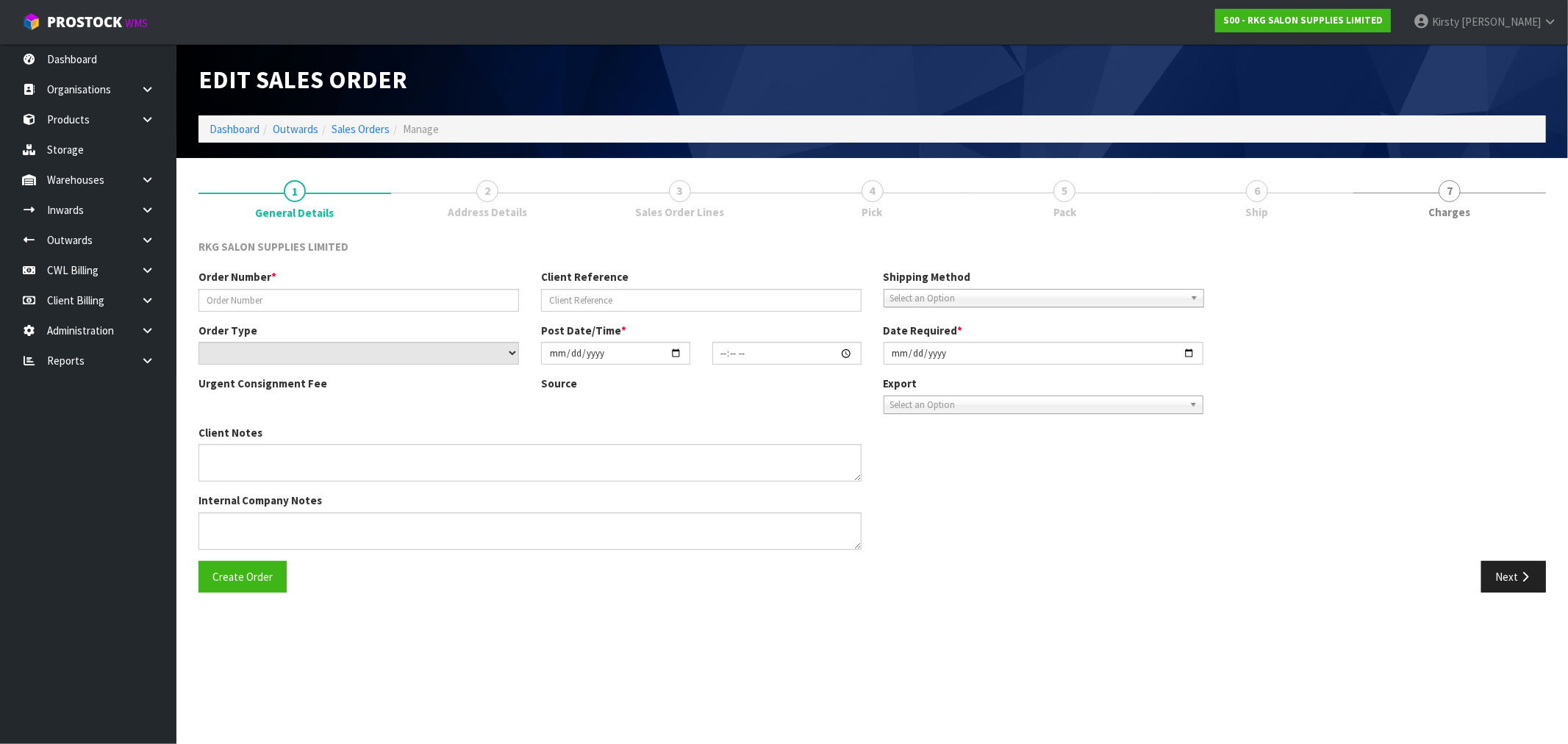
type input "[PERSON_NAME] BROW ARTISTRY"
type input "STOOL"
select select "number:0"
type input "[DATE]"
type input "13:00:00.000"
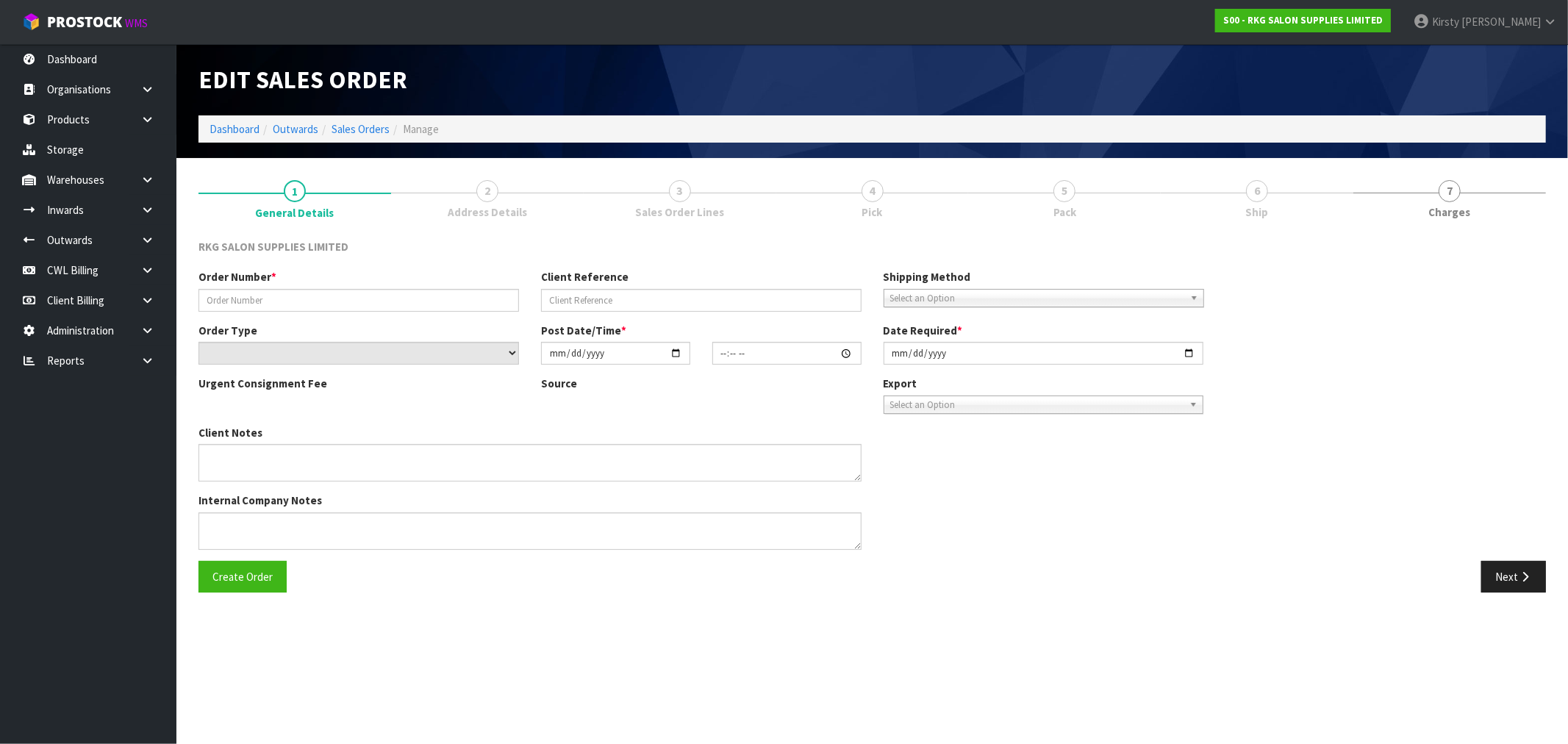
type input "2025-09-18"
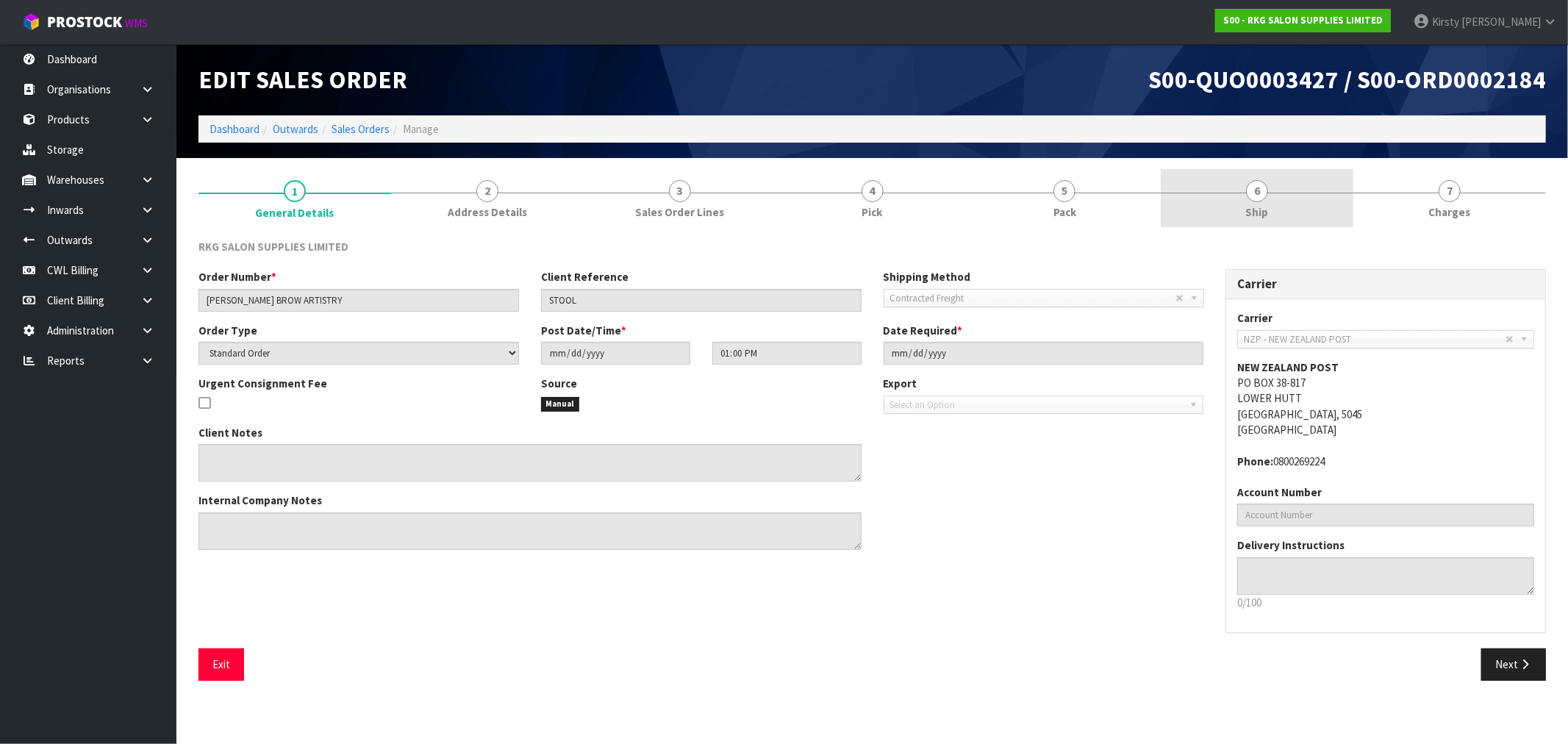
click at [1258, 201] on link "6 Ship" at bounding box center [1257, 198] width 192 height 58
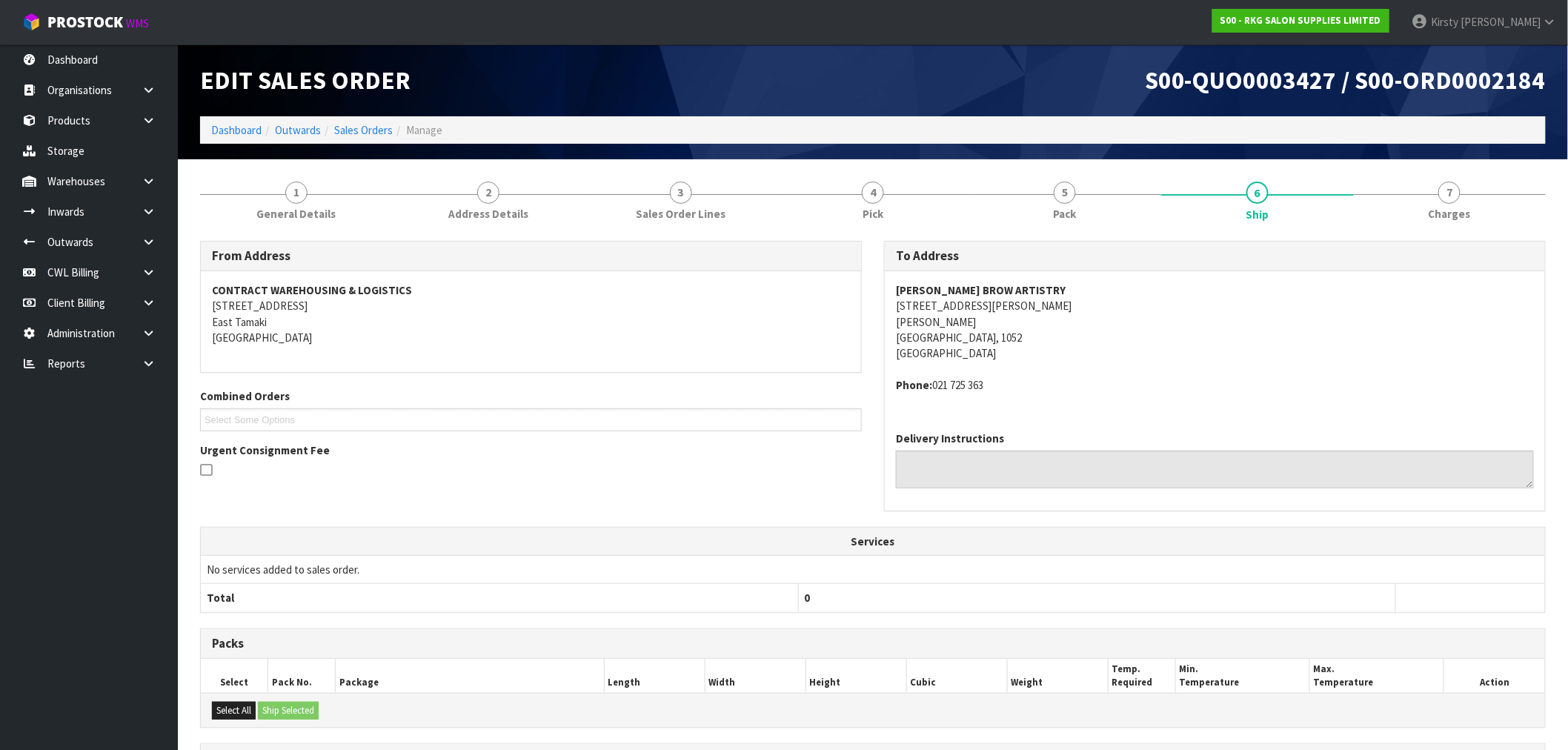
scroll to position [196, 0]
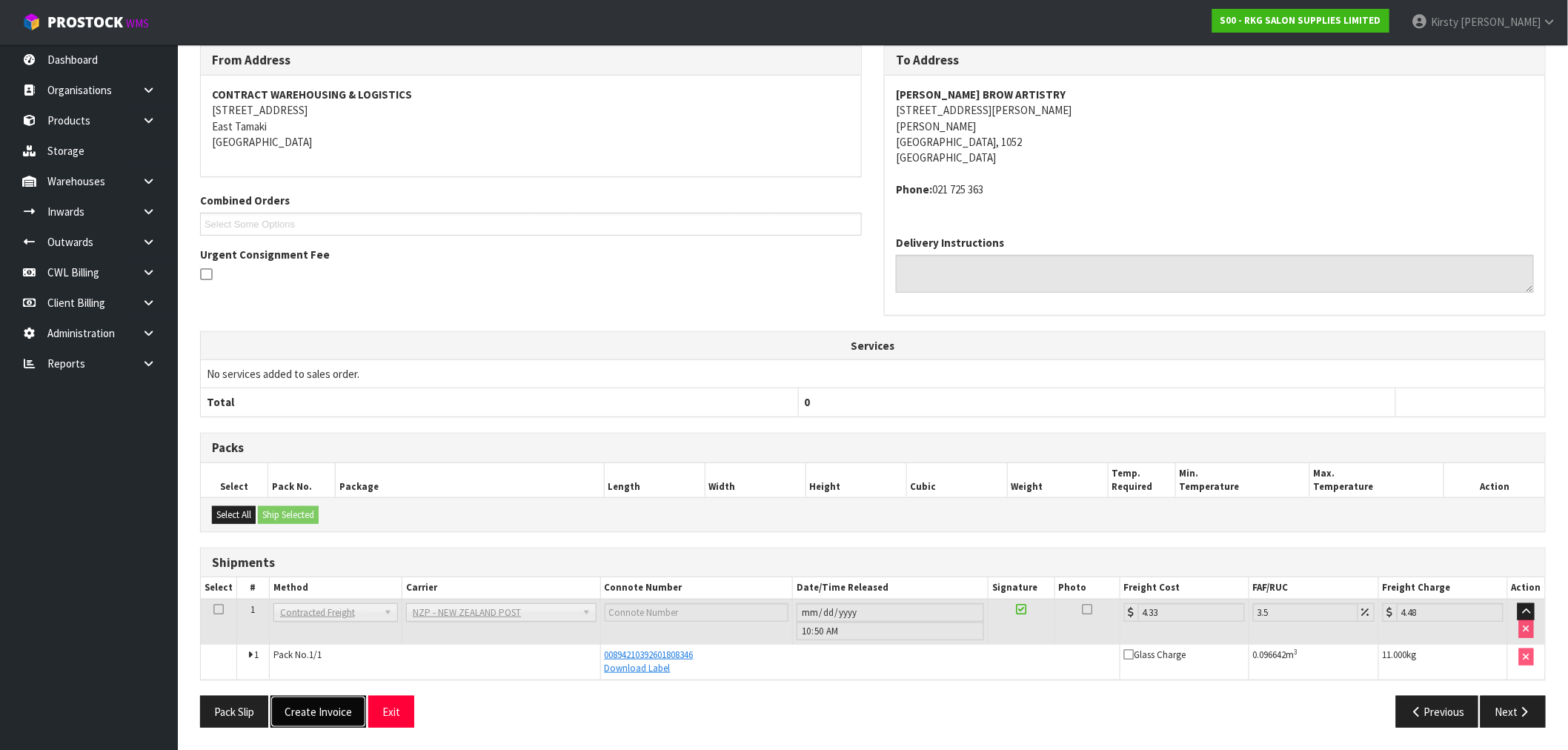
click at [331, 714] on button "Create Invoice" at bounding box center [318, 712] width 95 height 31
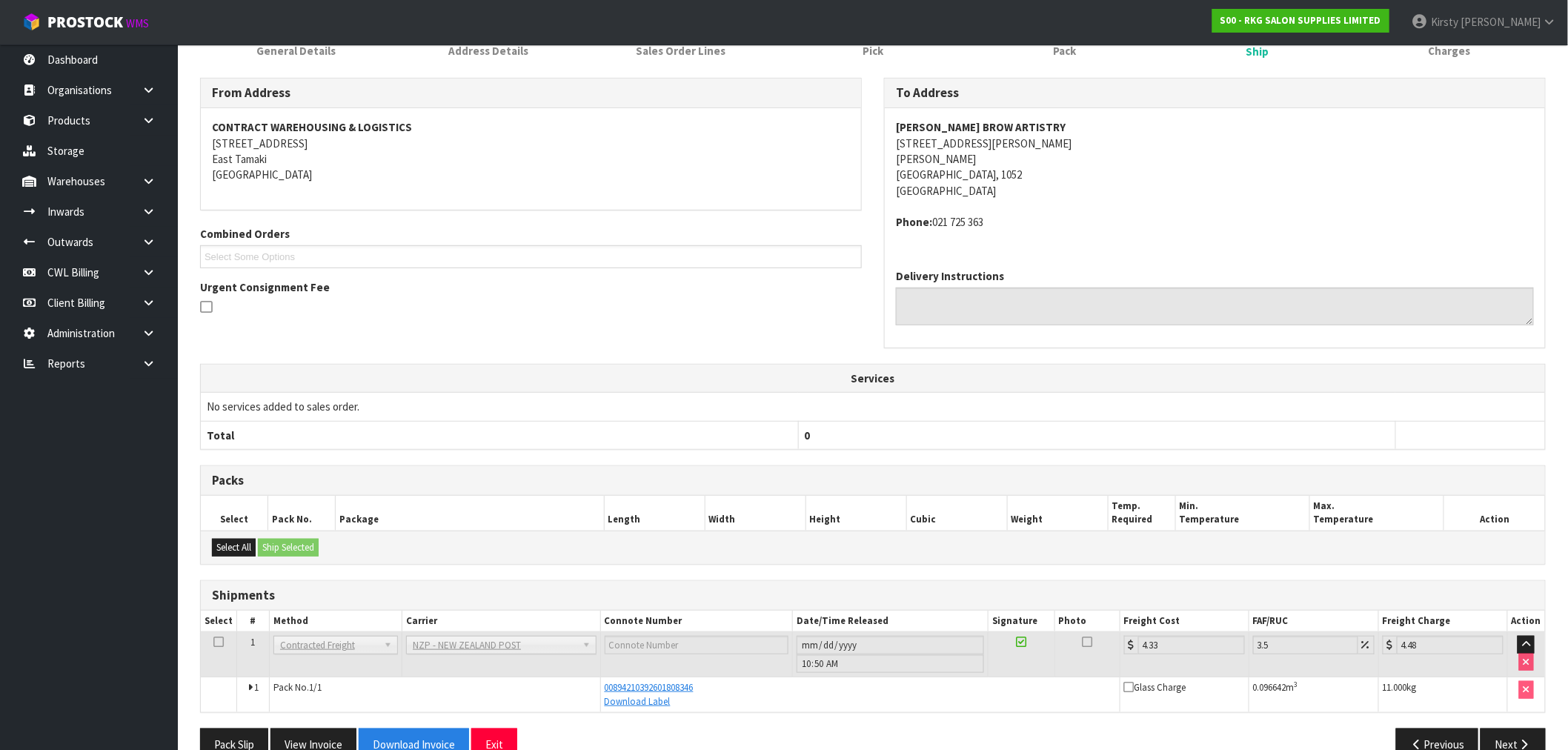
scroll to position [249, 0]
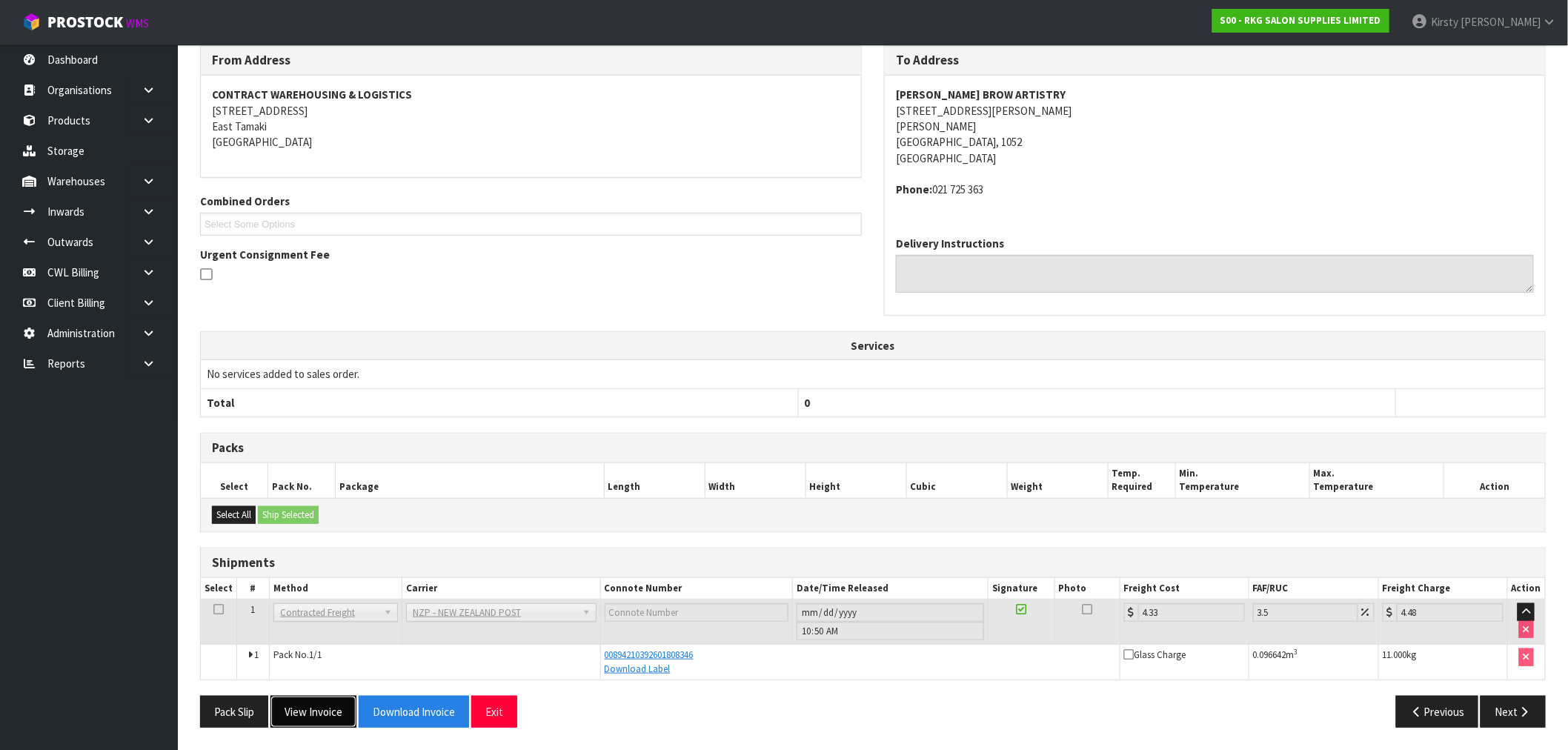
click at [327, 715] on button "View Invoice" at bounding box center [314, 712] width 86 height 31
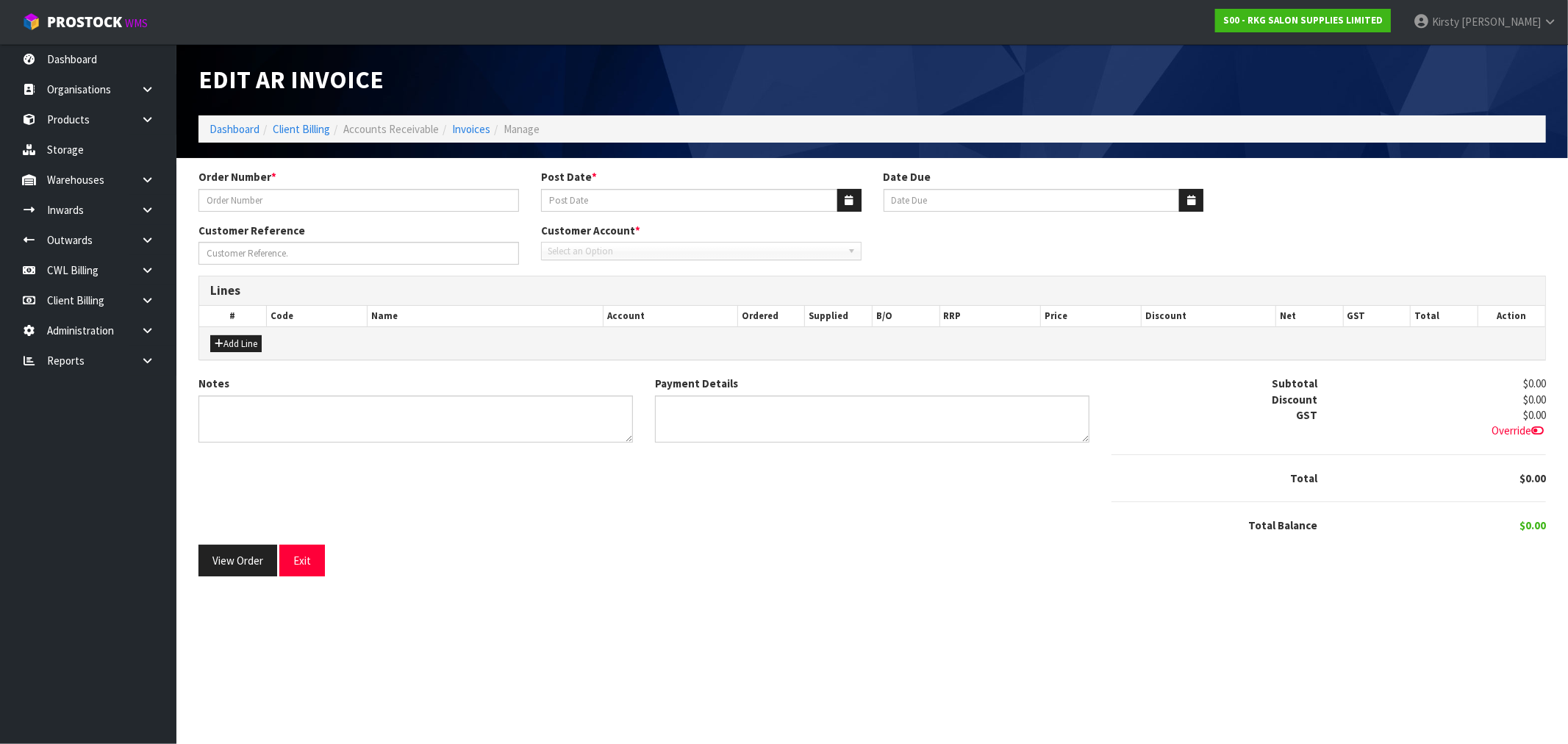
type input "AMANDA GUERIN BROW ARTISTRY"
type input "19/09/2025"
type input "20/10/2025"
type input "STOOL"
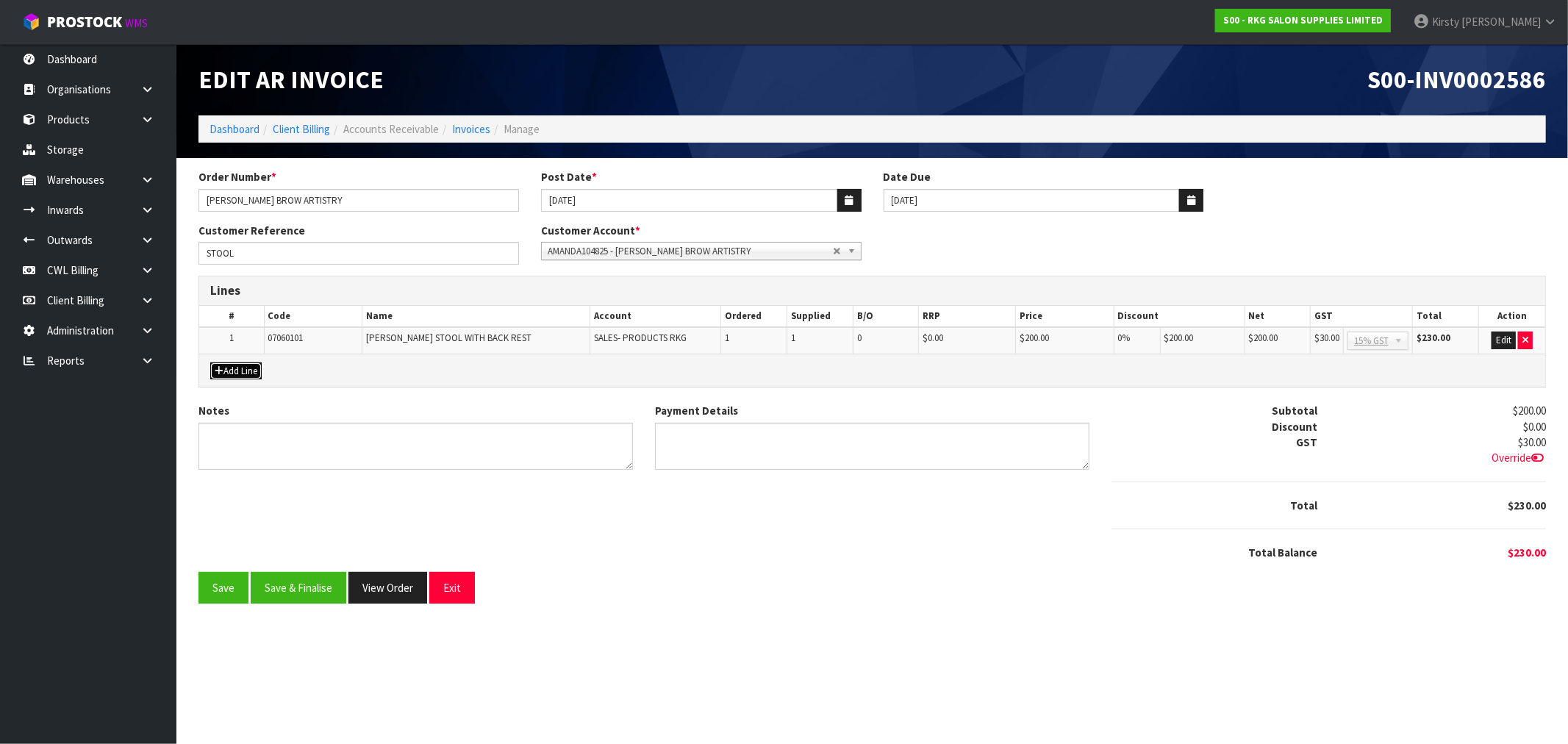
click at [246, 363] on button "Add Line" at bounding box center [236, 371] width 52 height 17
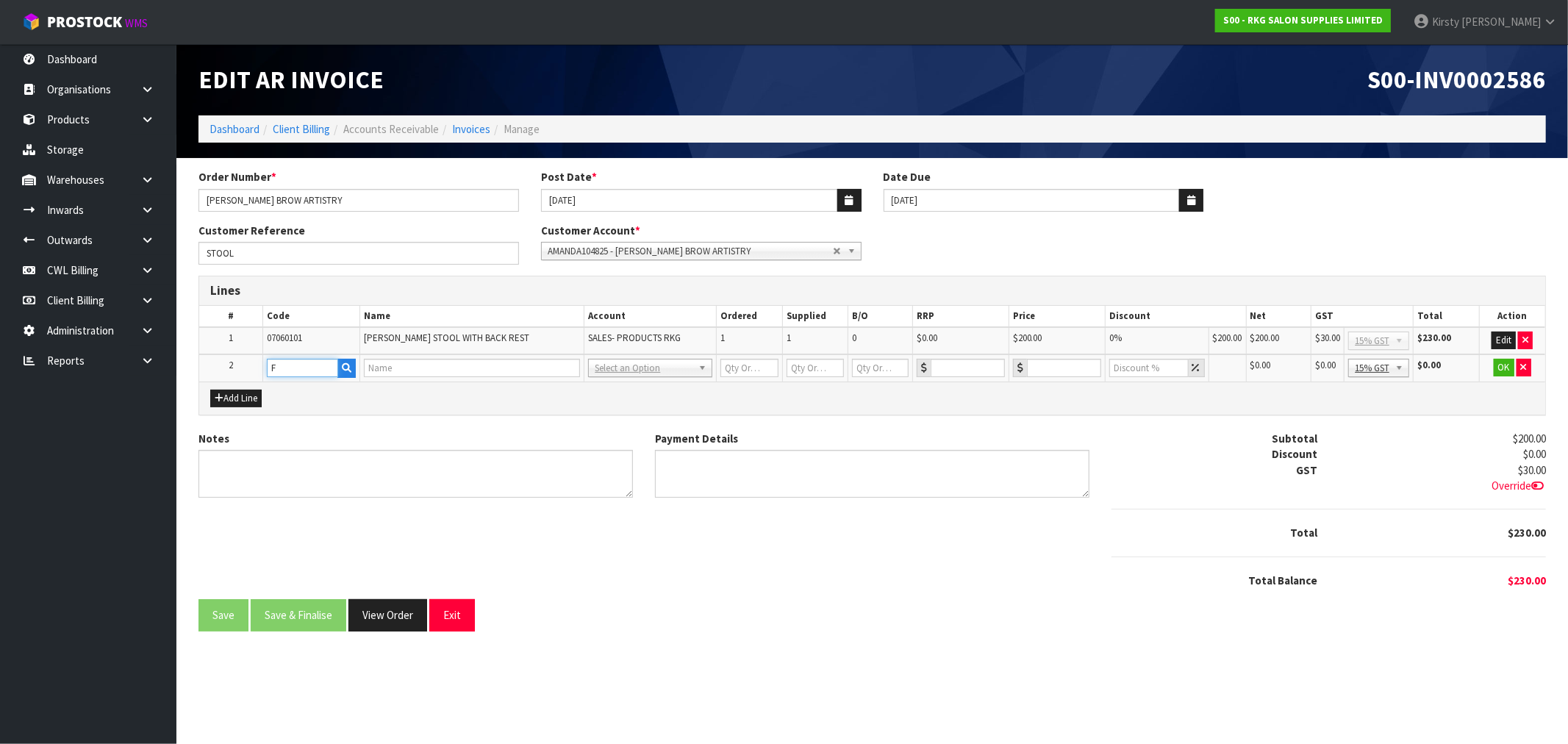
click at [294, 366] on input "F" at bounding box center [302, 368] width 71 height 18
type input "FREIGHT"
type input "1"
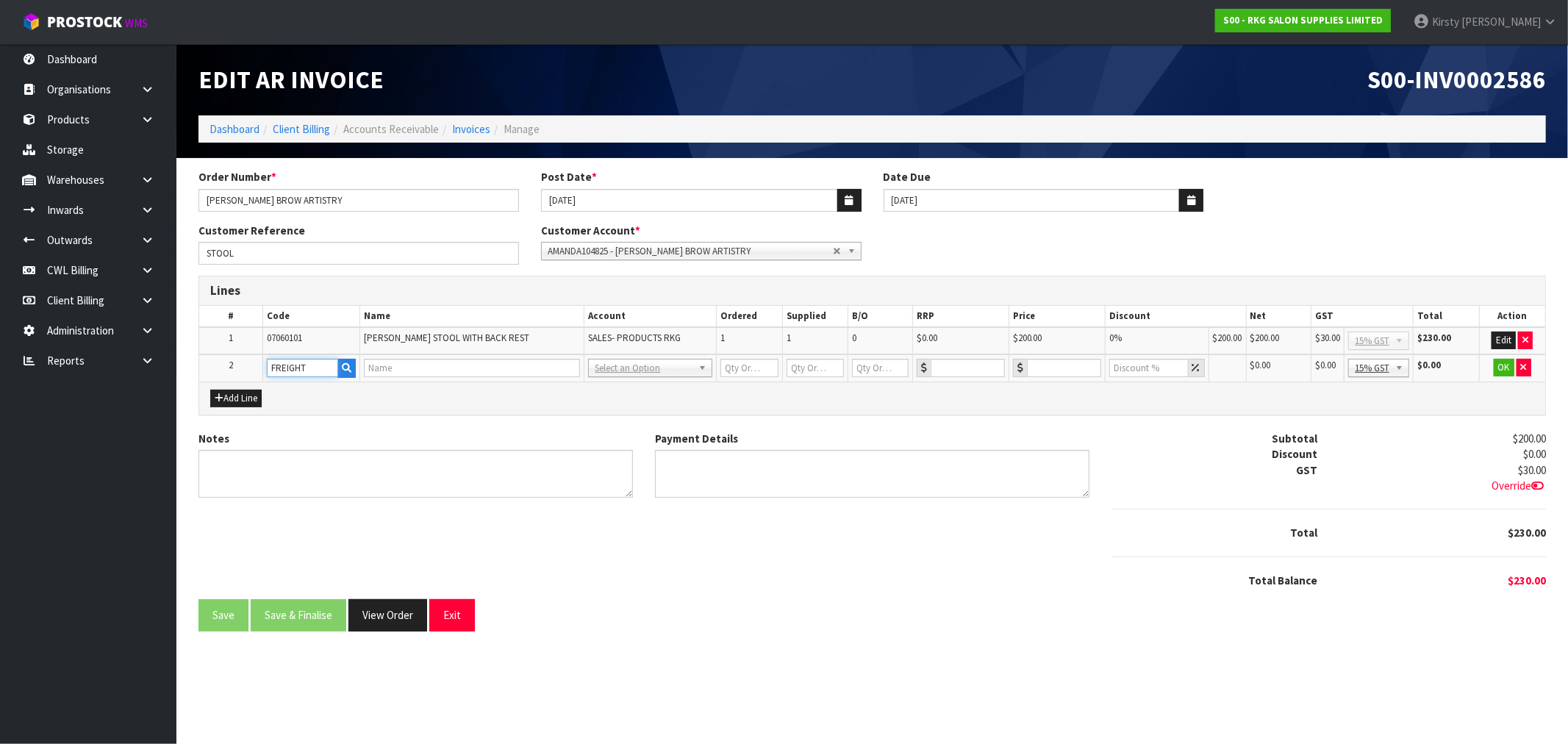
type input "0"
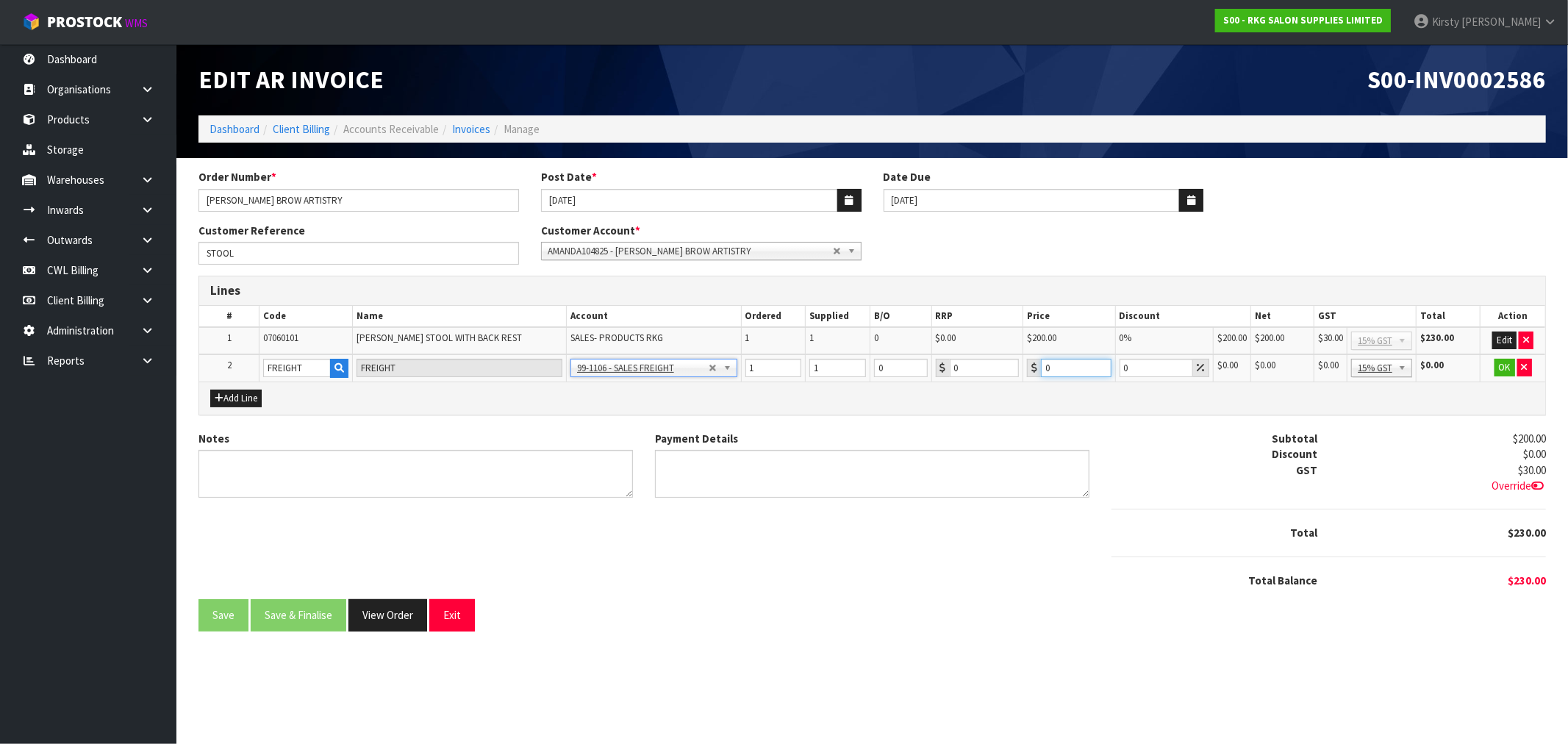
drag, startPoint x: 1052, startPoint y: 370, endPoint x: 1040, endPoint y: 371, distance: 12.0
click at [1041, 371] on input "0" at bounding box center [1077, 368] width 71 height 18
type input "12.5"
click at [1507, 368] on button "OK" at bounding box center [1505, 367] width 21 height 17
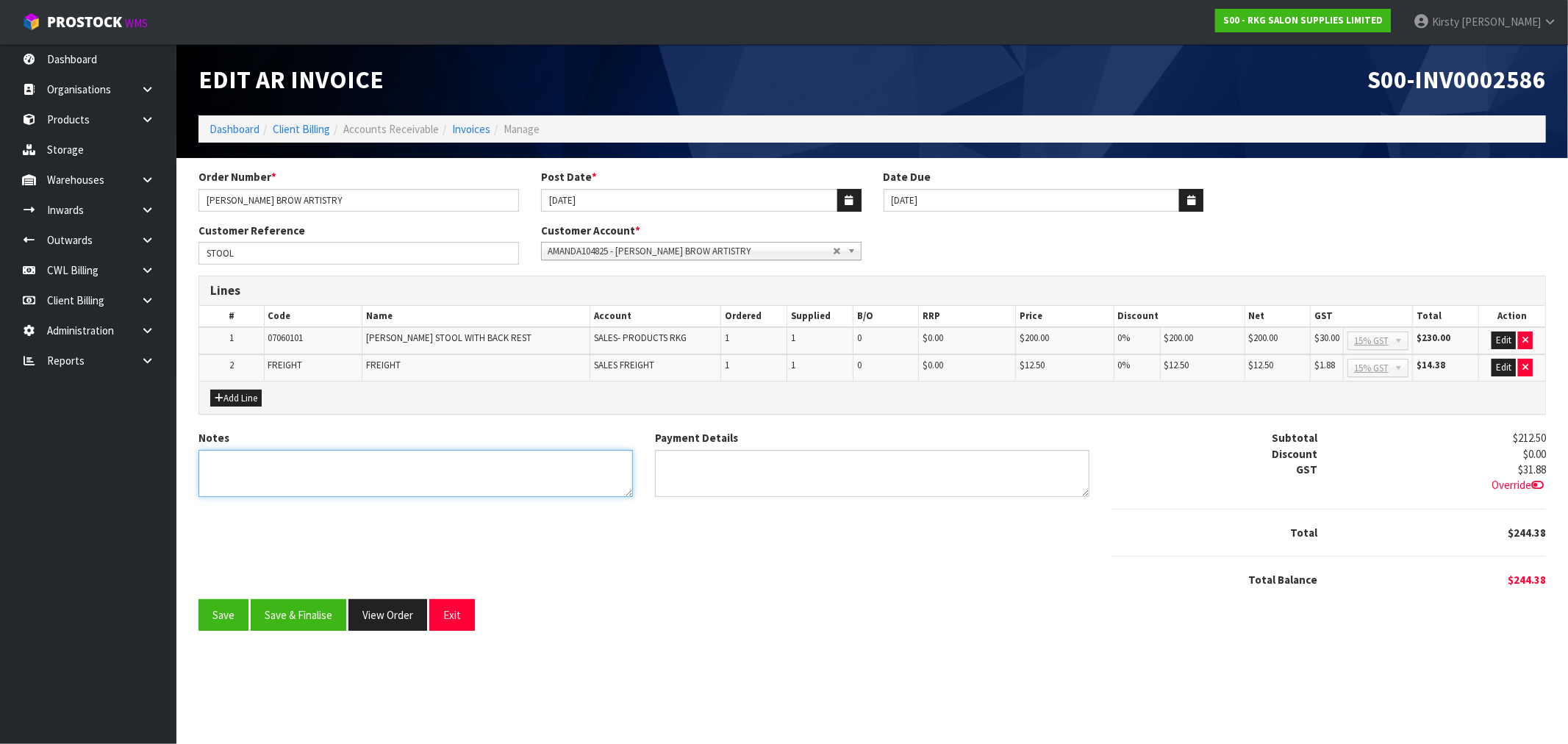
click at [270, 471] on textarea "Notes" at bounding box center [416, 474] width 435 height 48
type textarea "THANK YOU FOR YOUR ORDER"
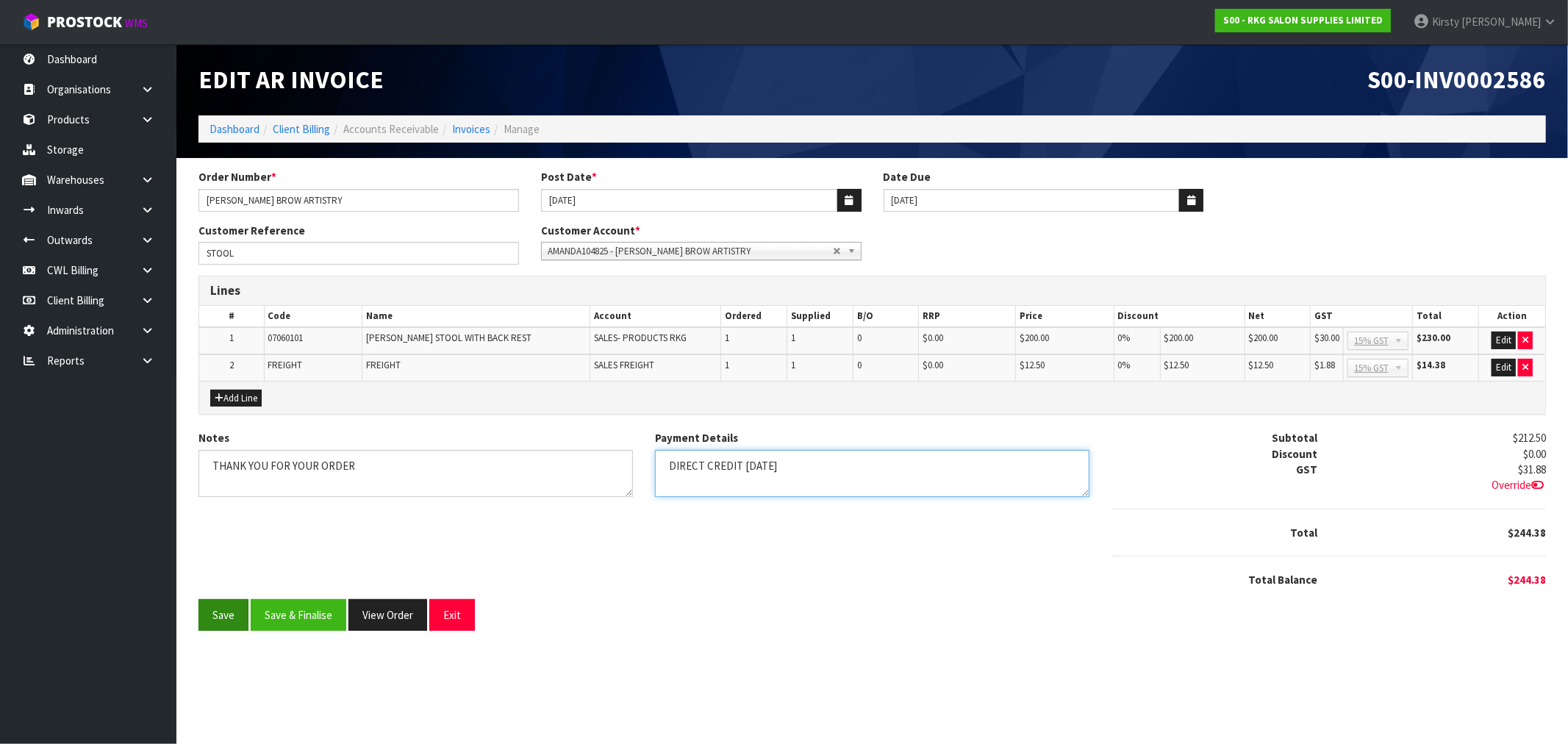
type textarea "DIRECT CREDIT 18.9.25"
click at [204, 622] on button "Save" at bounding box center [224, 615] width 50 height 31
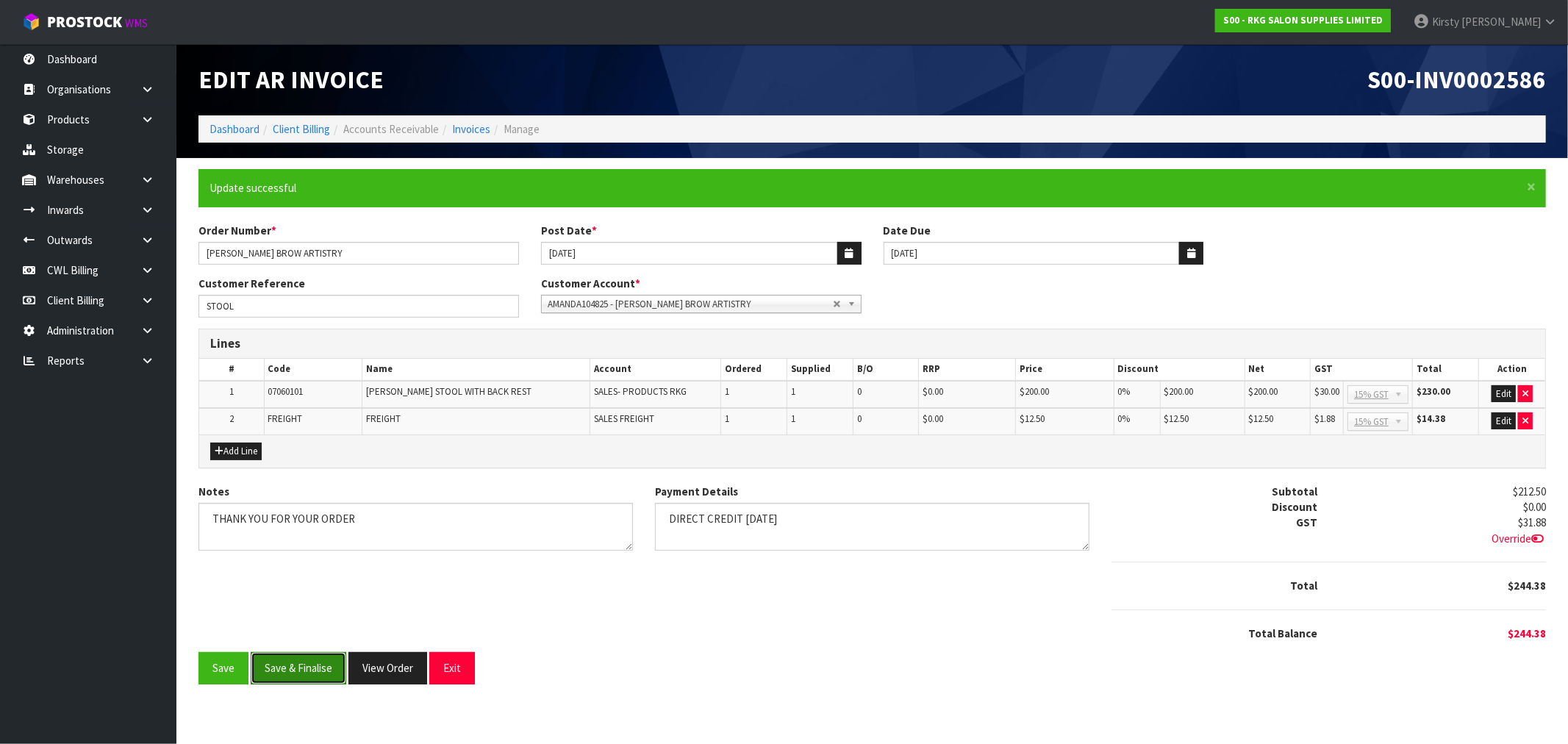
click at [302, 669] on button "Save & Finalise" at bounding box center [298, 668] width 95 height 31
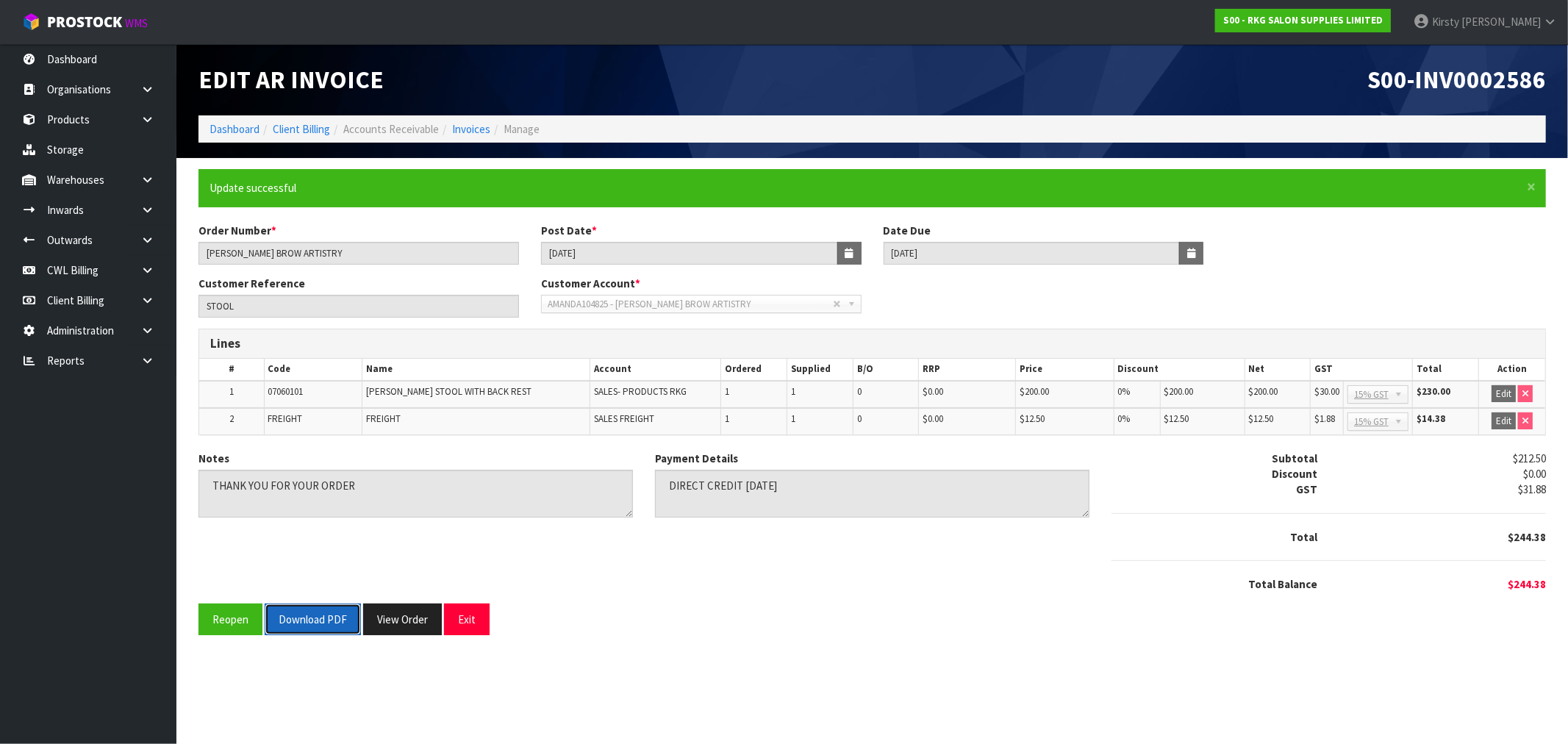
click at [305, 625] on button "Download PDF" at bounding box center [312, 619] width 96 height 31
click at [466, 616] on button "Exit" at bounding box center [466, 619] width 45 height 31
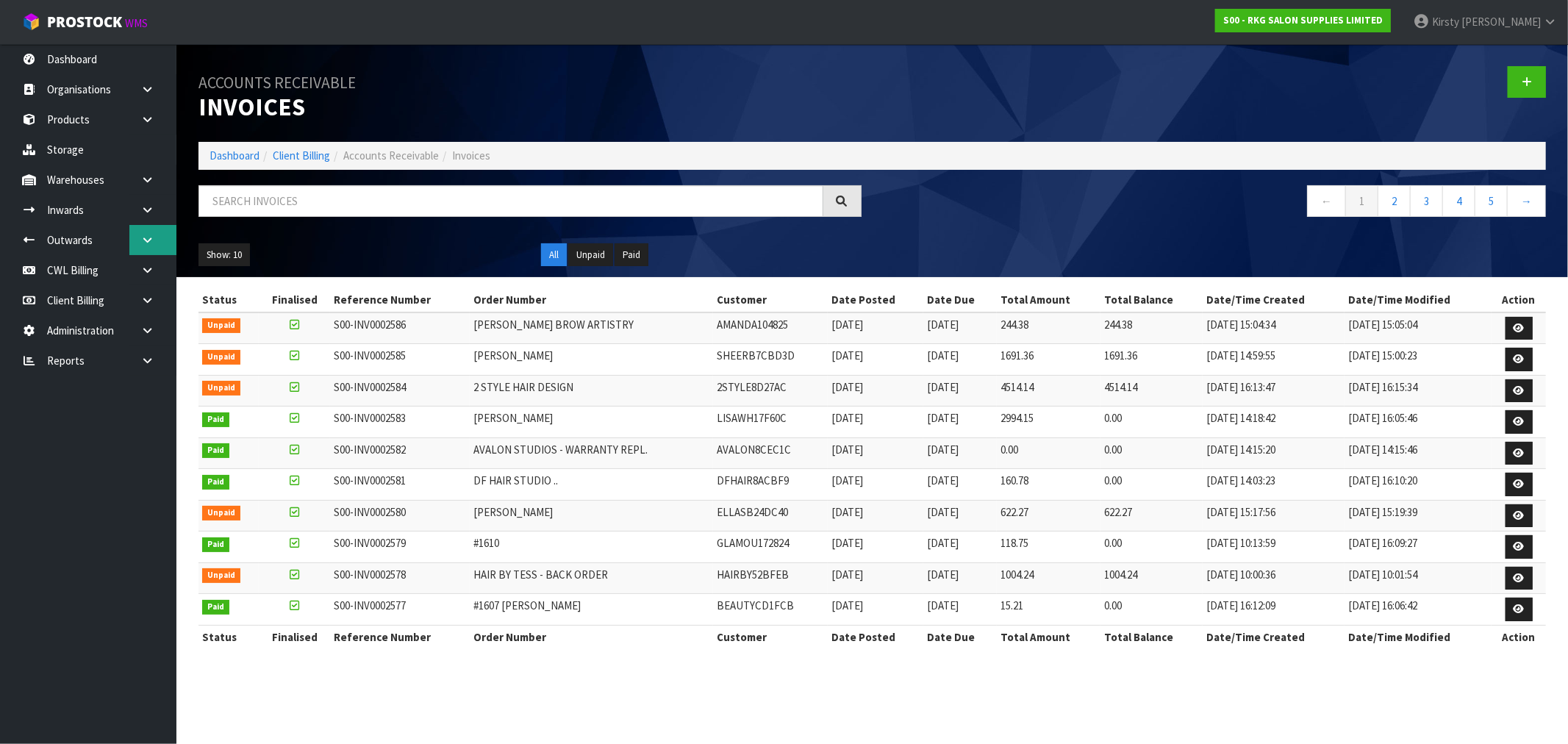
click at [138, 243] on link at bounding box center [152, 240] width 47 height 30
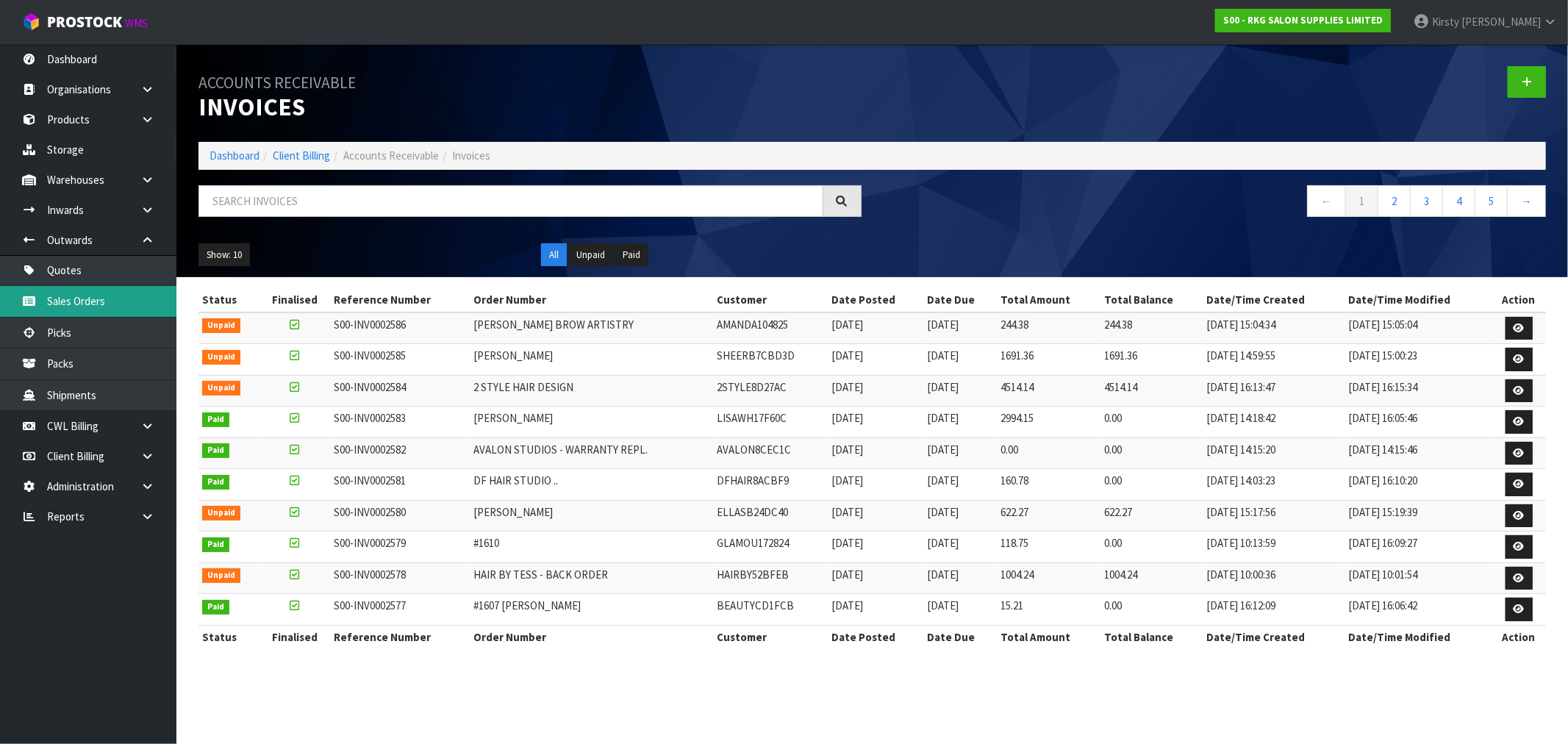
click at [98, 299] on link "Sales Orders" at bounding box center [88, 301] width 177 height 30
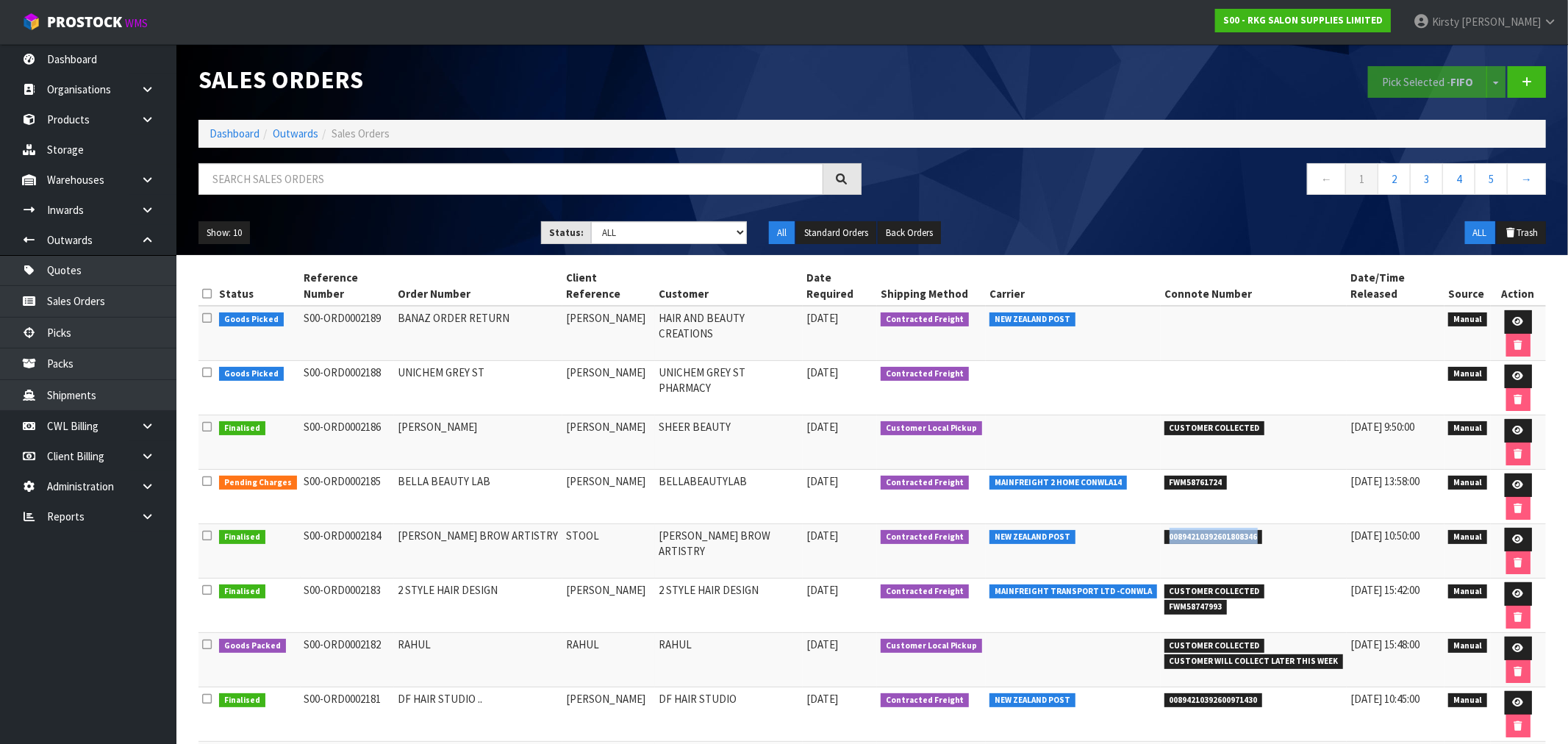
drag, startPoint x: 1256, startPoint y: 429, endPoint x: 1162, endPoint y: 436, distance: 94.3
click at [1164, 530] on span "00894210392601808346" at bounding box center [1214, 538] width 99 height 15
copy span "00894210392601808346"
click at [1513, 480] on icon at bounding box center [1518, 485] width 11 height 10
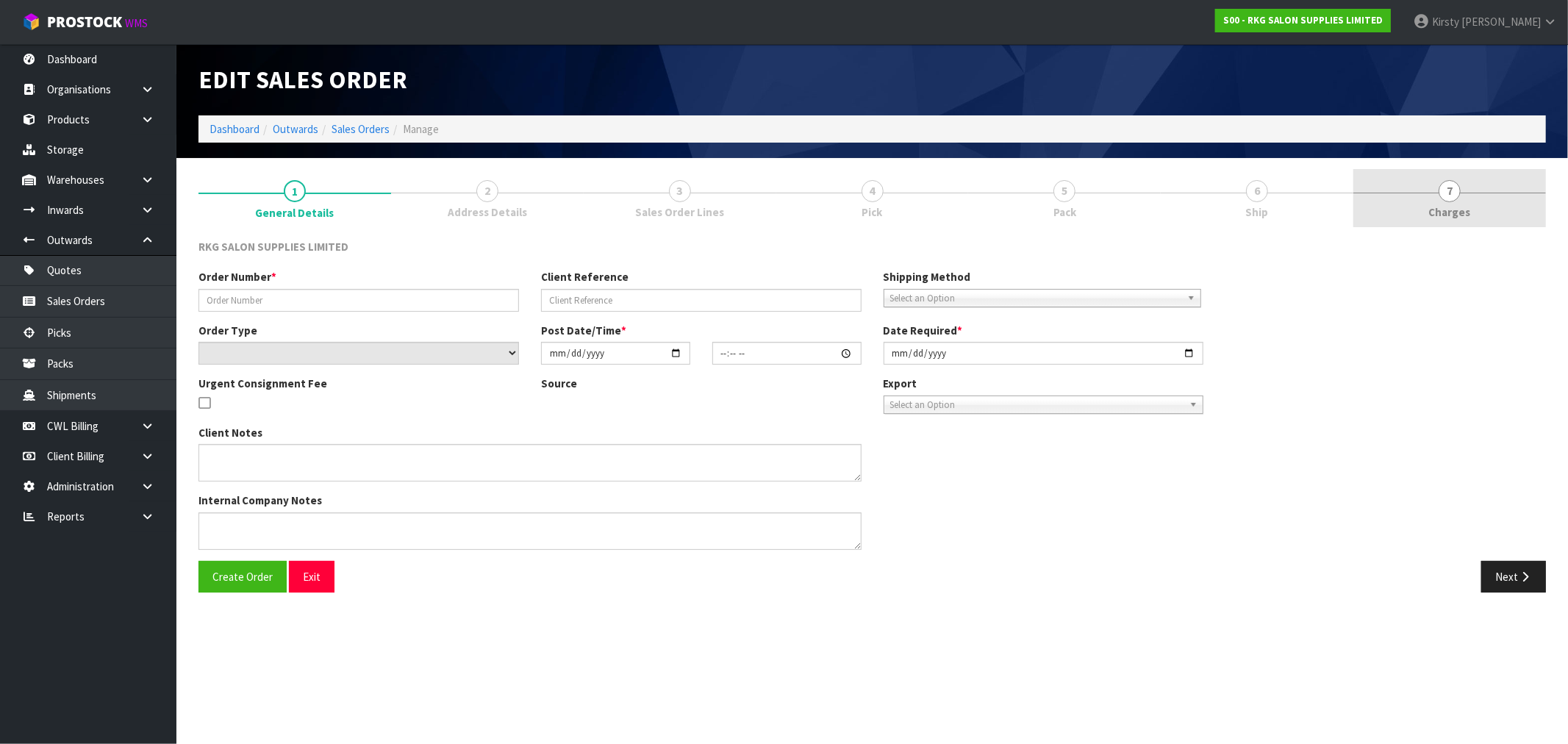
type input "BELLA BEAUTY LAB"
type input "ISABEL MORRESEY"
select select "number:0"
type input "2025-09-18"
type input "14:00:00.000"
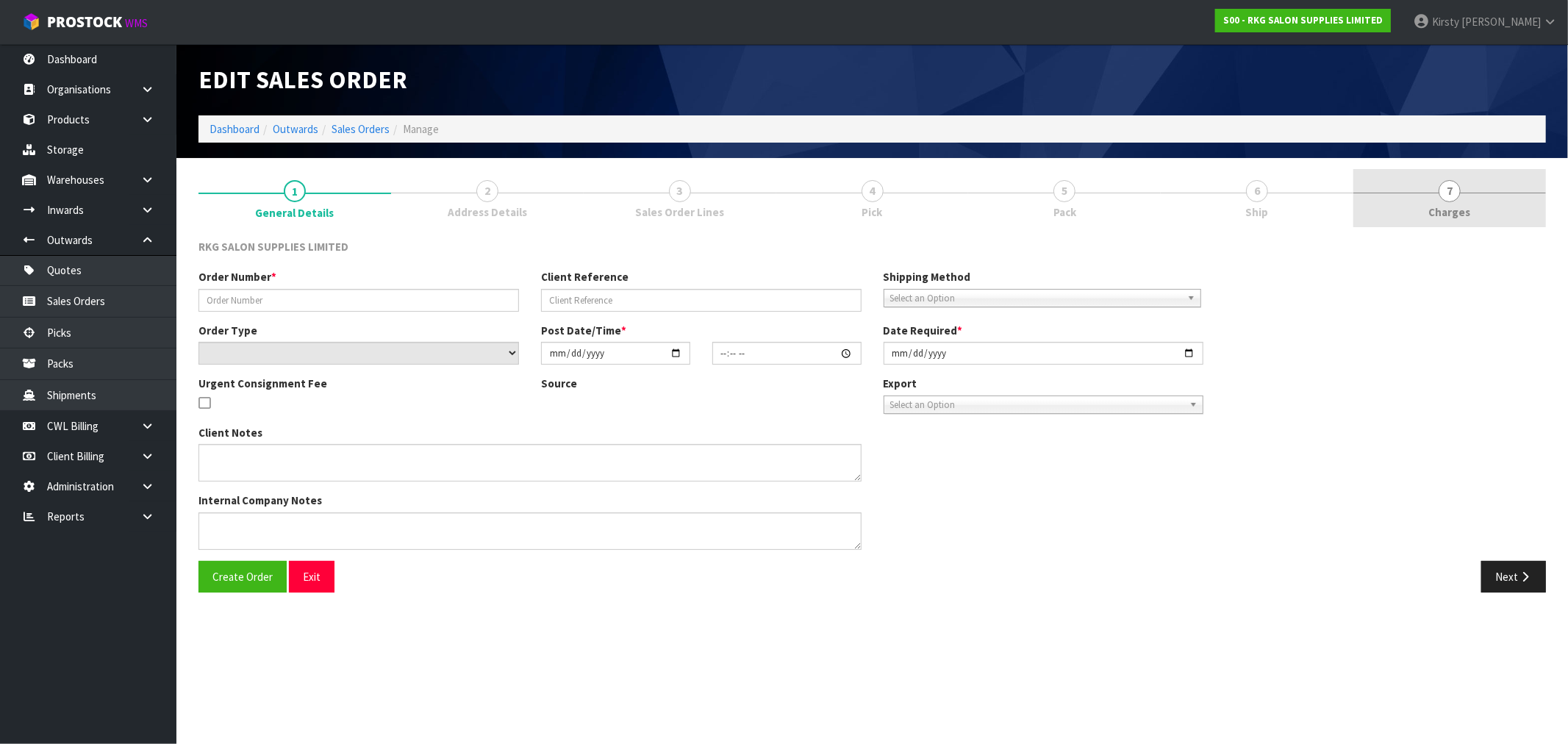
type input "2025-09-19"
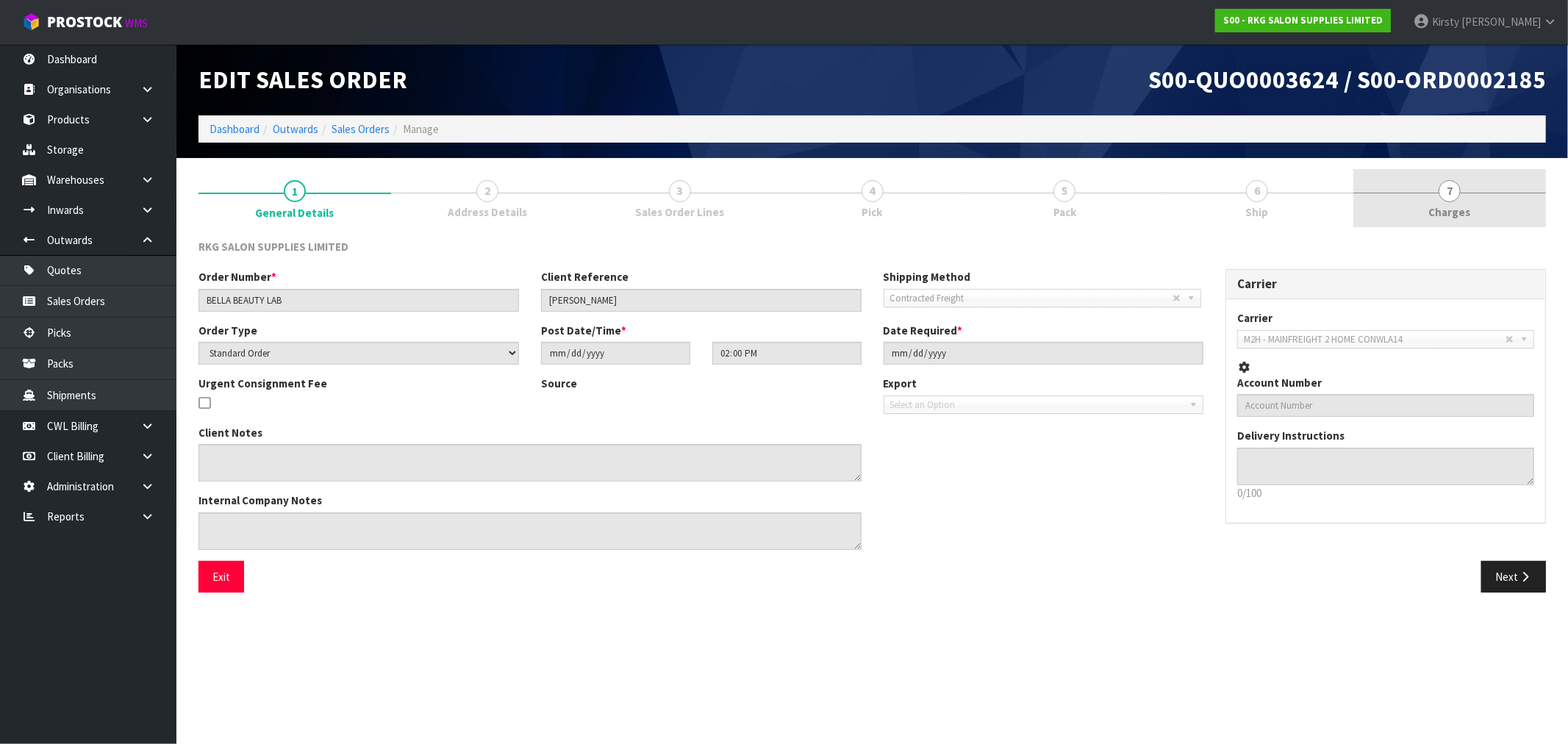
click at [1441, 201] on link "7 Charges" at bounding box center [1450, 198] width 192 height 58
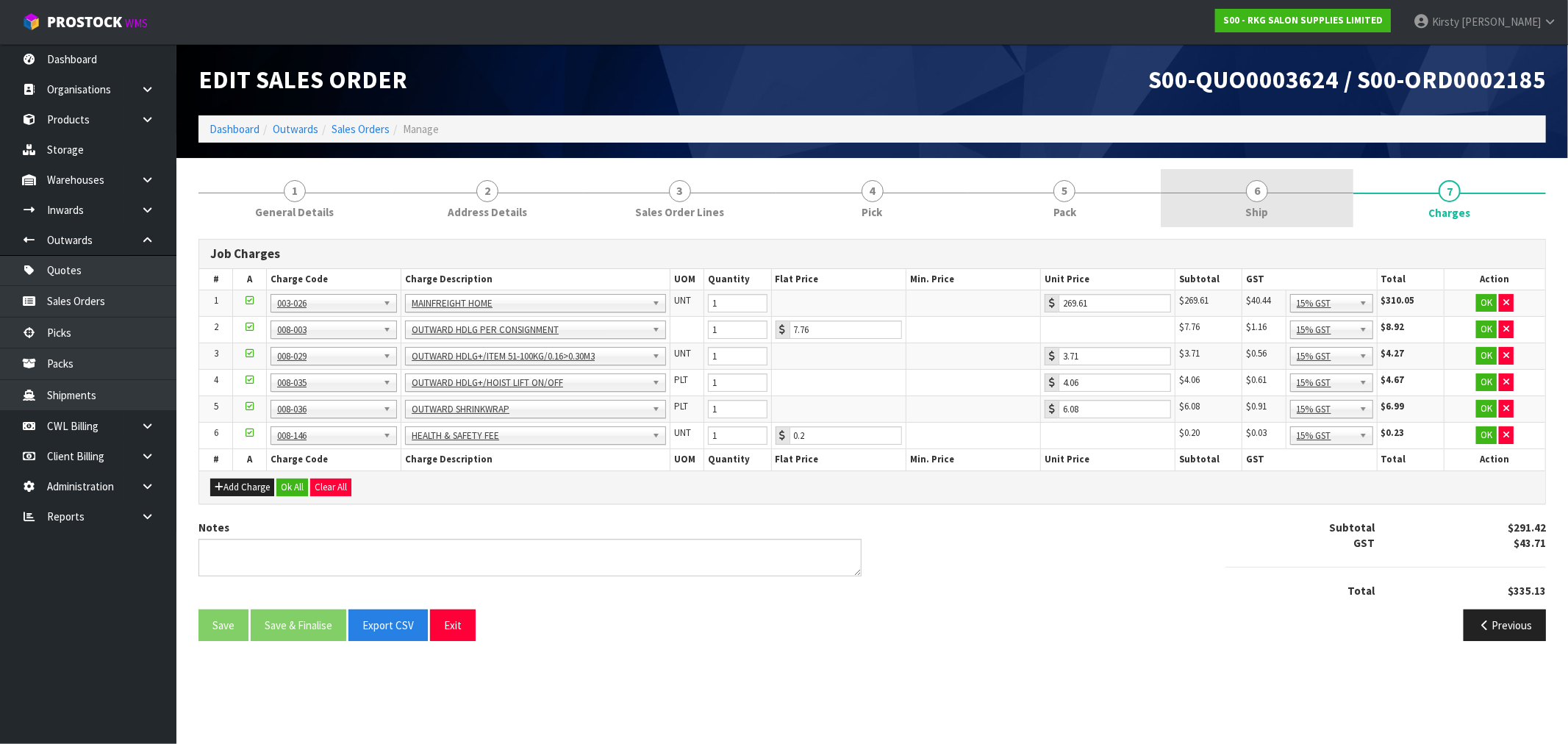
click at [1251, 202] on link "6 Ship" at bounding box center [1257, 198] width 192 height 58
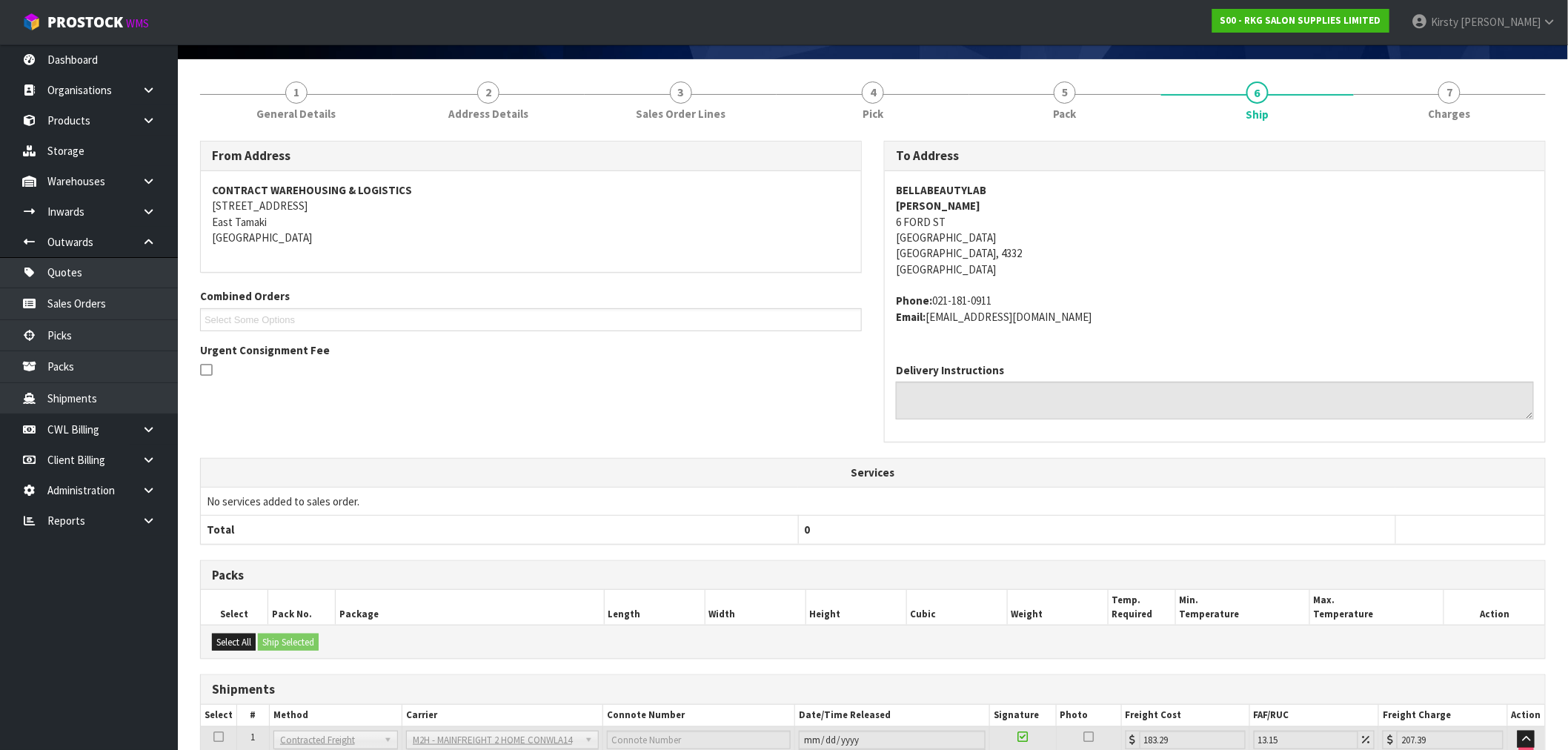
scroll to position [218, 0]
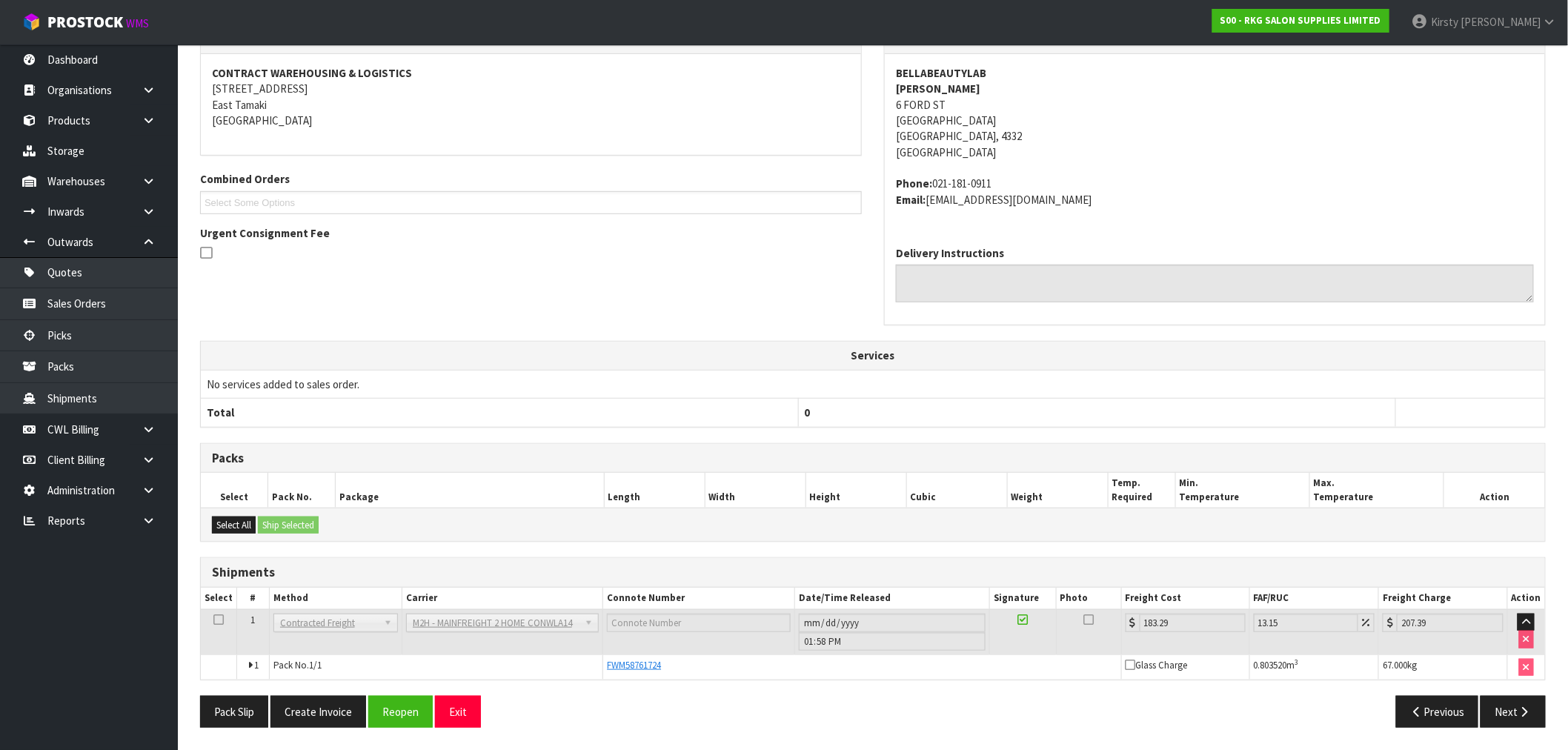
drag, startPoint x: 657, startPoint y: 439, endPoint x: 692, endPoint y: 433, distance: 35.5
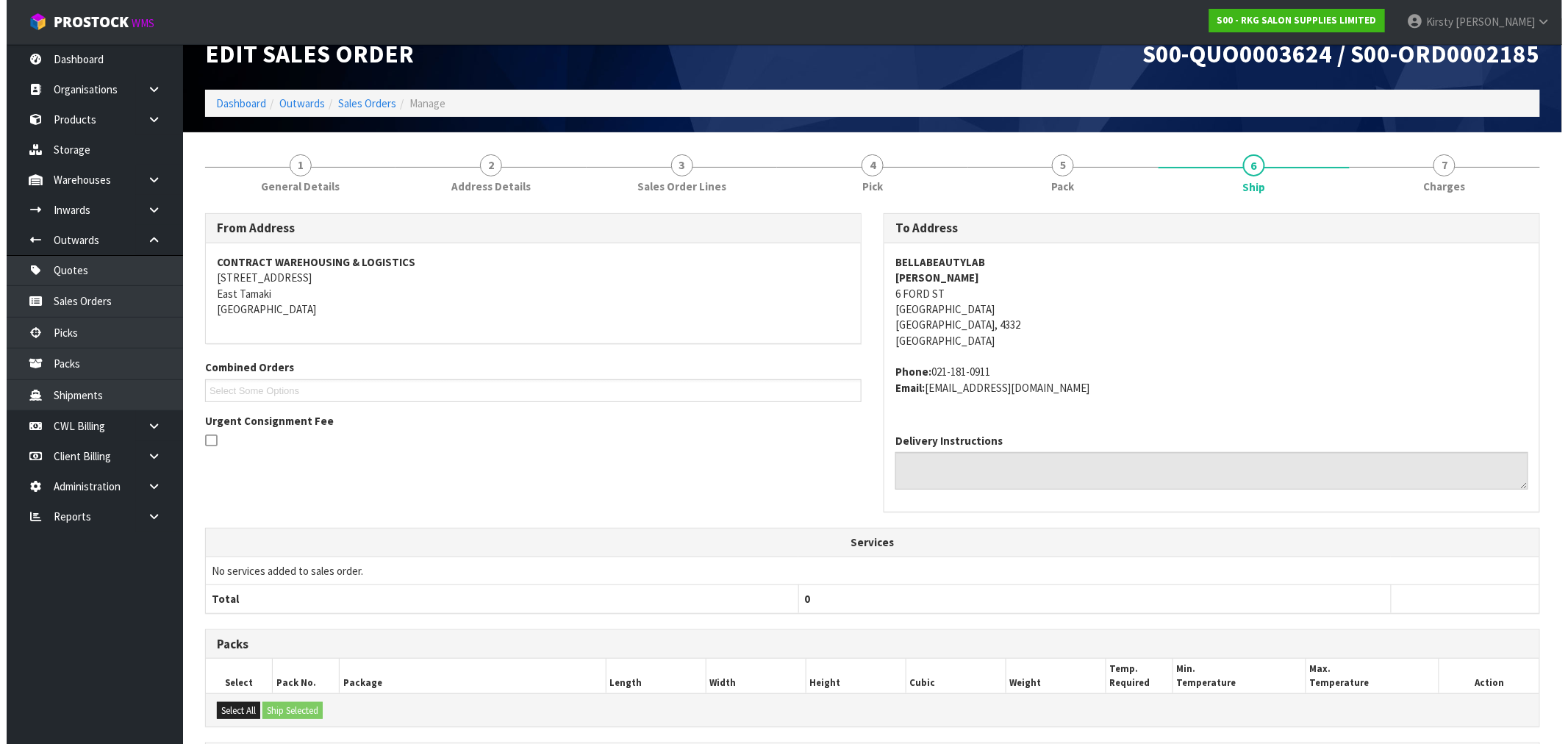
scroll to position [0, 0]
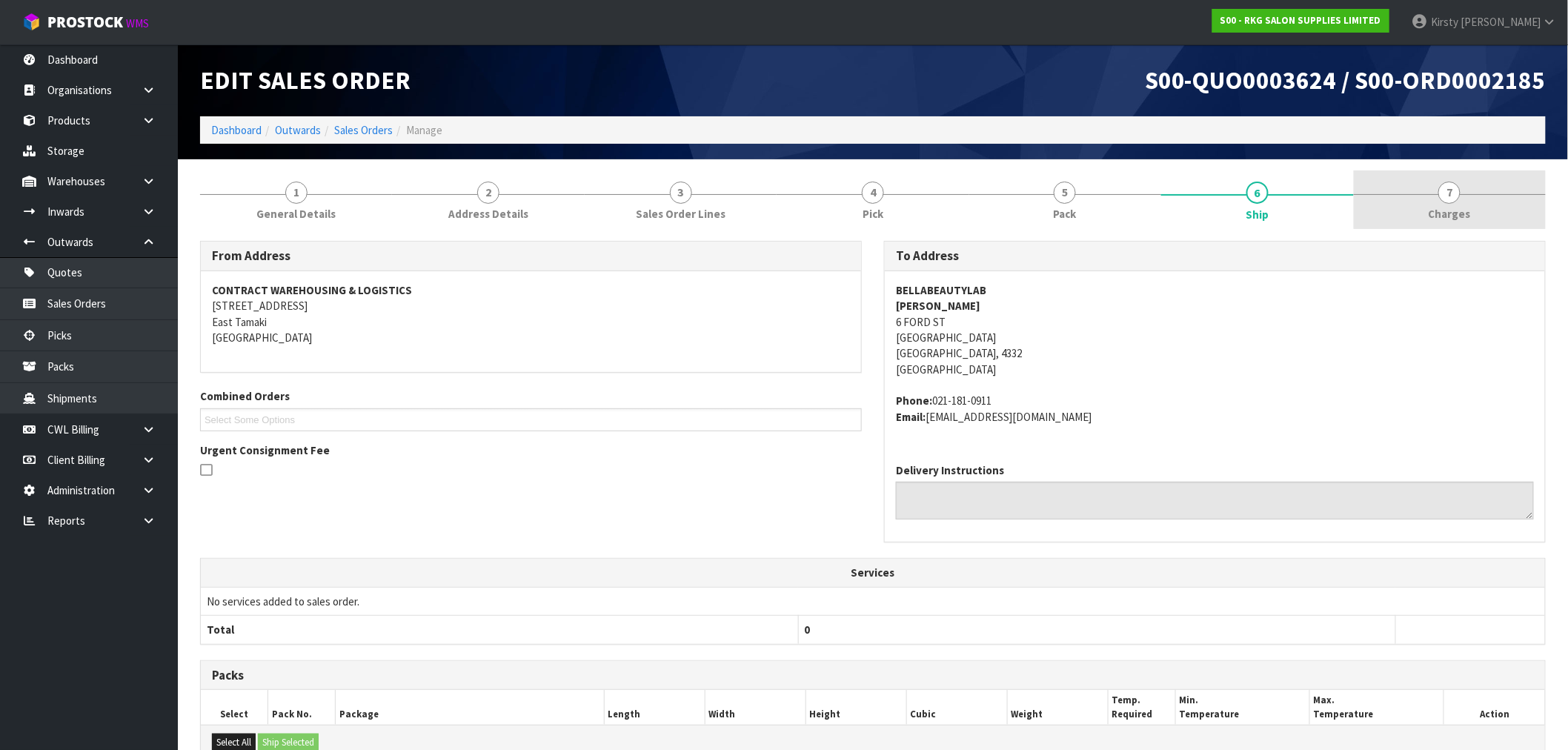
click at [1443, 193] on span "7" at bounding box center [1449, 192] width 22 height 22
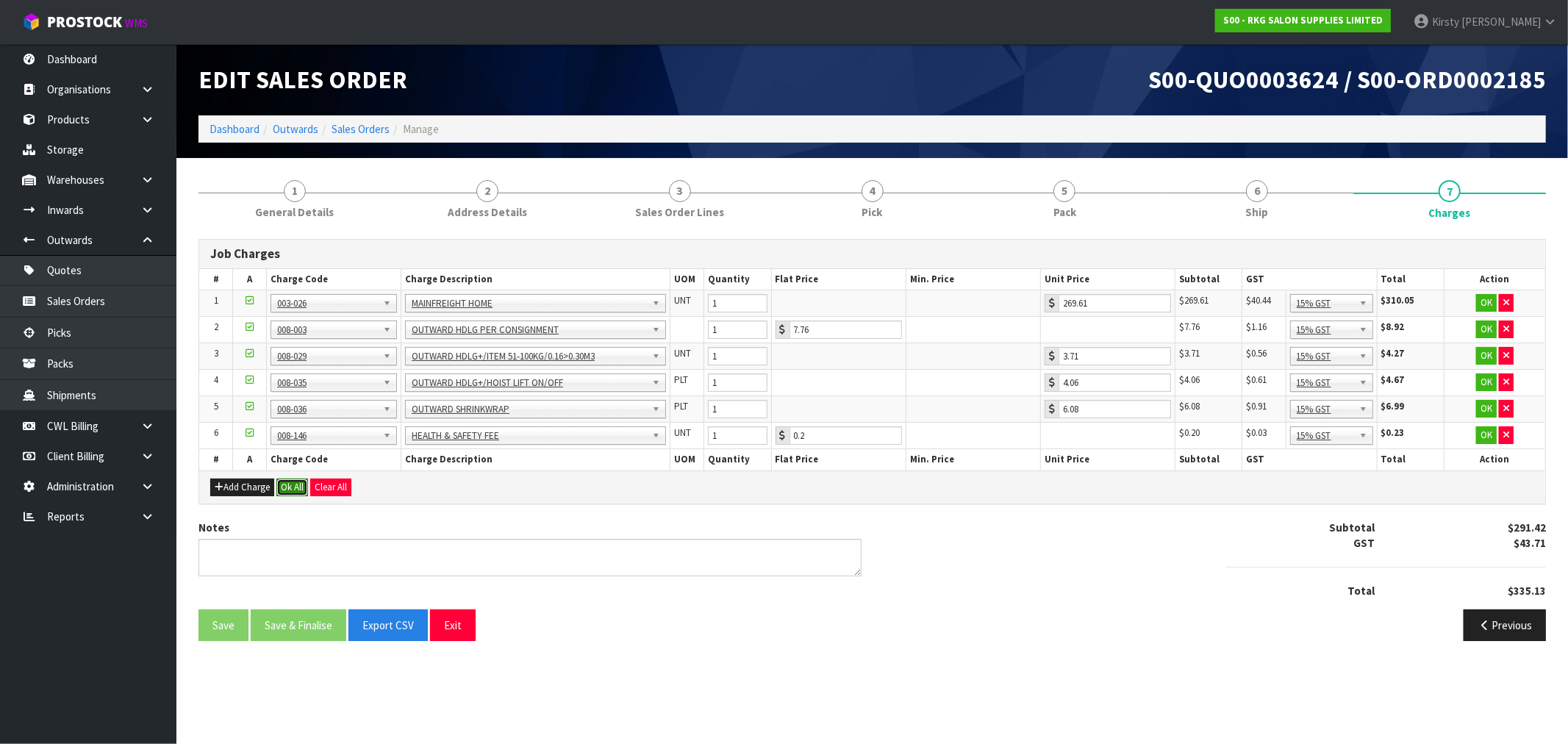
click at [295, 483] on button "Ok All" at bounding box center [292, 487] width 31 height 17
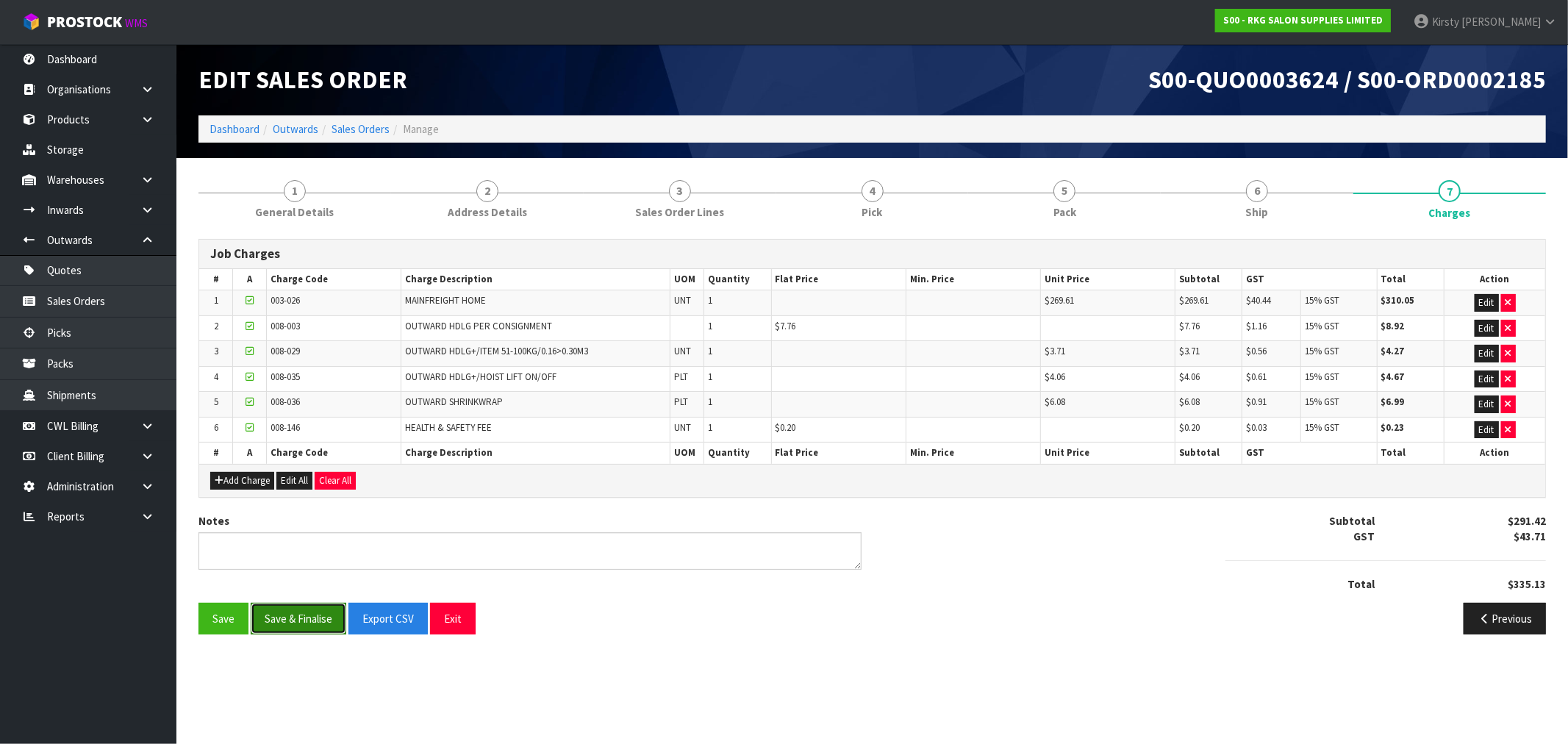
click at [269, 617] on button "Save & Finalise" at bounding box center [298, 619] width 95 height 31
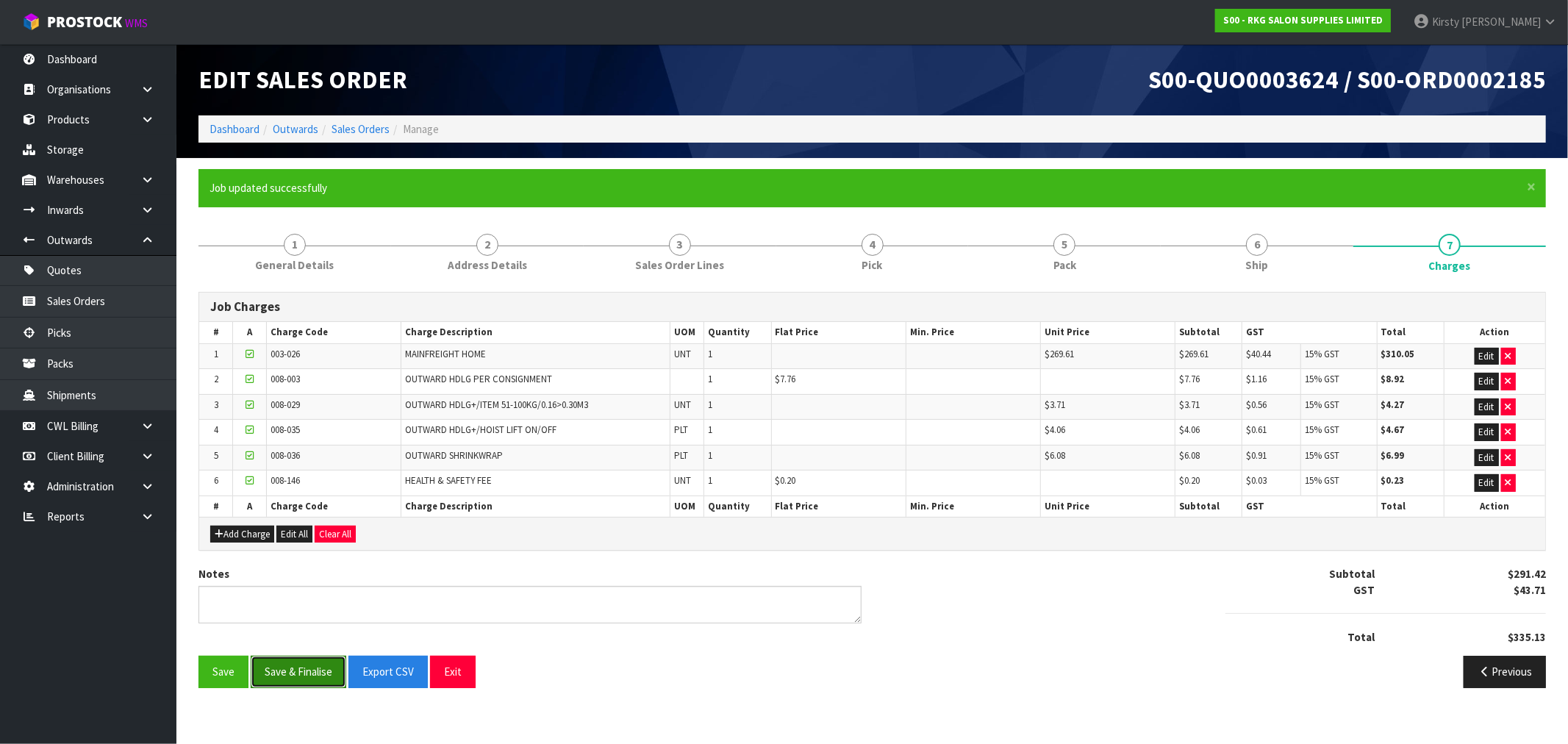
click at [299, 669] on button "Save & Finalise" at bounding box center [298, 672] width 95 height 31
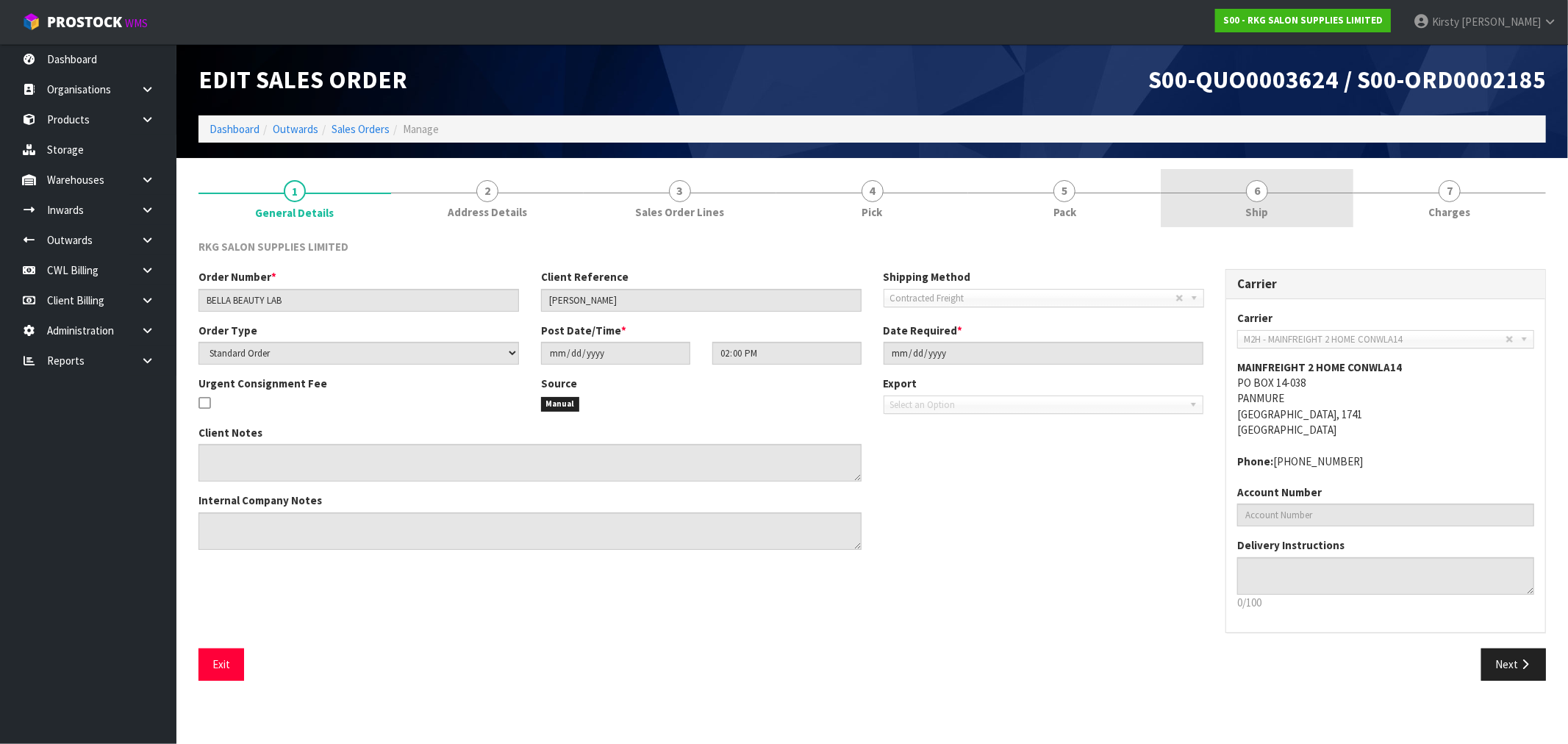
drag, startPoint x: 1252, startPoint y: 199, endPoint x: 1239, endPoint y: 200, distance: 13.0
click at [1251, 199] on span "6" at bounding box center [1257, 191] width 22 height 22
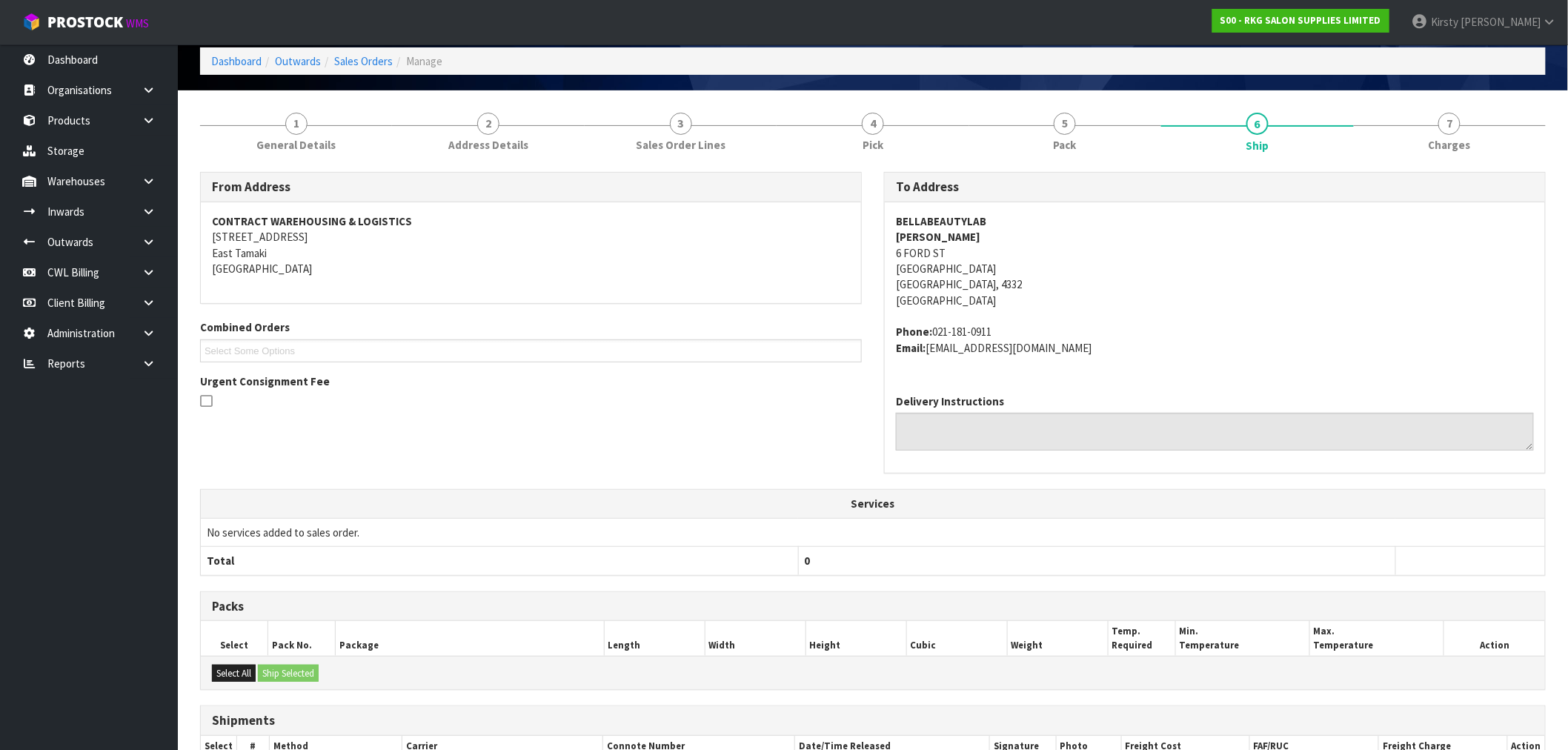
scroll to position [218, 0]
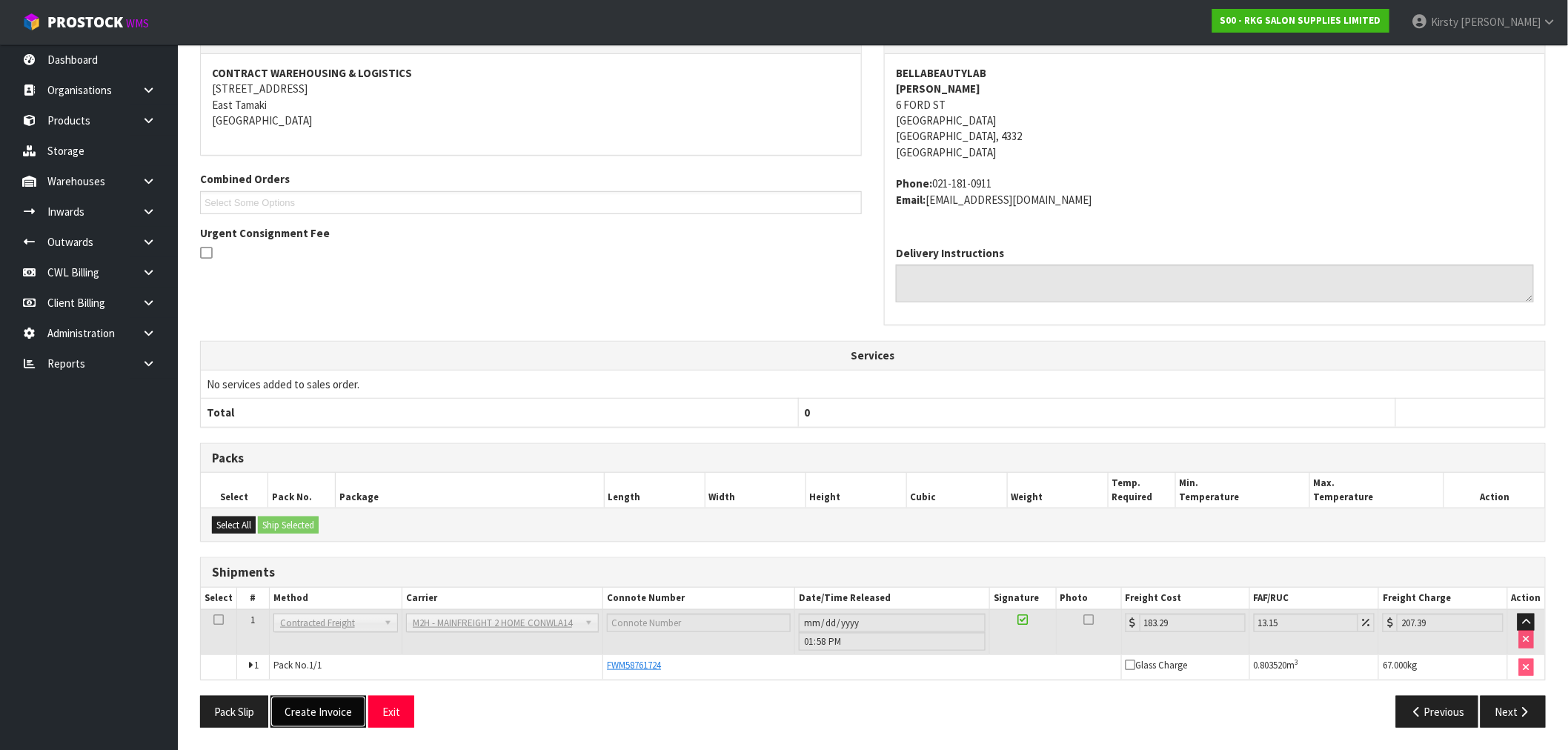
click at [334, 709] on button "Create Invoice" at bounding box center [318, 712] width 95 height 31
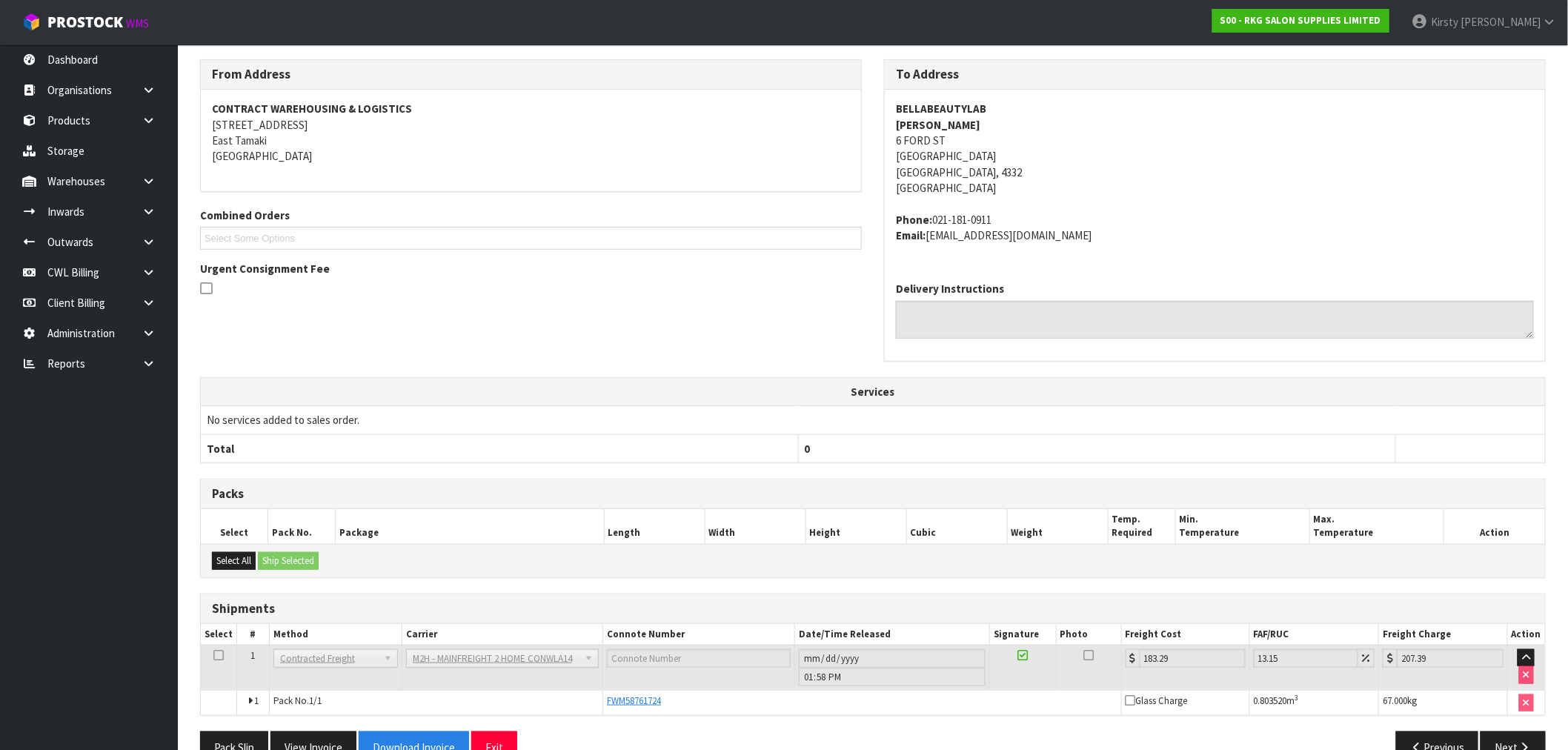
scroll to position [271, 0]
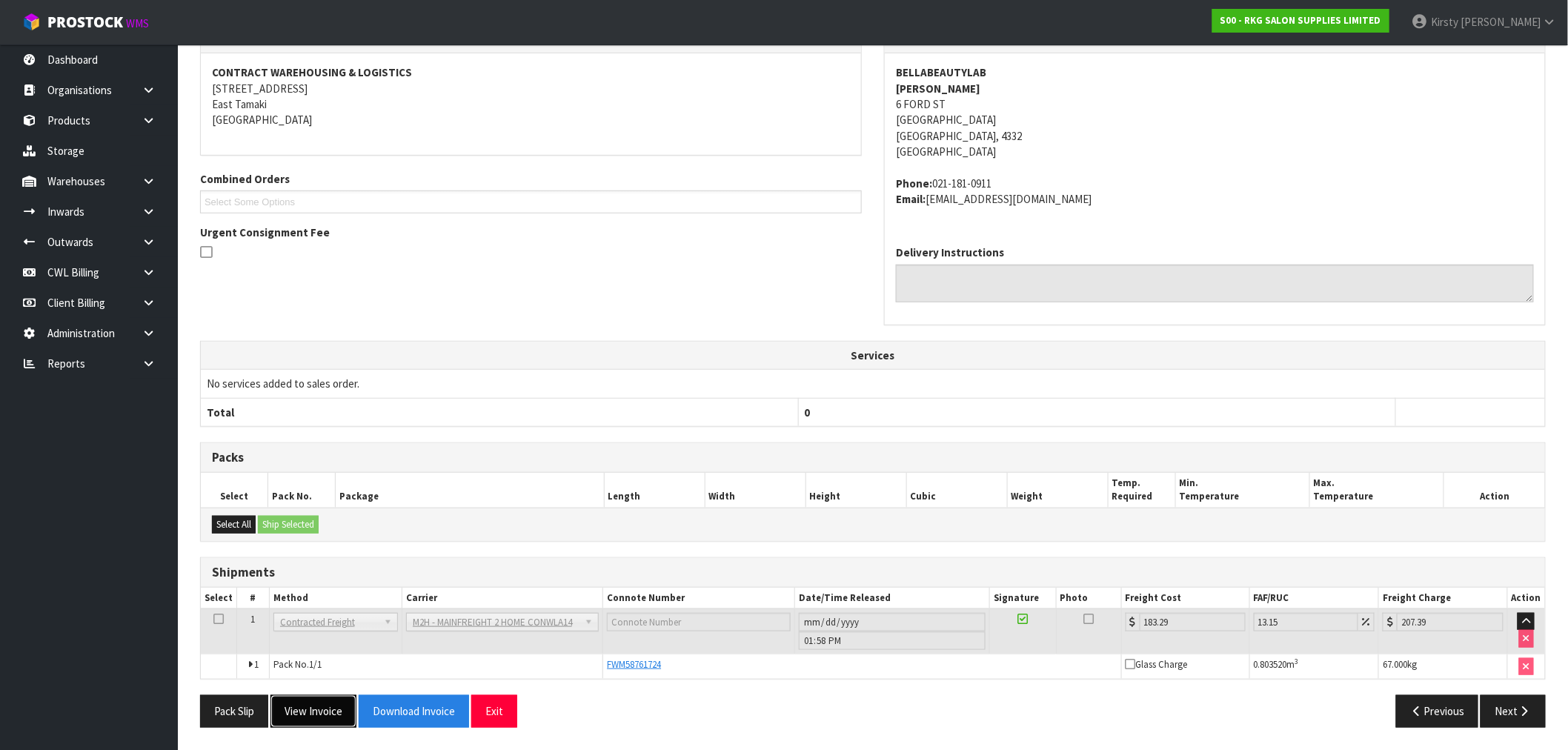
click at [325, 713] on button "View Invoice" at bounding box center [314, 711] width 86 height 31
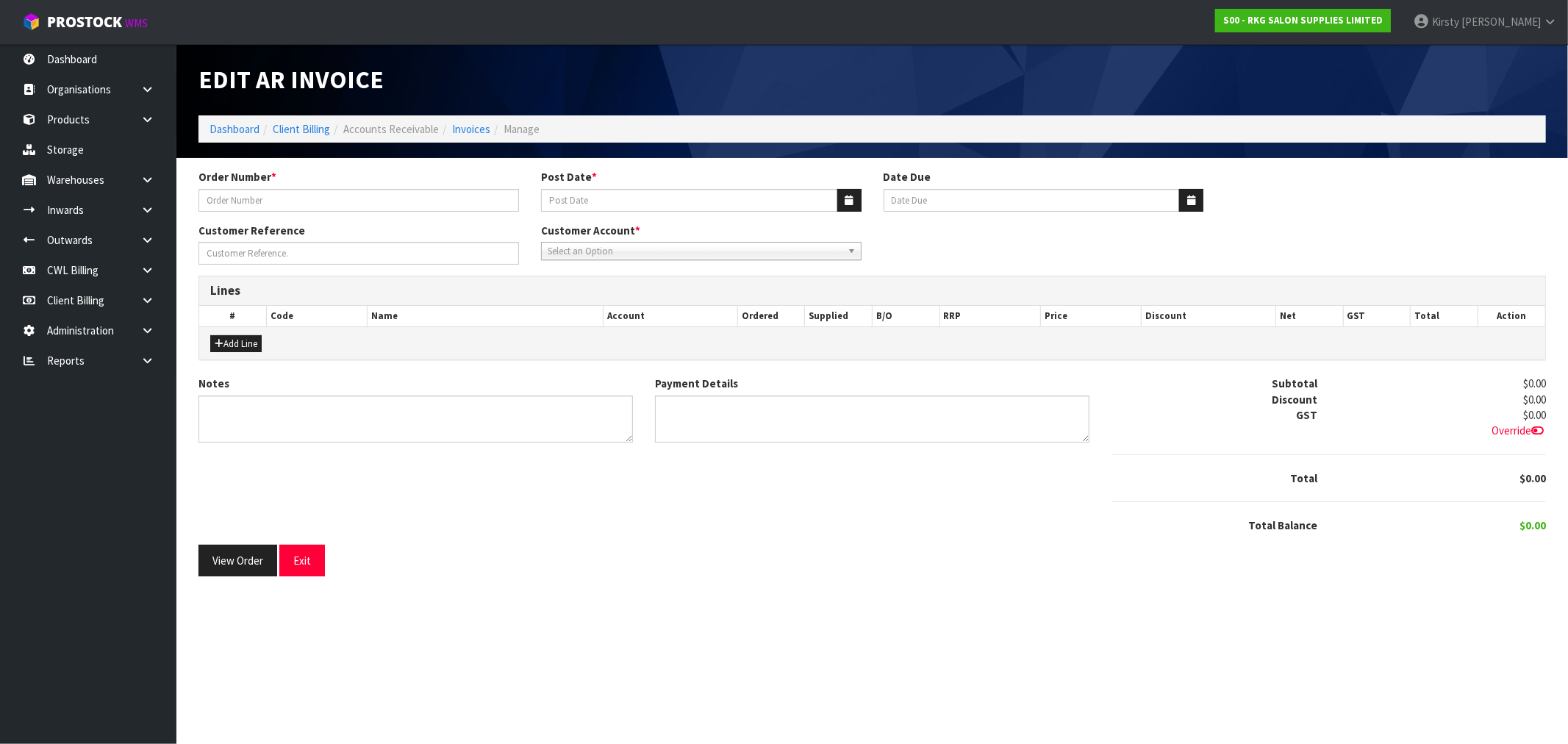
type input "BELLA BEAUTY LAB"
type input "[DATE]"
type input "[PERSON_NAME]"
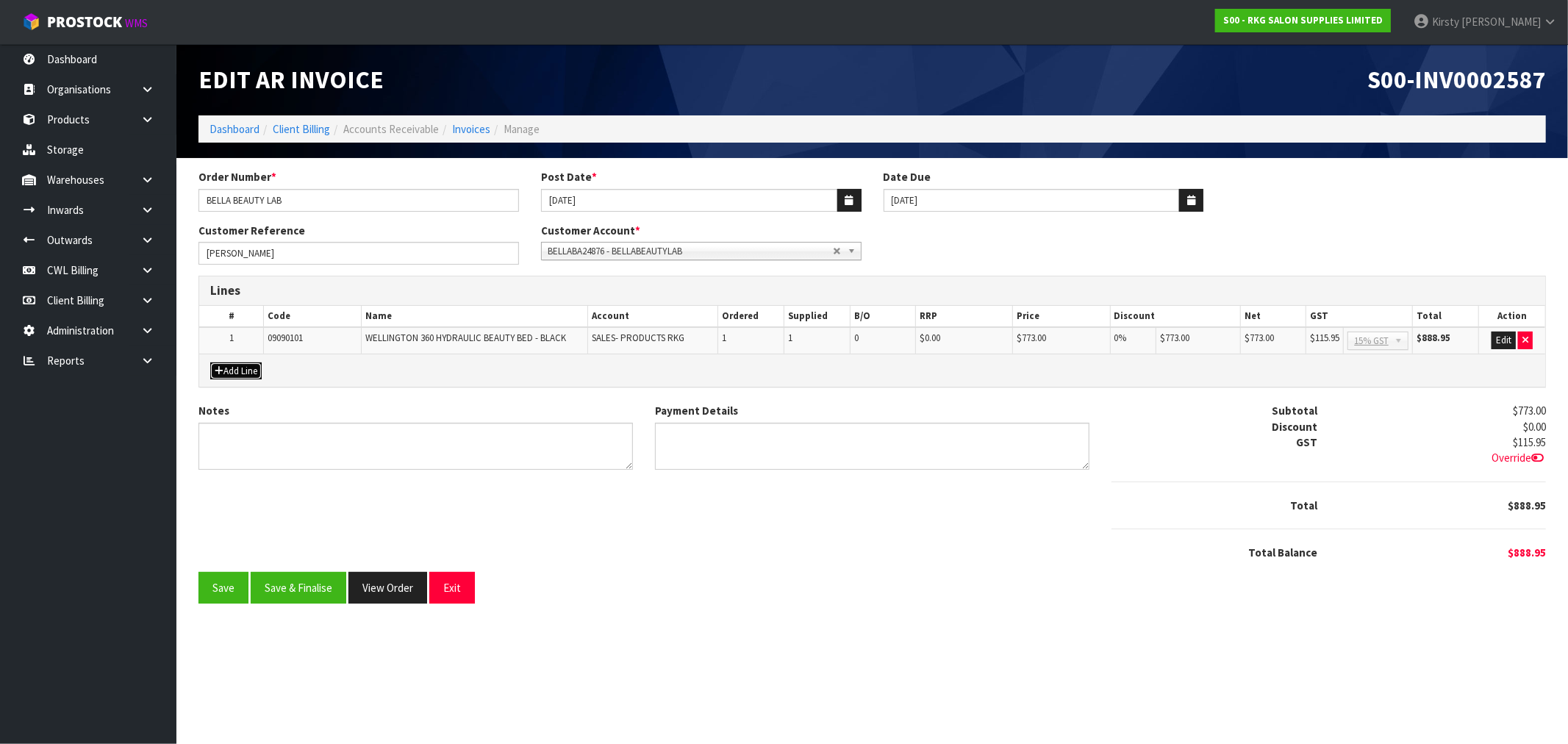
click at [225, 371] on button "Add Line" at bounding box center [236, 371] width 52 height 17
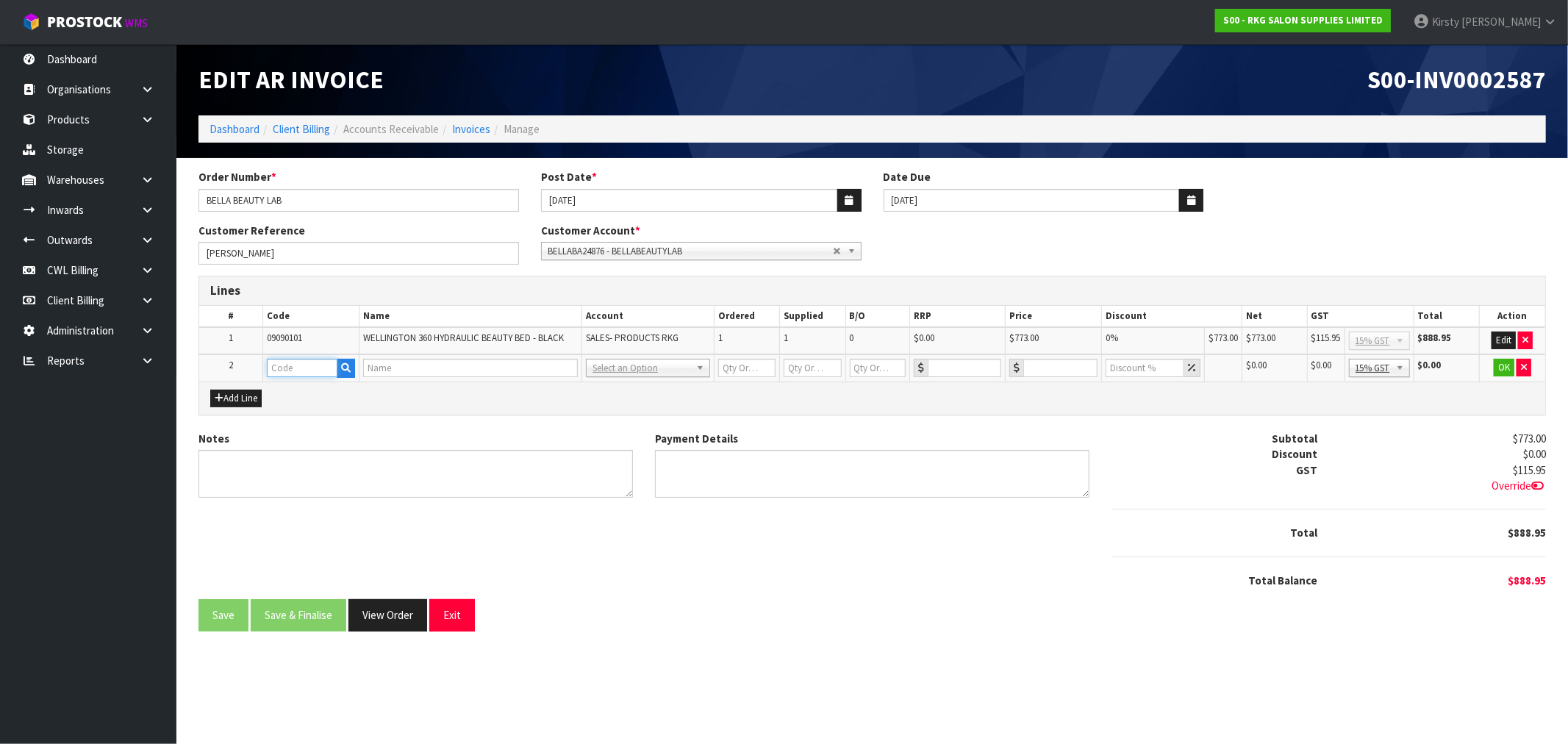
click at [270, 371] on input "text" at bounding box center [302, 368] width 71 height 18
type input "FREIGHT"
type input "1"
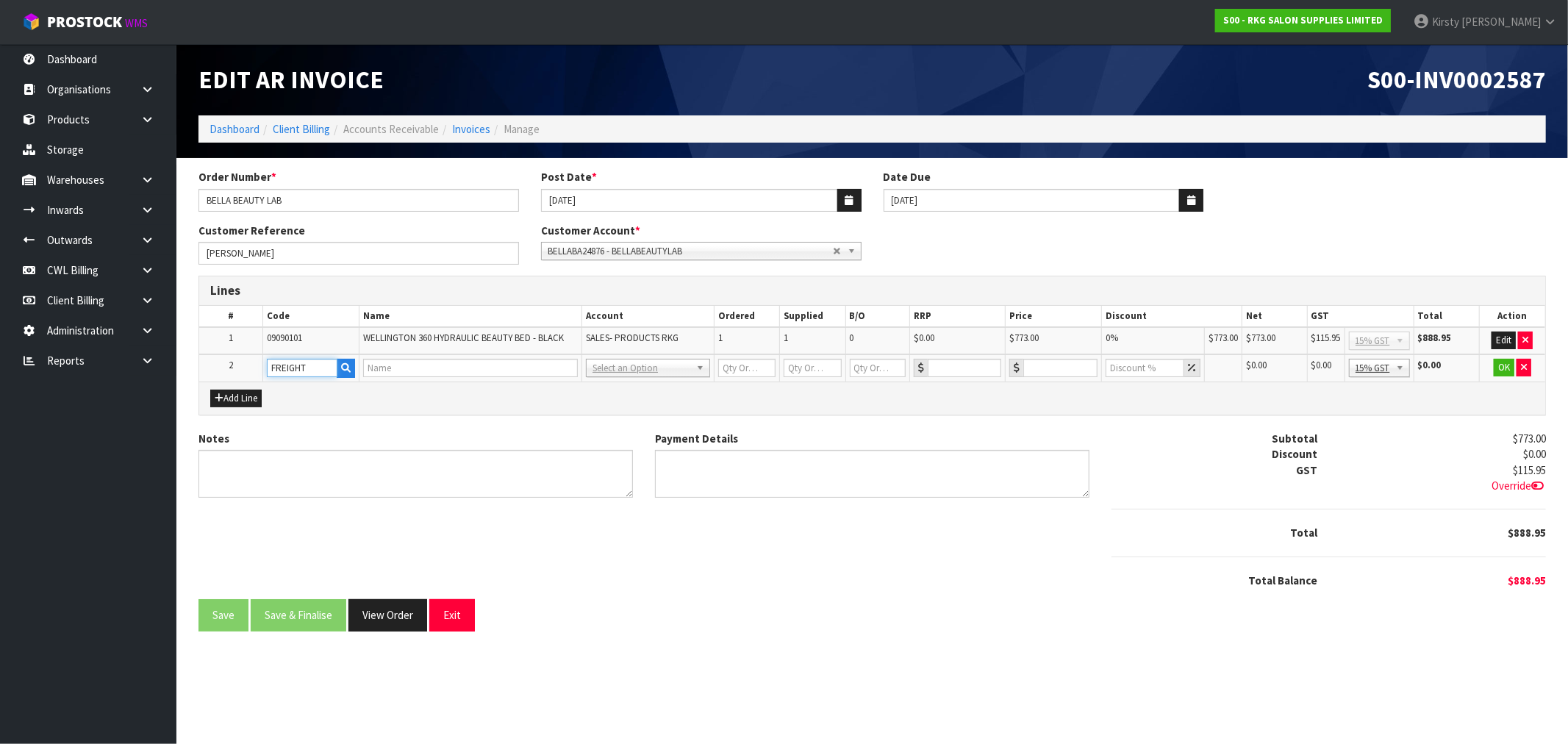
type input "0"
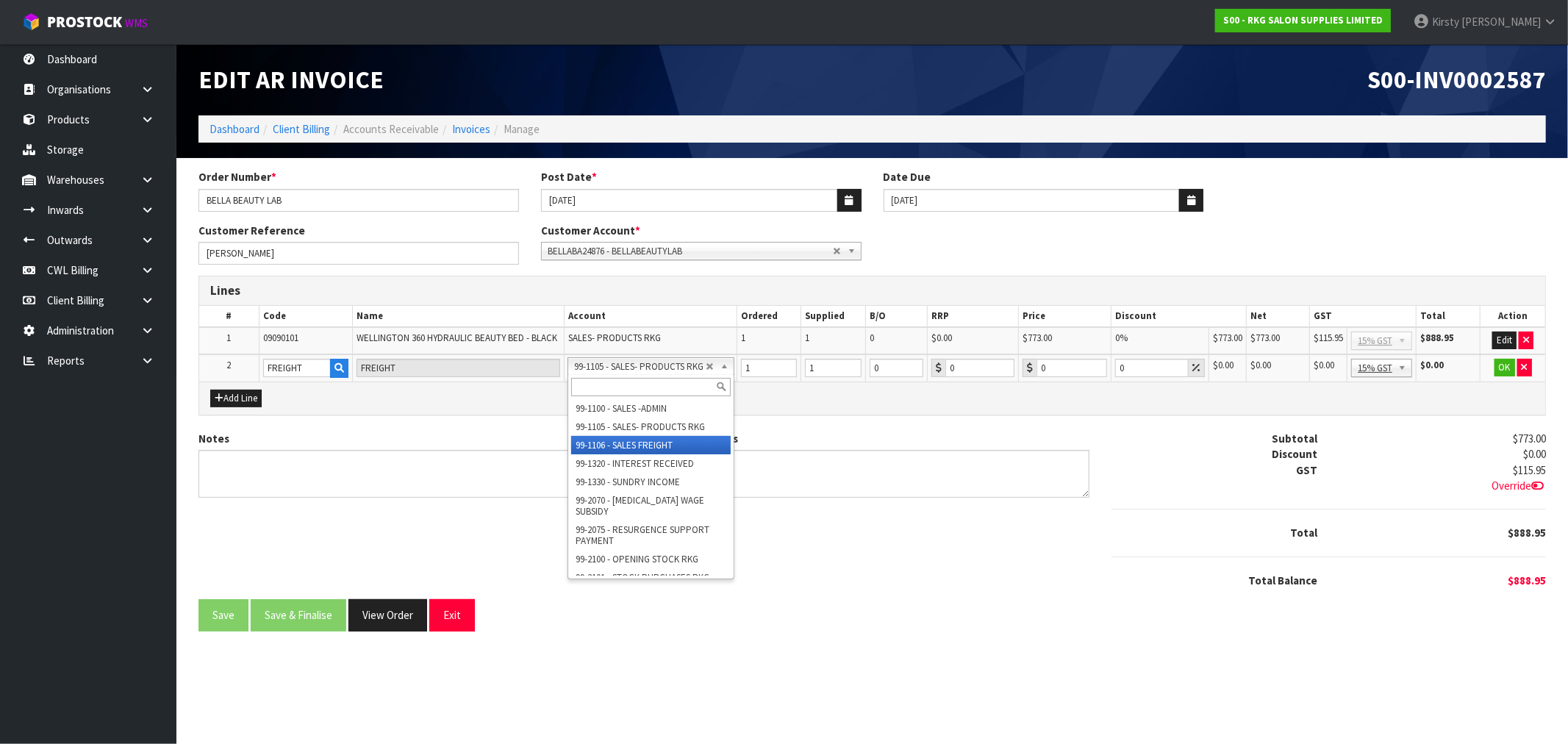
drag, startPoint x: 666, startPoint y: 443, endPoint x: 785, endPoint y: 405, distance: 124.9
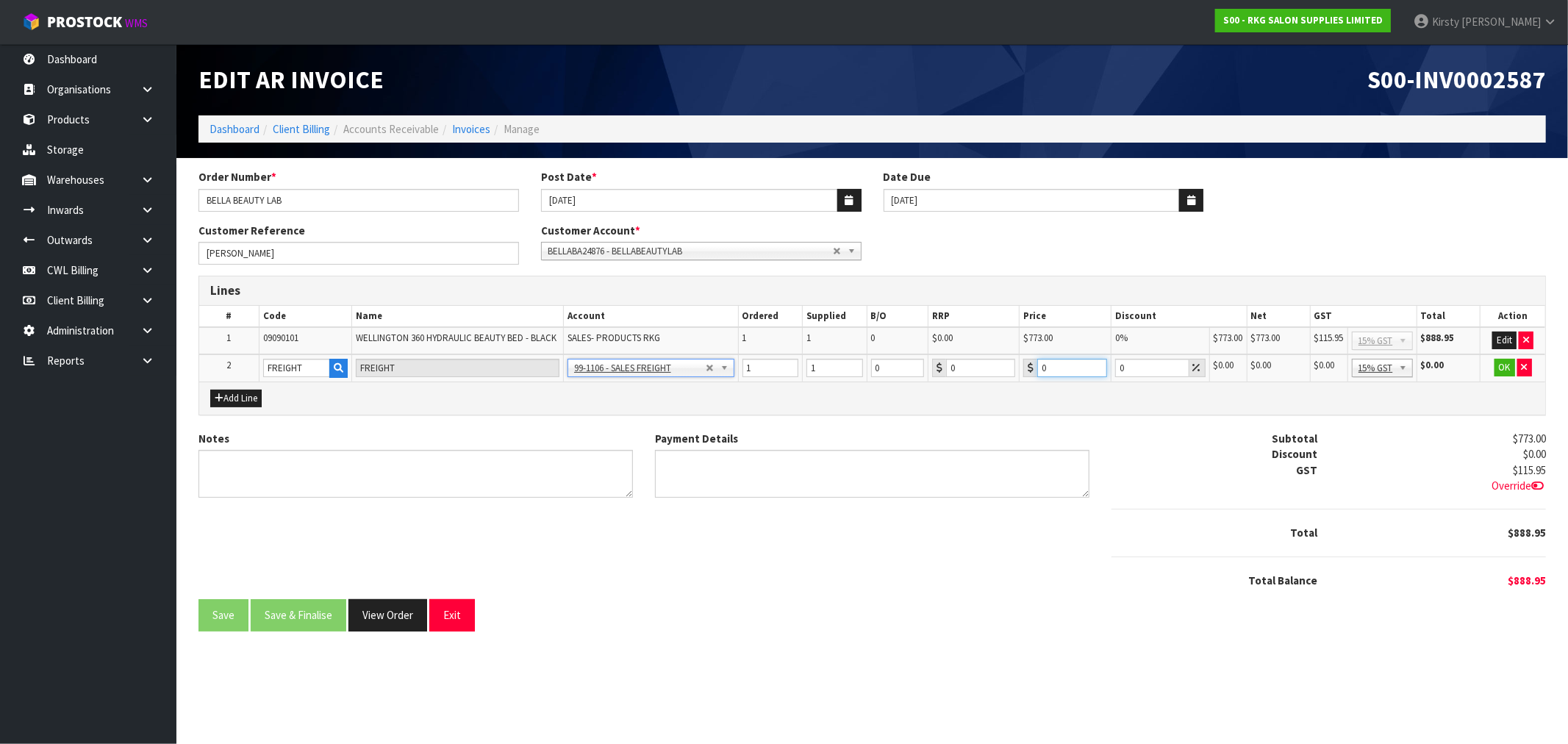
drag, startPoint x: 1063, startPoint y: 368, endPoint x: 1030, endPoint y: 379, distance: 34.8
click at [1030, 379] on td "0" at bounding box center [1066, 367] width 92 height 27
type input "226.50"
click at [1501, 364] on button "OK" at bounding box center [1505, 367] width 21 height 17
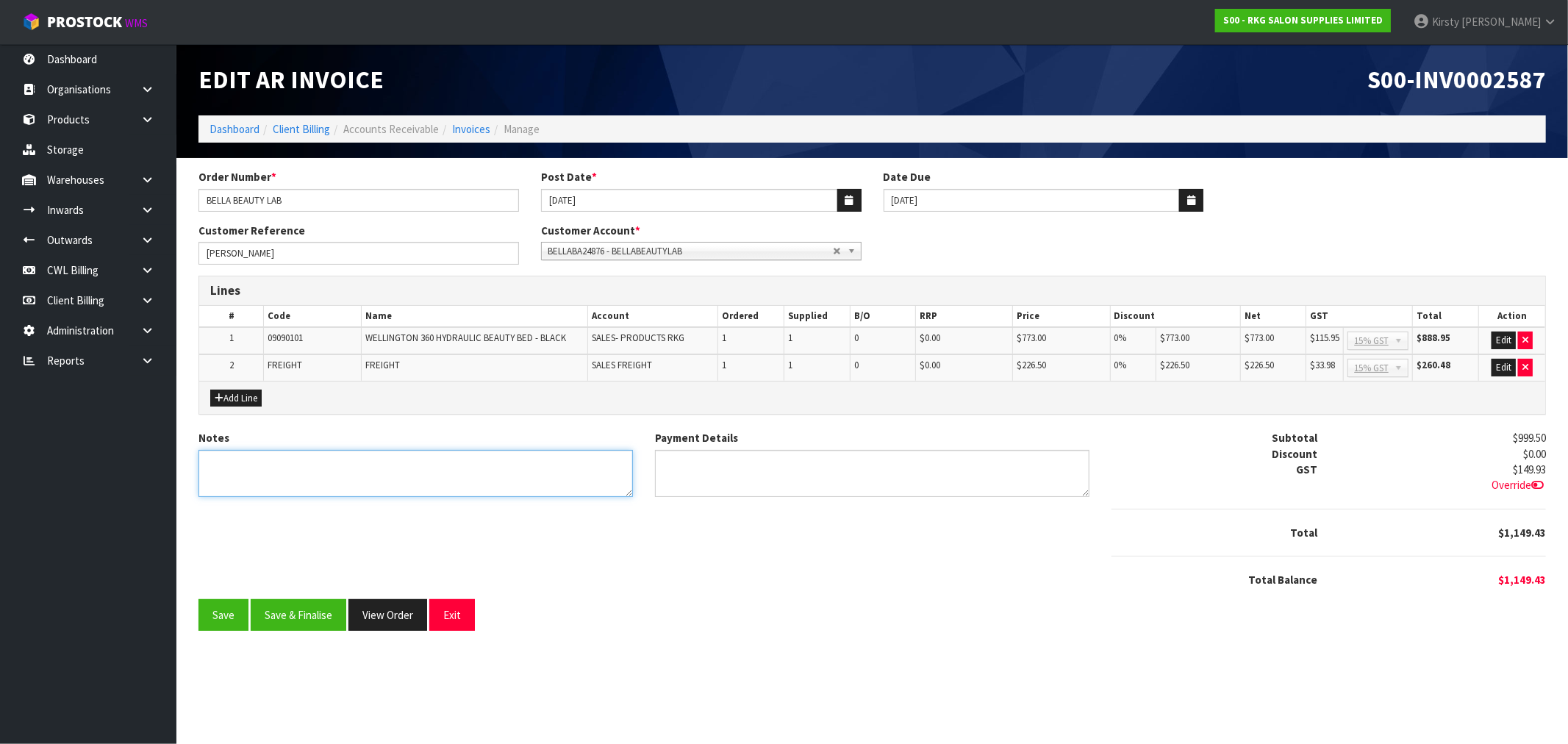
click at [245, 464] on textarea "Notes" at bounding box center [416, 474] width 435 height 48
type textarea "THANK YOU FOR YOUR ORDER"
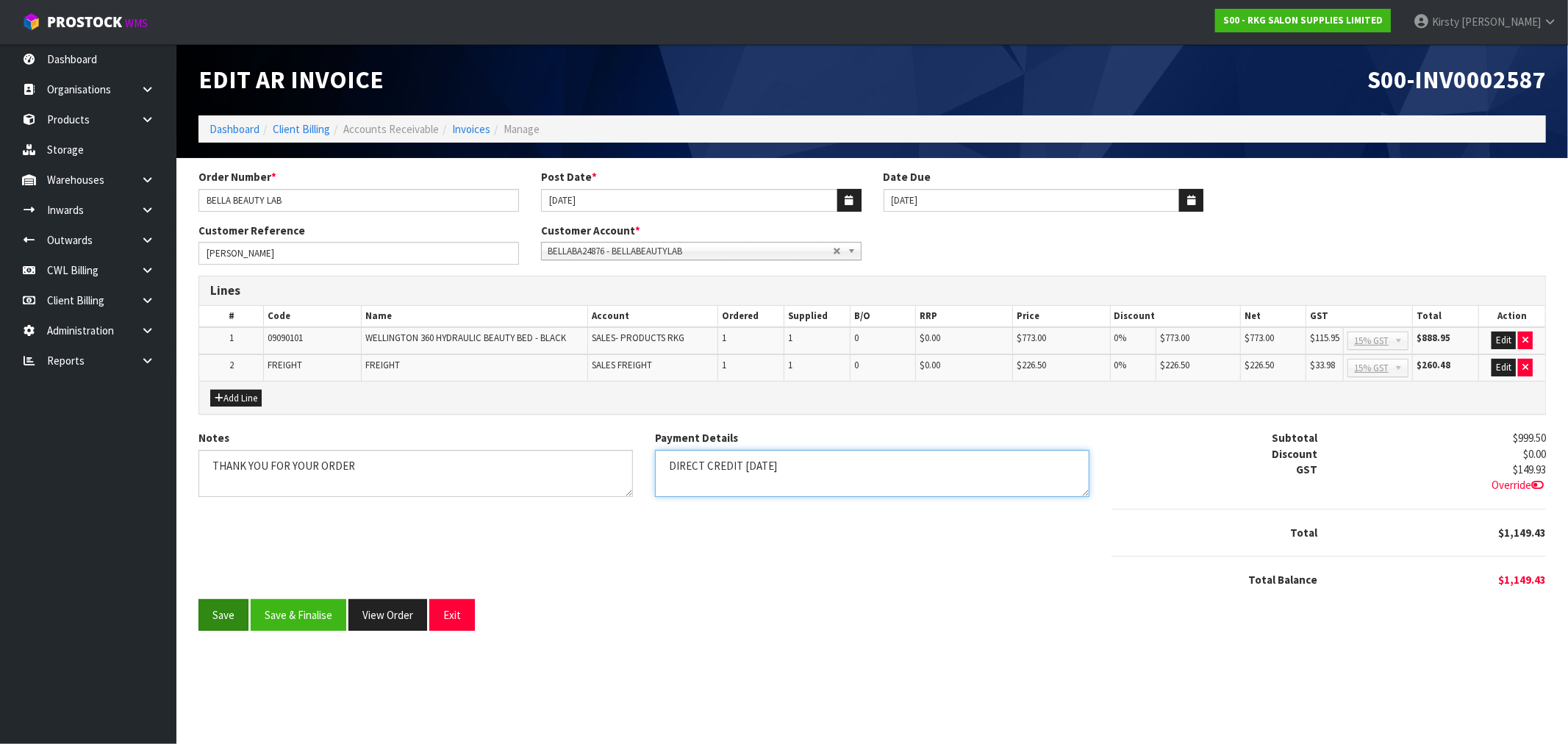
type textarea "DIRECT CREDIT [DATE]"
click at [212, 619] on button "Save" at bounding box center [224, 615] width 50 height 31
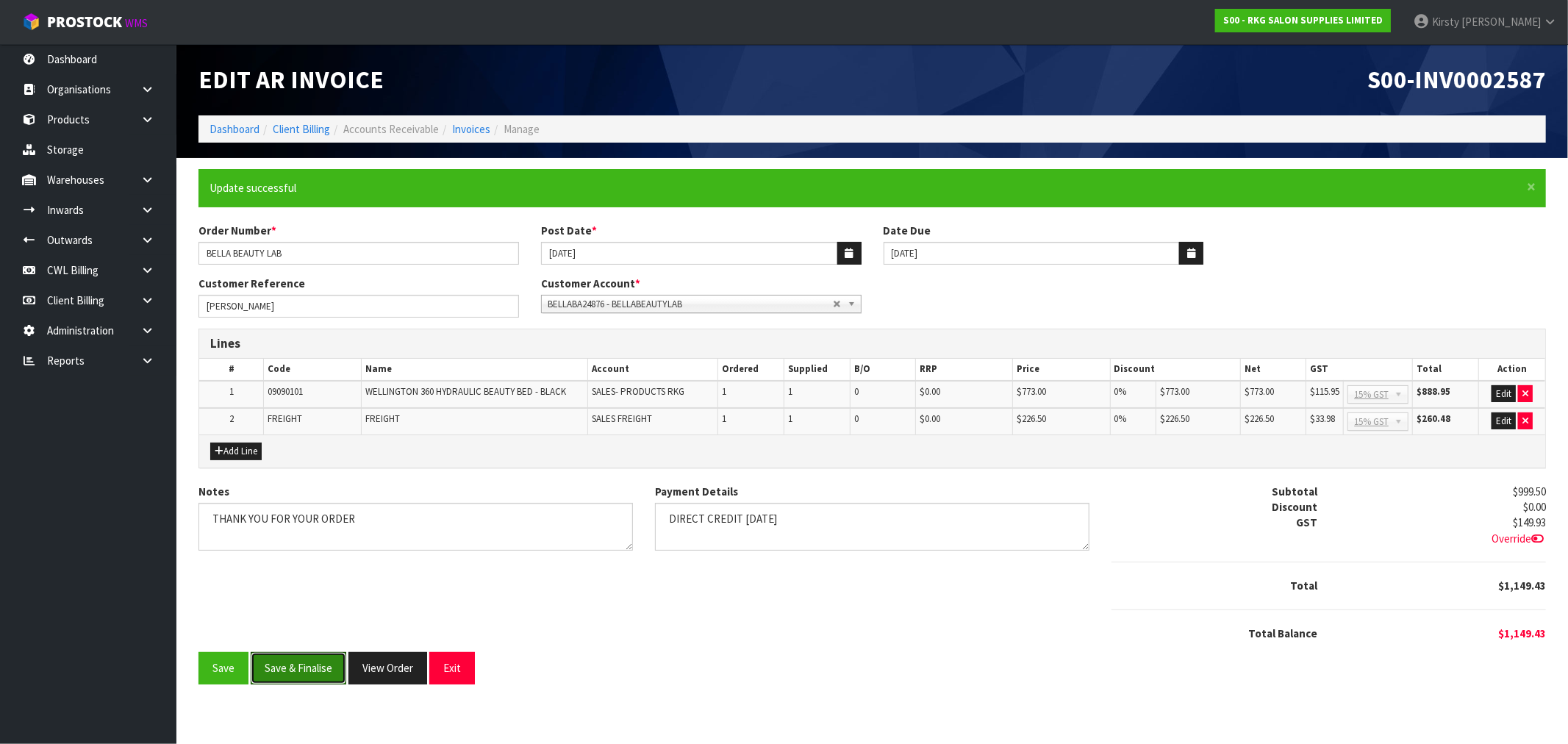
drag, startPoint x: 274, startPoint y: 675, endPoint x: 1379, endPoint y: 311, distance: 1163.4
click at [1268, 379] on form "× Close Update successful Order Number * BELLA BEAUTY LAB Post Date * 19/09/202…" at bounding box center [873, 427] width 1348 height 515
click at [1505, 393] on button "Edit" at bounding box center [1504, 394] width 25 height 17
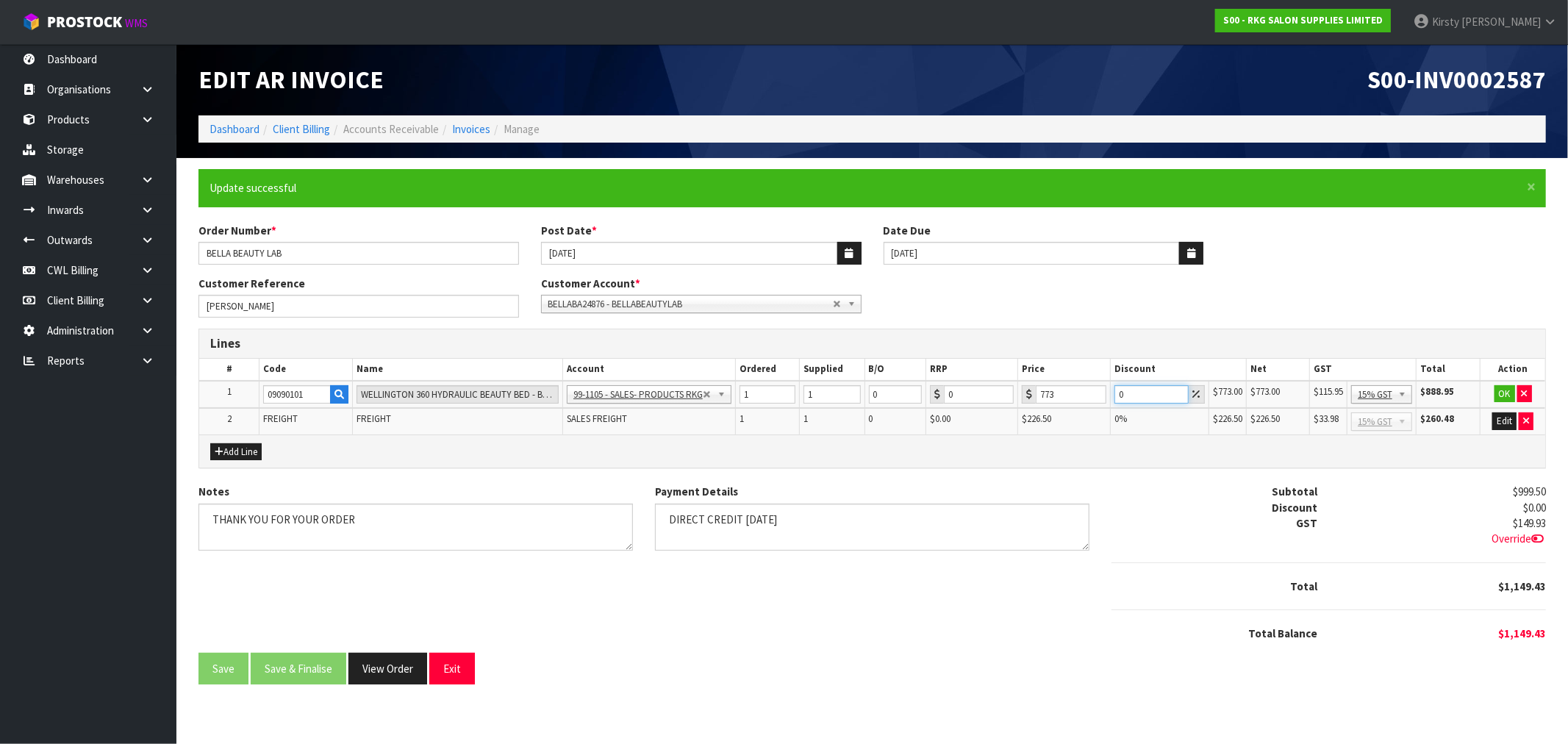
drag, startPoint x: 1126, startPoint y: 394, endPoint x: 1099, endPoint y: 402, distance: 28.2
click at [1099, 402] on tr "1 09090101 WELLINGTON 360 HYDRAULIC BEAUTY BED - BLACK 99-1100 - SALES -ADMIN 9…" at bounding box center [872, 395] width 1346 height 28
type input "10"
drag, startPoint x: 1510, startPoint y: 393, endPoint x: 1399, endPoint y: 450, distance: 124.8
click at [1508, 394] on button "OK" at bounding box center [1505, 394] width 21 height 17
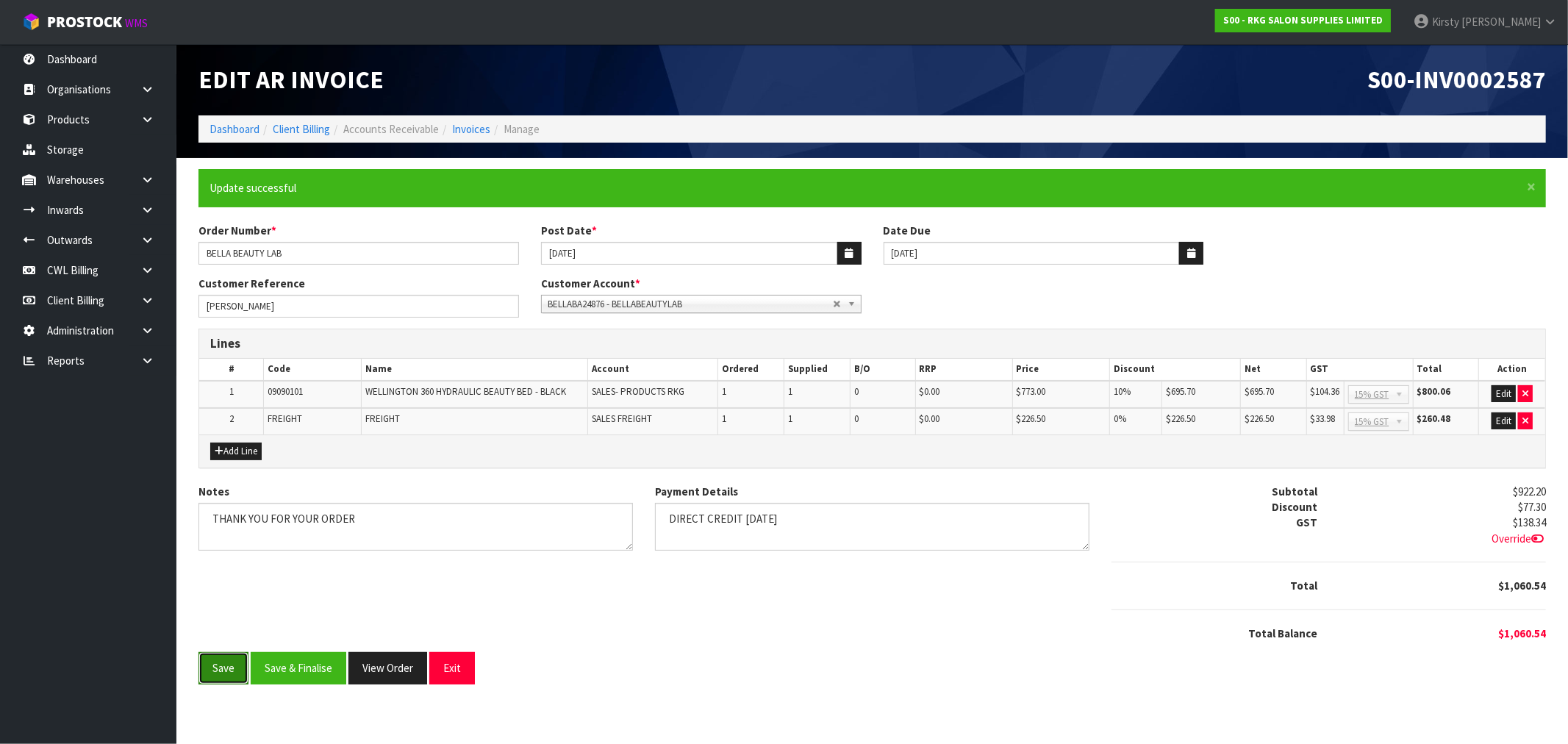
drag, startPoint x: 230, startPoint y: 673, endPoint x: 259, endPoint y: 666, distance: 29.8
click at [230, 673] on button "Save" at bounding box center [224, 668] width 50 height 31
click at [297, 666] on button "Save & Finalise" at bounding box center [298, 668] width 95 height 31
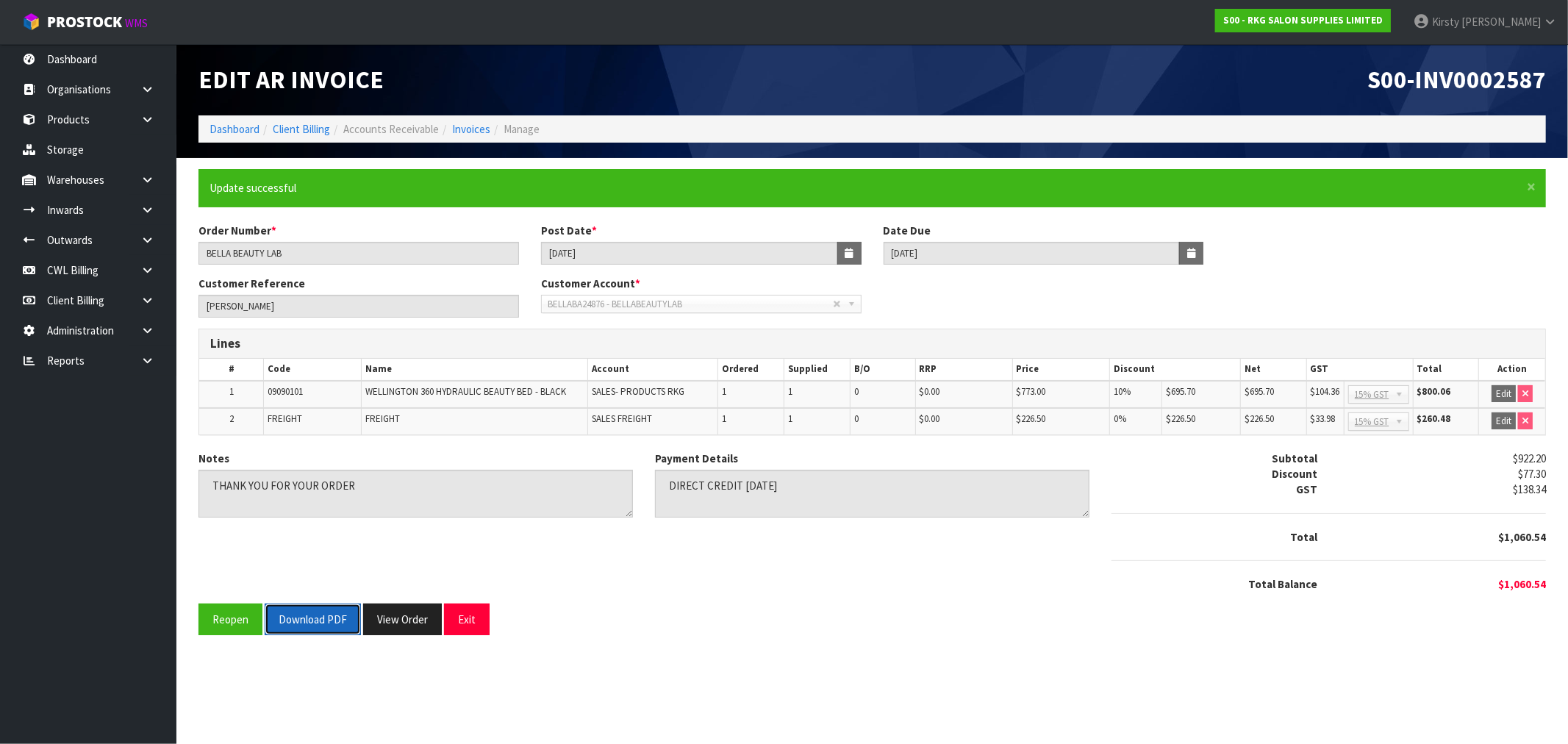
click at [325, 617] on button "Download PDF" at bounding box center [312, 619] width 96 height 31
click at [215, 620] on button "Reopen" at bounding box center [231, 619] width 64 height 31
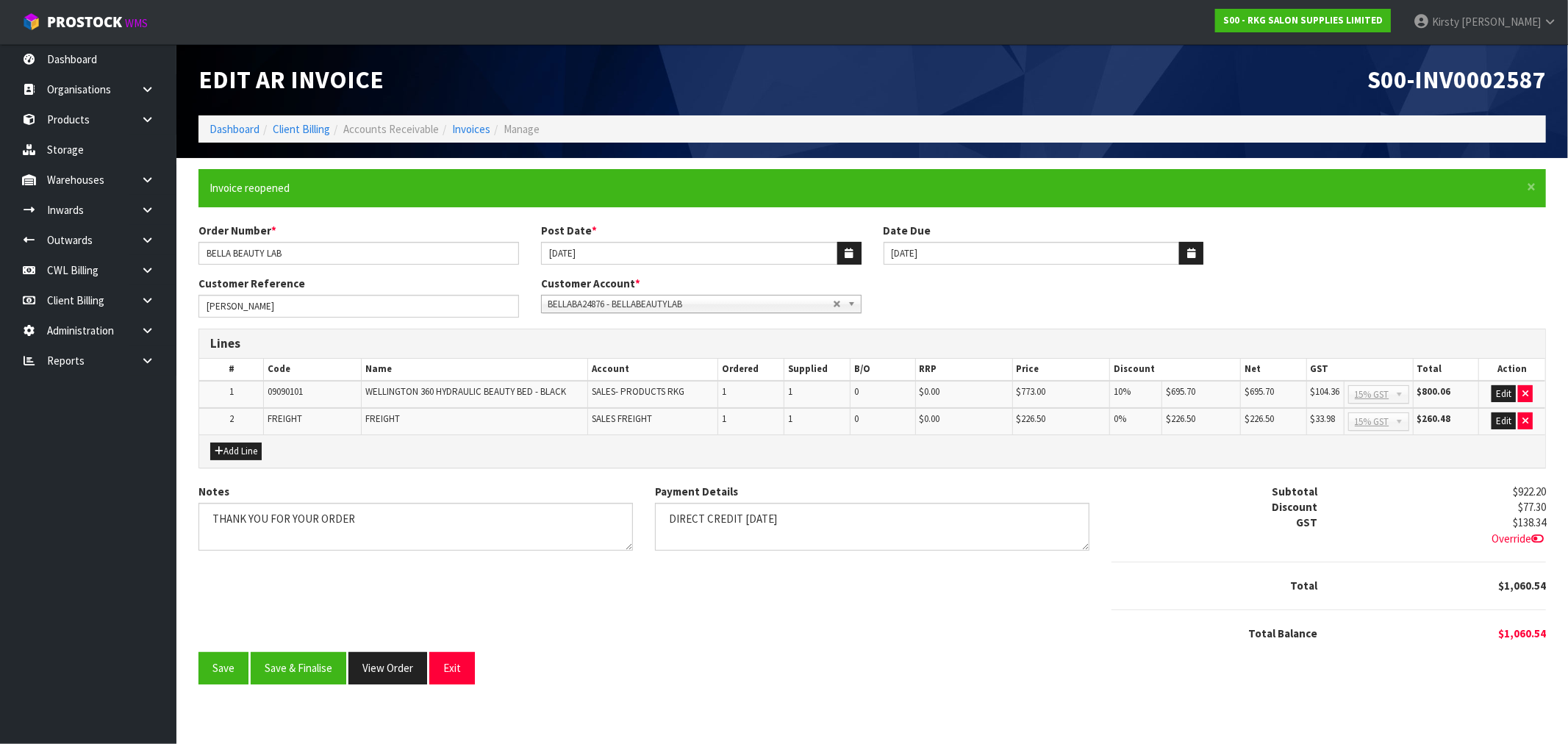
click at [1539, 535] on icon at bounding box center [1537, 538] width 12 height 11
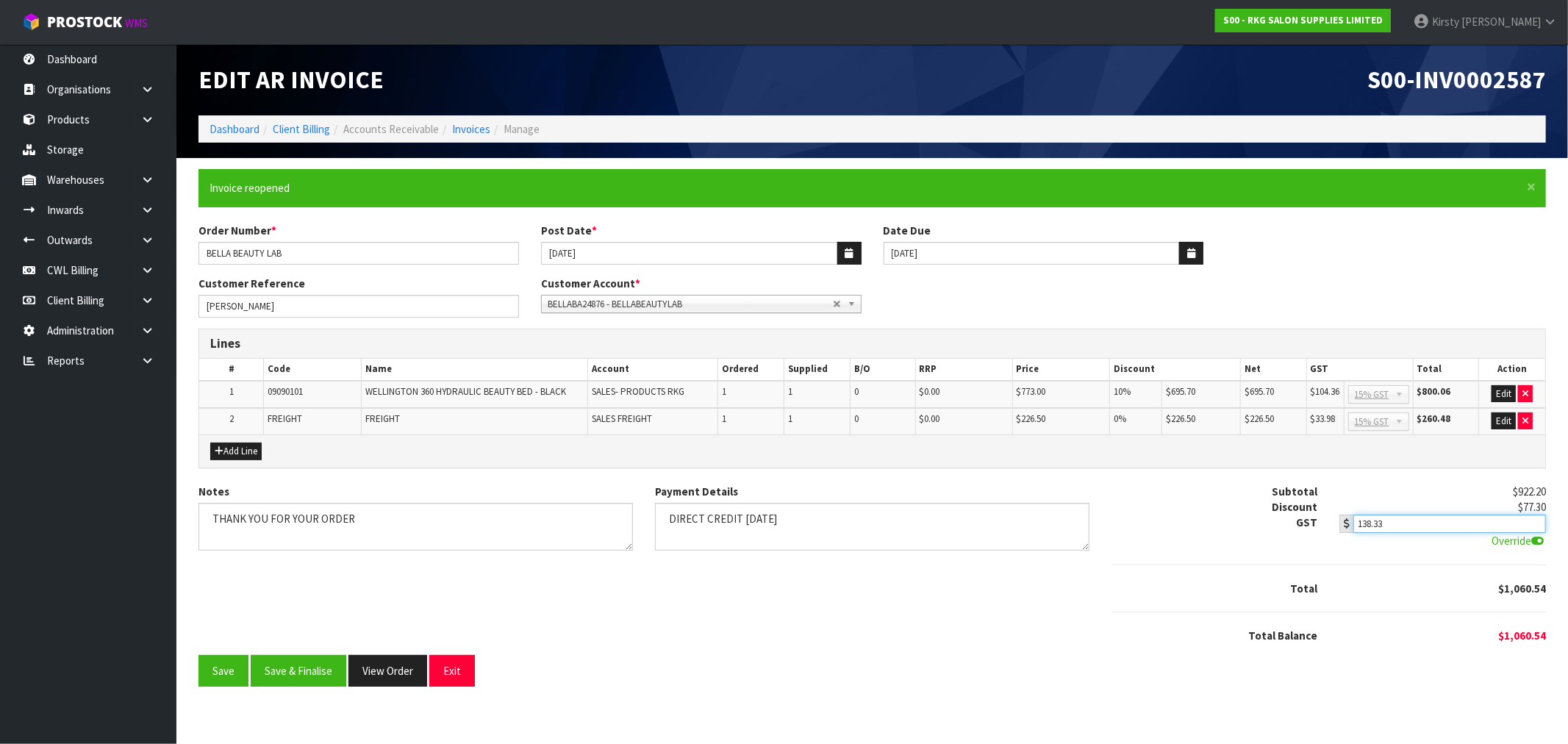
type input "138.33"
click at [1533, 526] on input "138.33" at bounding box center [1449, 524] width 191 height 18
click at [220, 677] on button "Save" at bounding box center [224, 671] width 50 height 31
click at [313, 667] on button "Save & Finalise" at bounding box center [298, 671] width 95 height 31
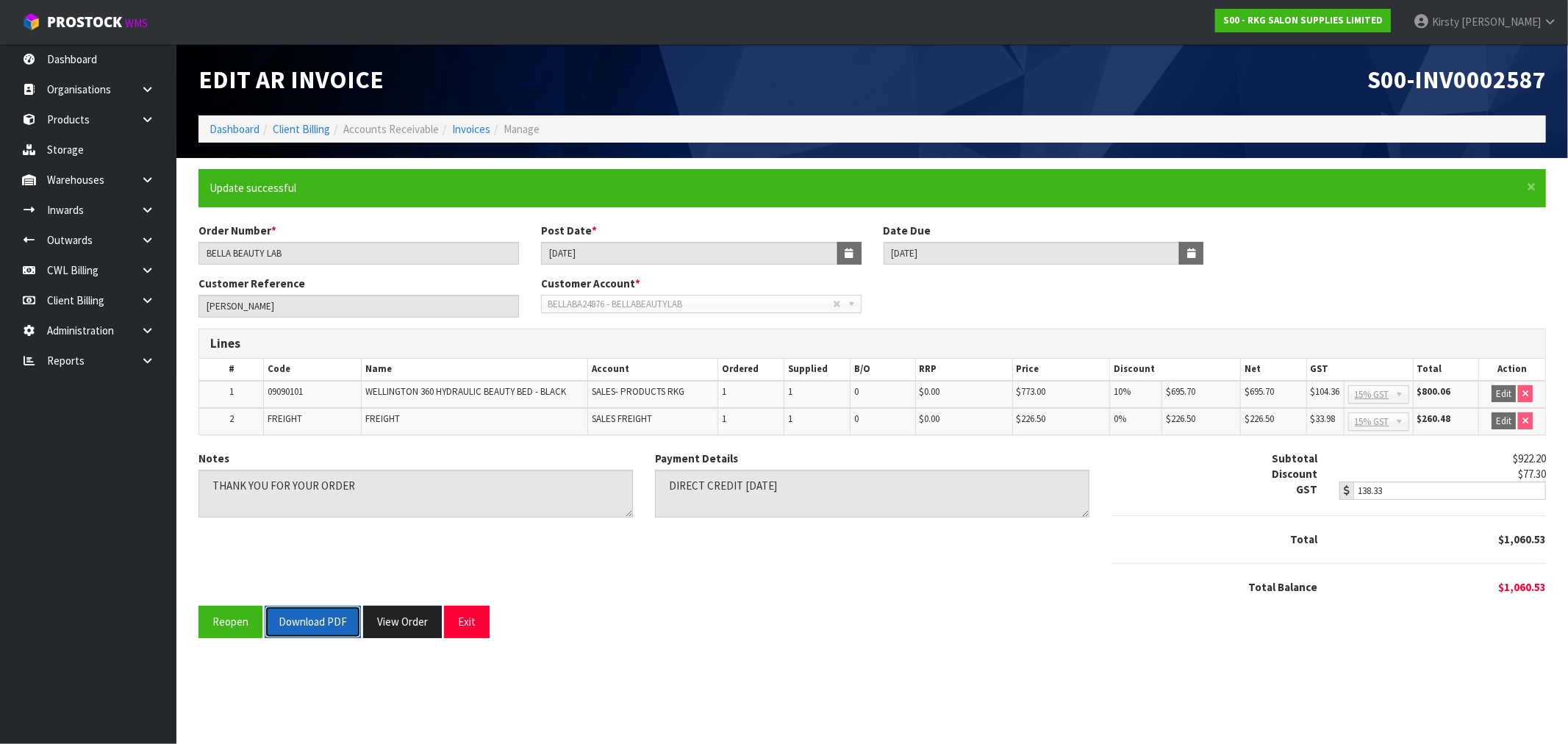
click at [329, 617] on button "Download PDF" at bounding box center [312, 622] width 96 height 31
click at [474, 616] on button "Exit" at bounding box center [466, 622] width 45 height 31
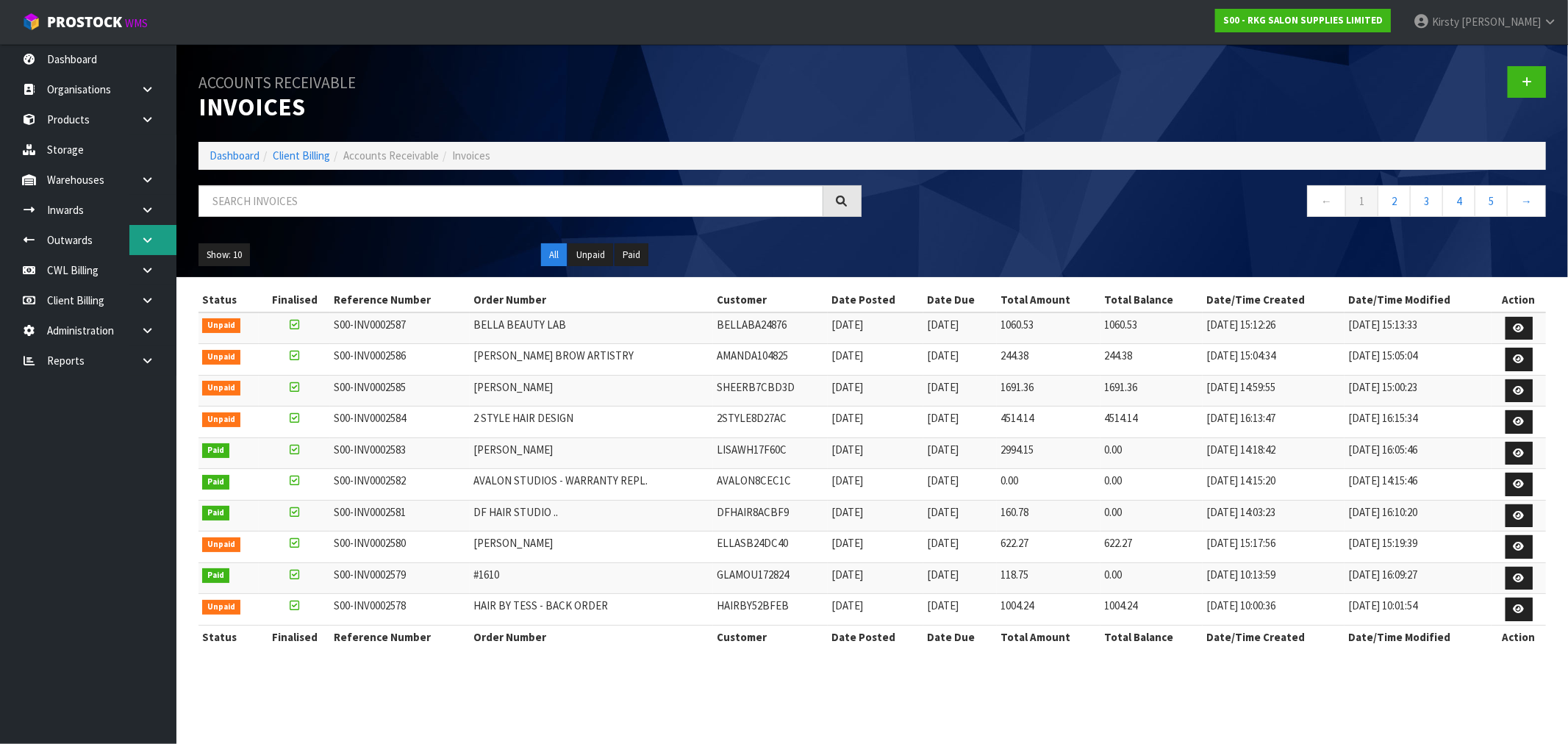
click at [156, 233] on link at bounding box center [152, 240] width 47 height 30
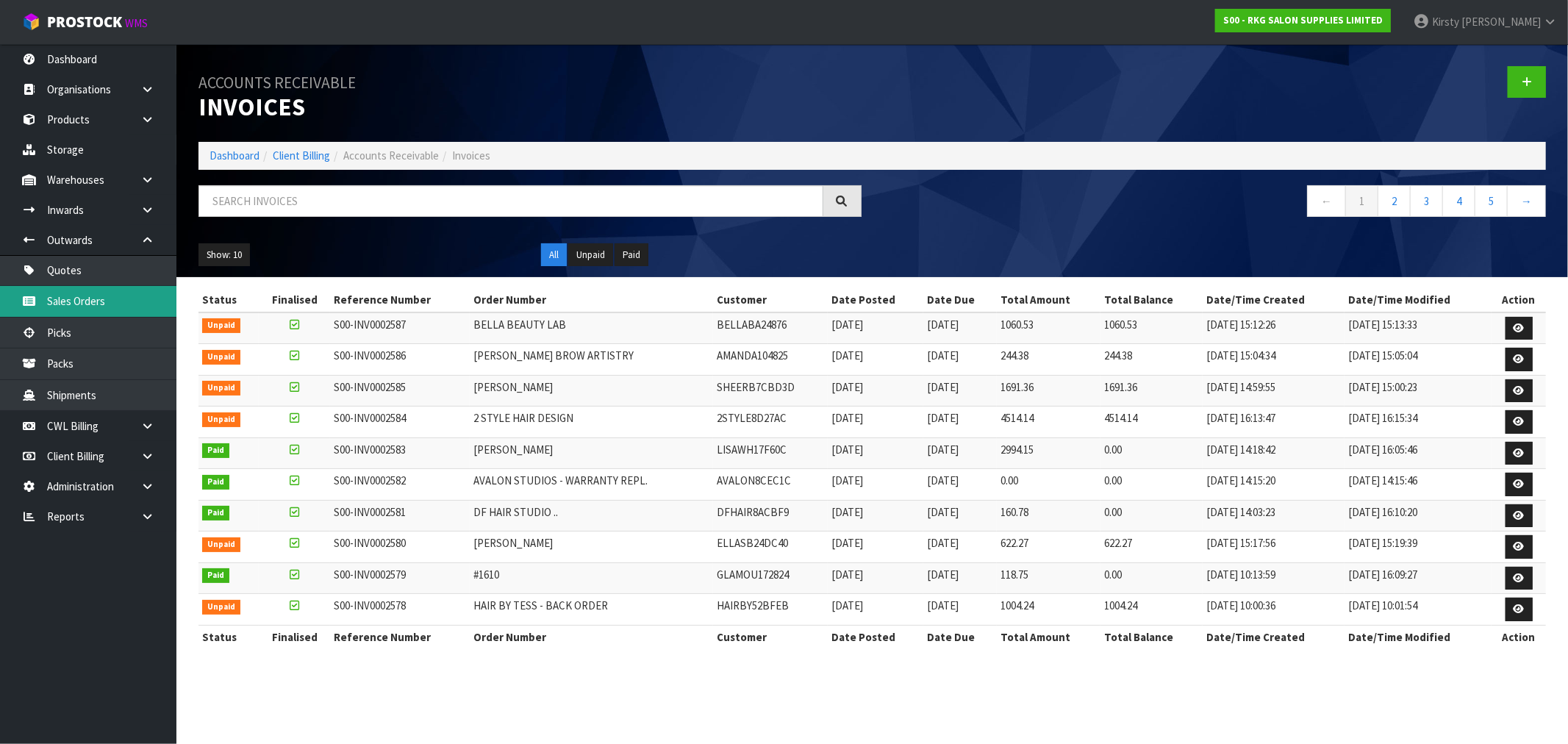
click at [96, 300] on link "Sales Orders" at bounding box center [88, 301] width 177 height 30
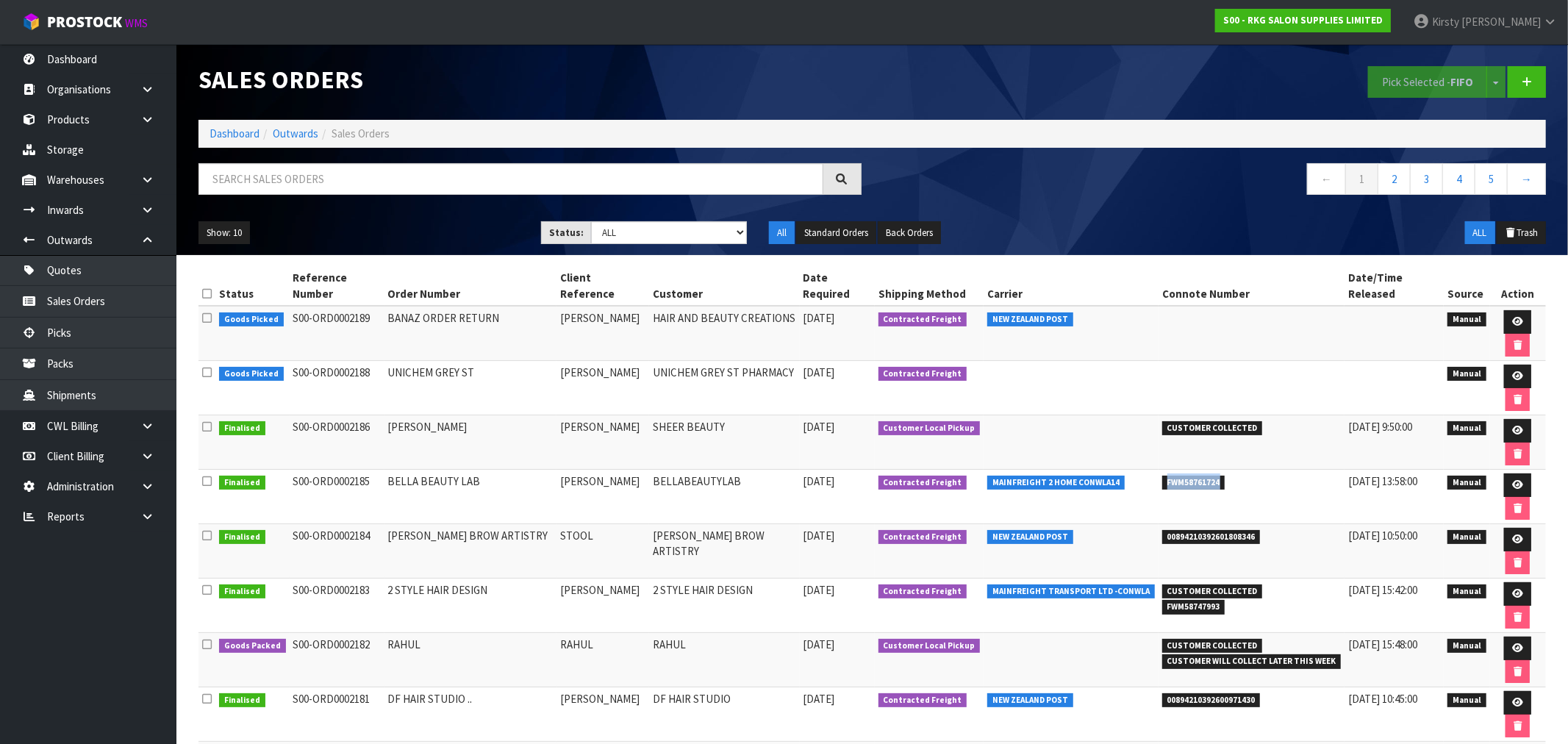
drag, startPoint x: 1218, startPoint y: 399, endPoint x: 1155, endPoint y: 404, distance: 63.2
click at [1159, 470] on td "FWM58761724" at bounding box center [1252, 497] width 187 height 54
copy span "FWM58761724"
click at [1460, 24] on span "Kirsty" at bounding box center [1446, 21] width 27 height 14
click at [1489, 61] on link "Logout" at bounding box center [1509, 58] width 116 height 20
